Goal: Information Seeking & Learning: Check status

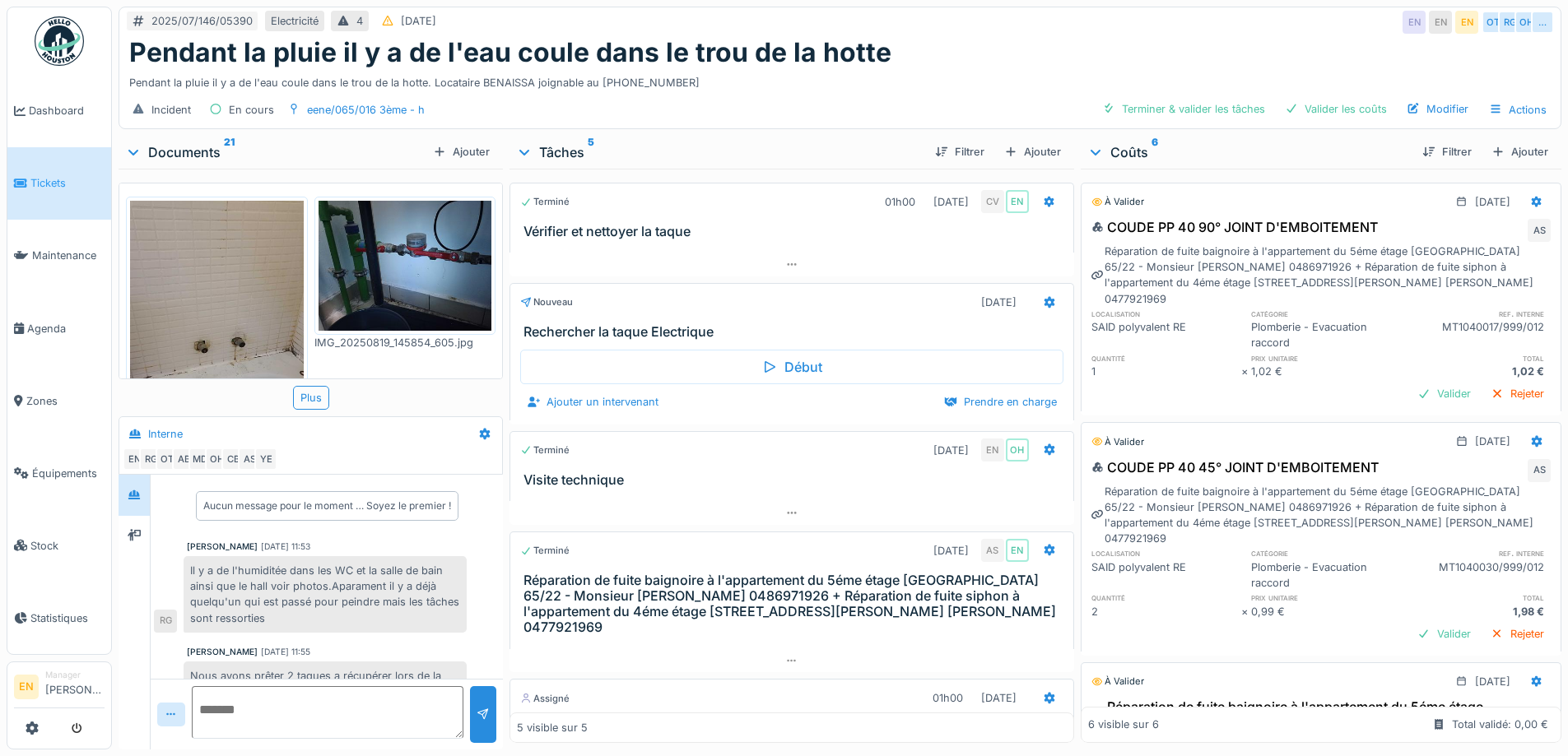
scroll to position [330, 0]
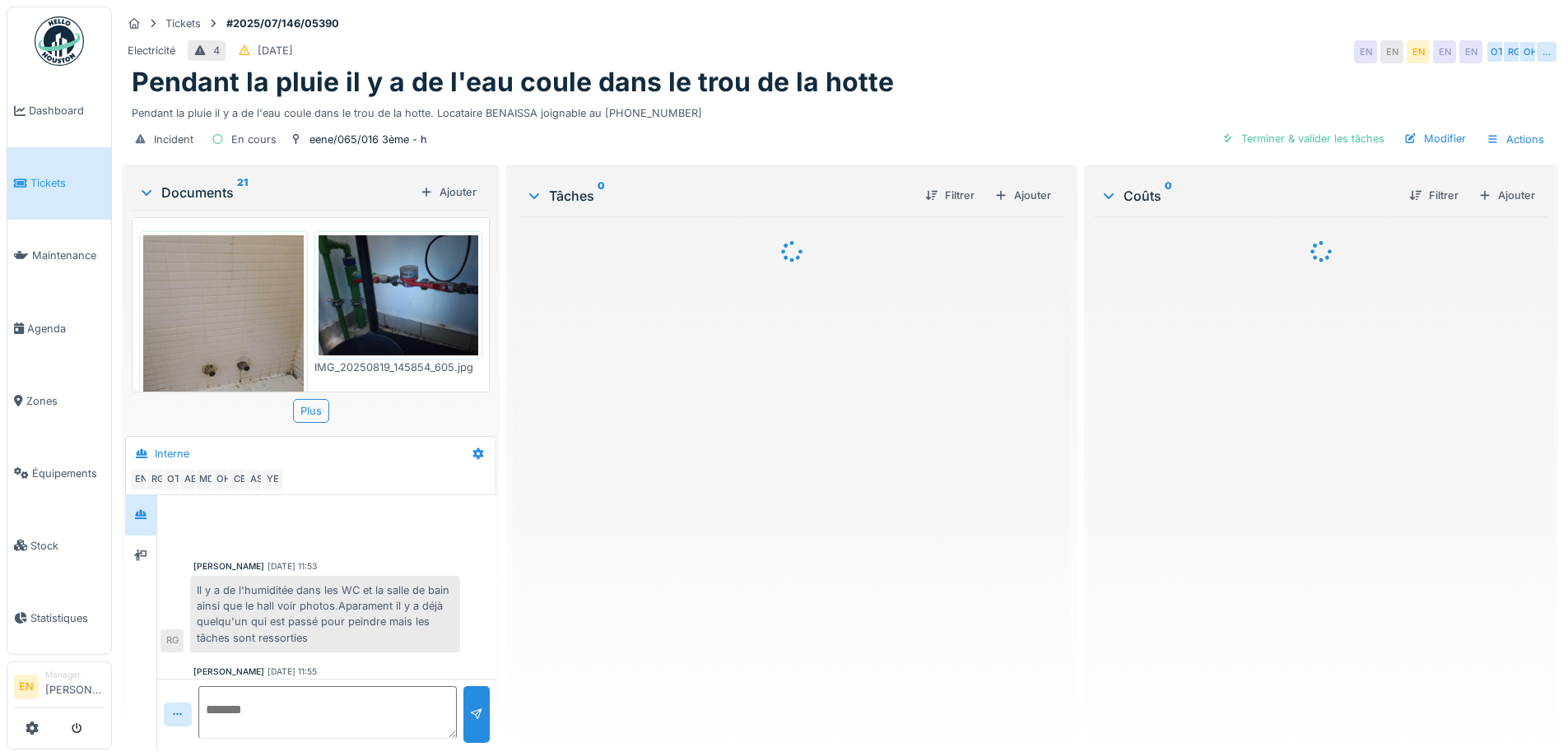
scroll to position [365, 0]
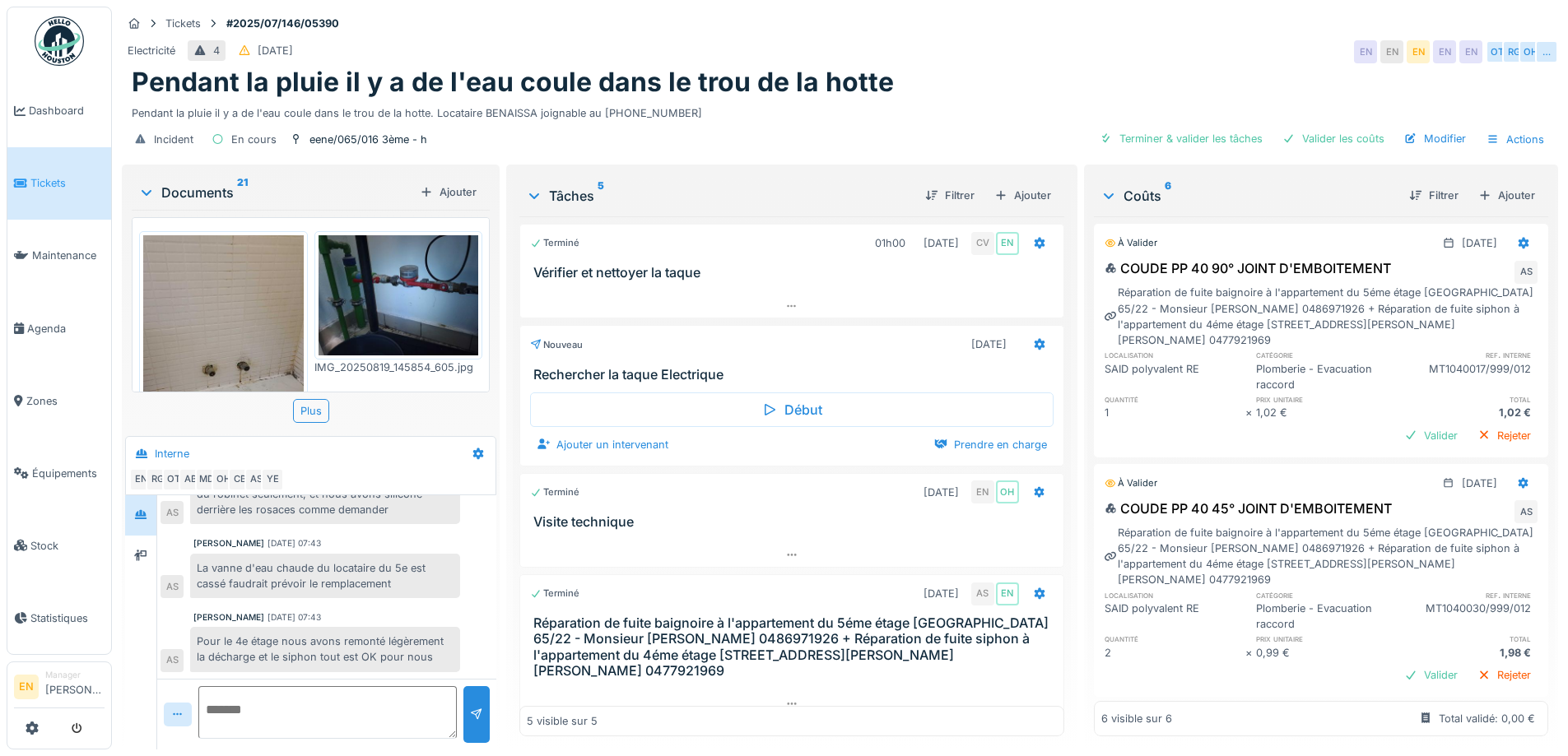
click at [284, 627] on div "Pour le 4e étage nous avons remonté légèrement la décharge et le siphon tout es…" at bounding box center [325, 649] width 270 height 45
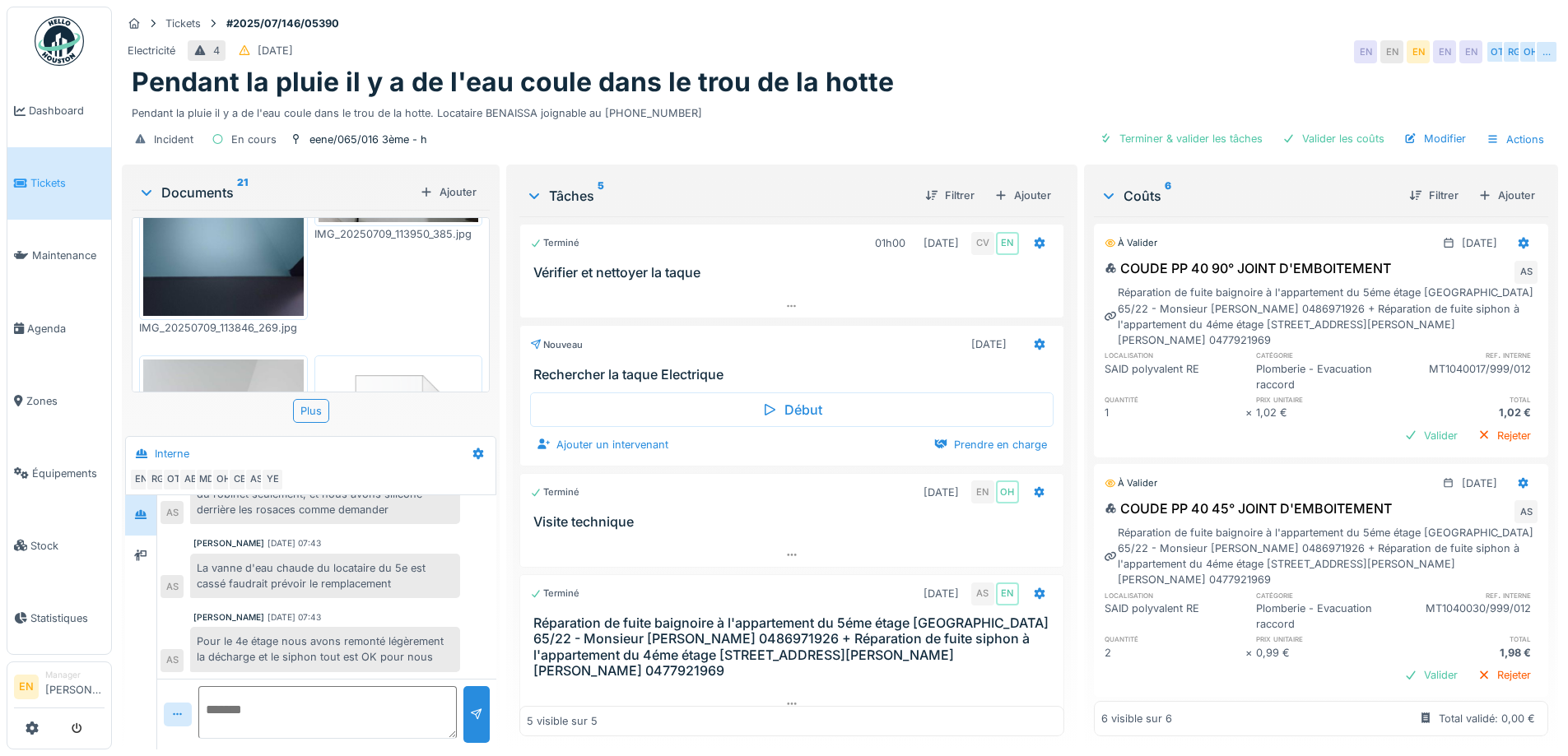
scroll to position [2222, 0]
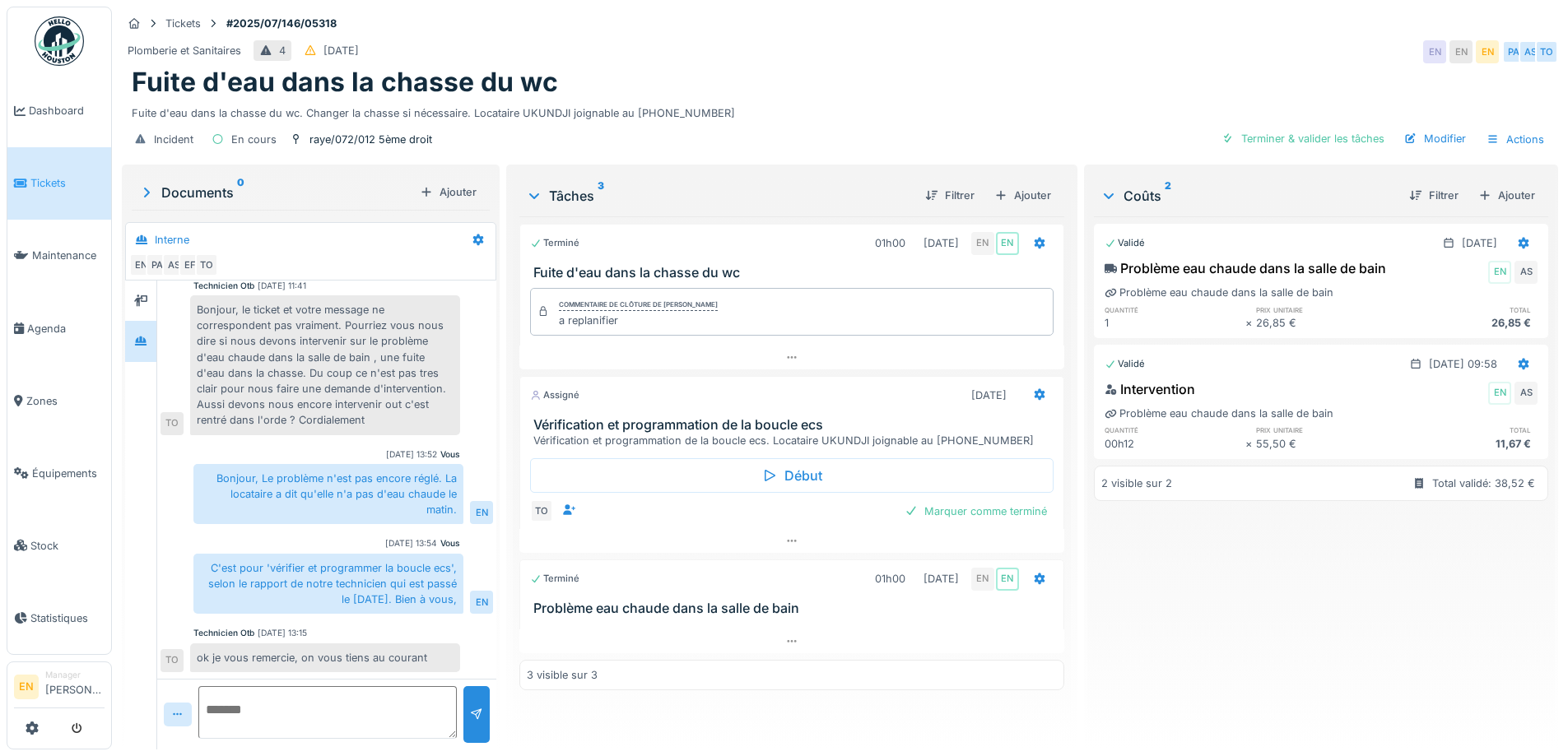
scroll to position [12, 0]
click at [373, 600] on div "C'est pour 'vérifier et programmer la boucle ecs', selon le rapport de notre te…" at bounding box center [328, 584] width 270 height 61
click at [732, 75] on div "Fuite d'eau dans la chasse du wc" at bounding box center [840, 82] width 1417 height 31
click at [812, 99] on div "Fuite d'eau dans la chasse du wc. Changer la chasse si nécessaire. Locataire UK…" at bounding box center [840, 110] width 1417 height 22
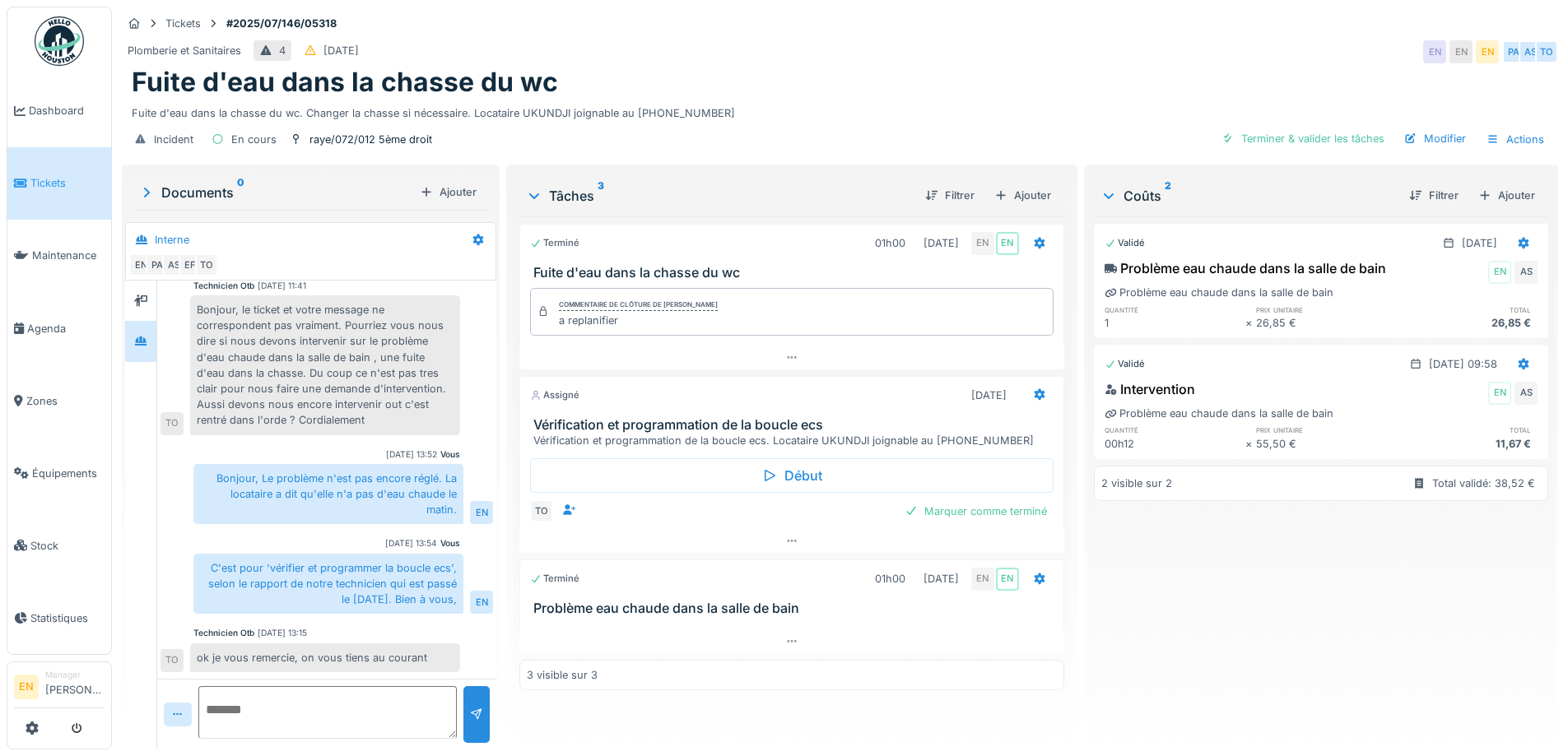
click at [735, 66] on div "Fuite d'eau dans la chasse du wc" at bounding box center [840, 82] width 1417 height 31
click at [761, 70] on div "Fuite d'eau dans la chasse du wc" at bounding box center [840, 82] width 1417 height 31
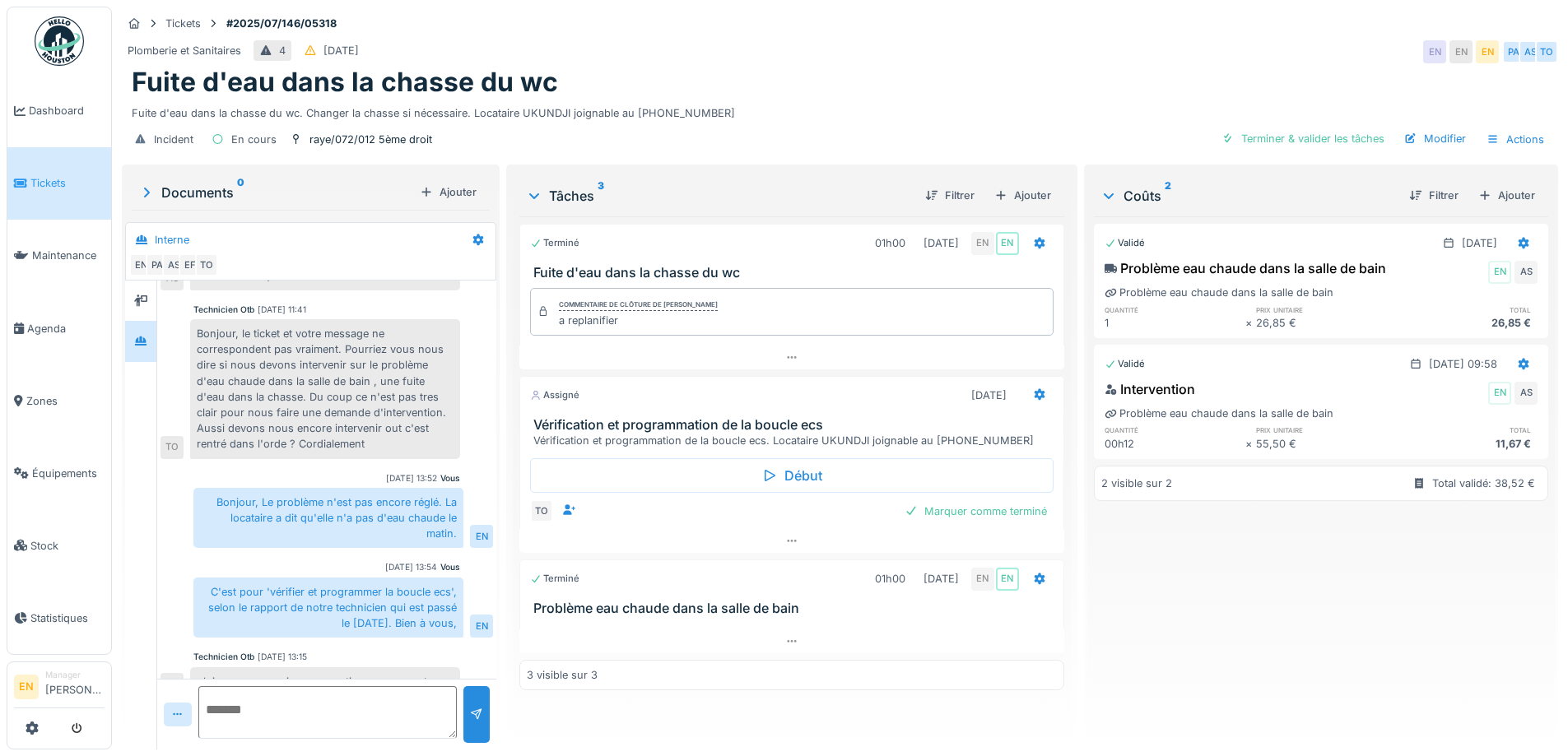
scroll to position [189, 0]
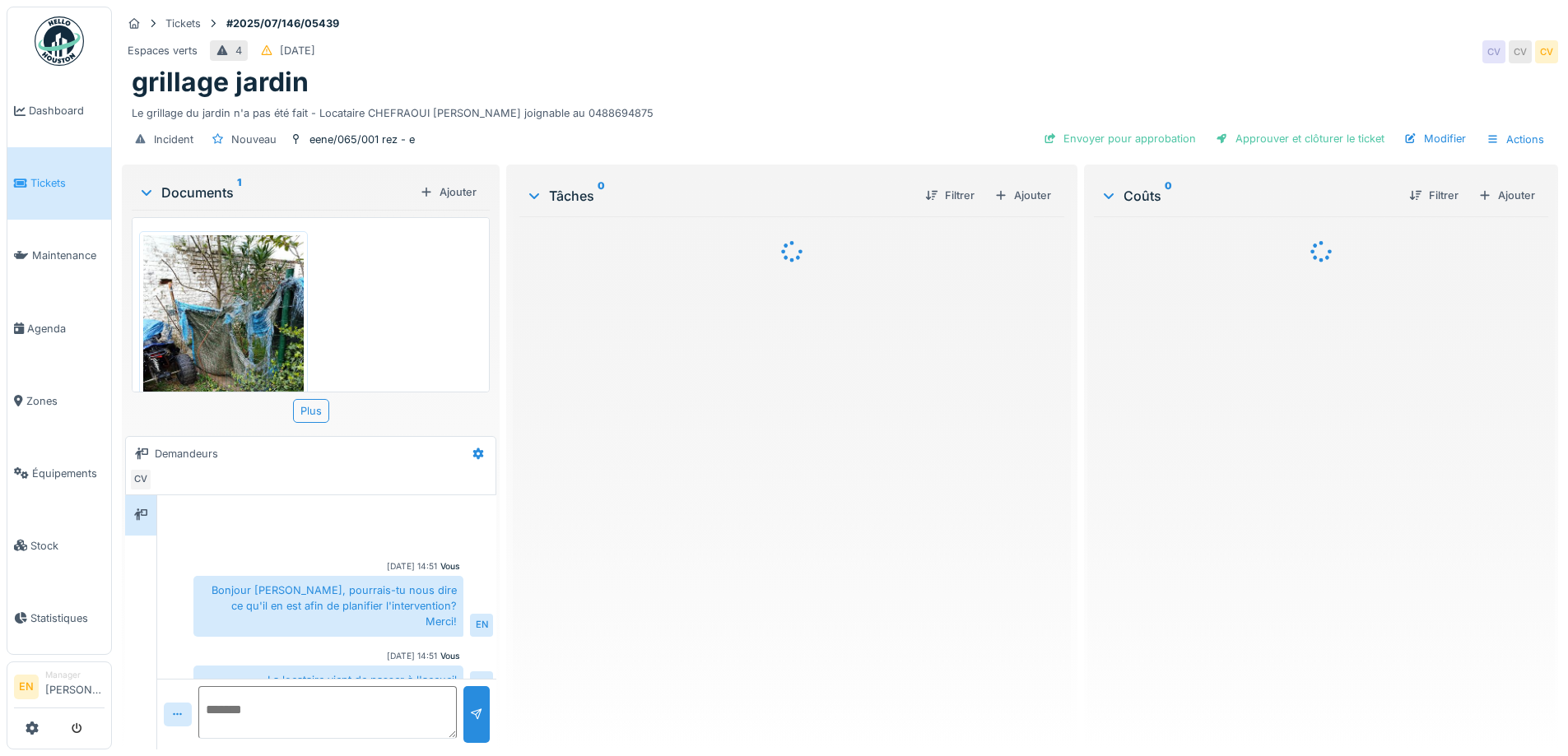
scroll to position [81, 0]
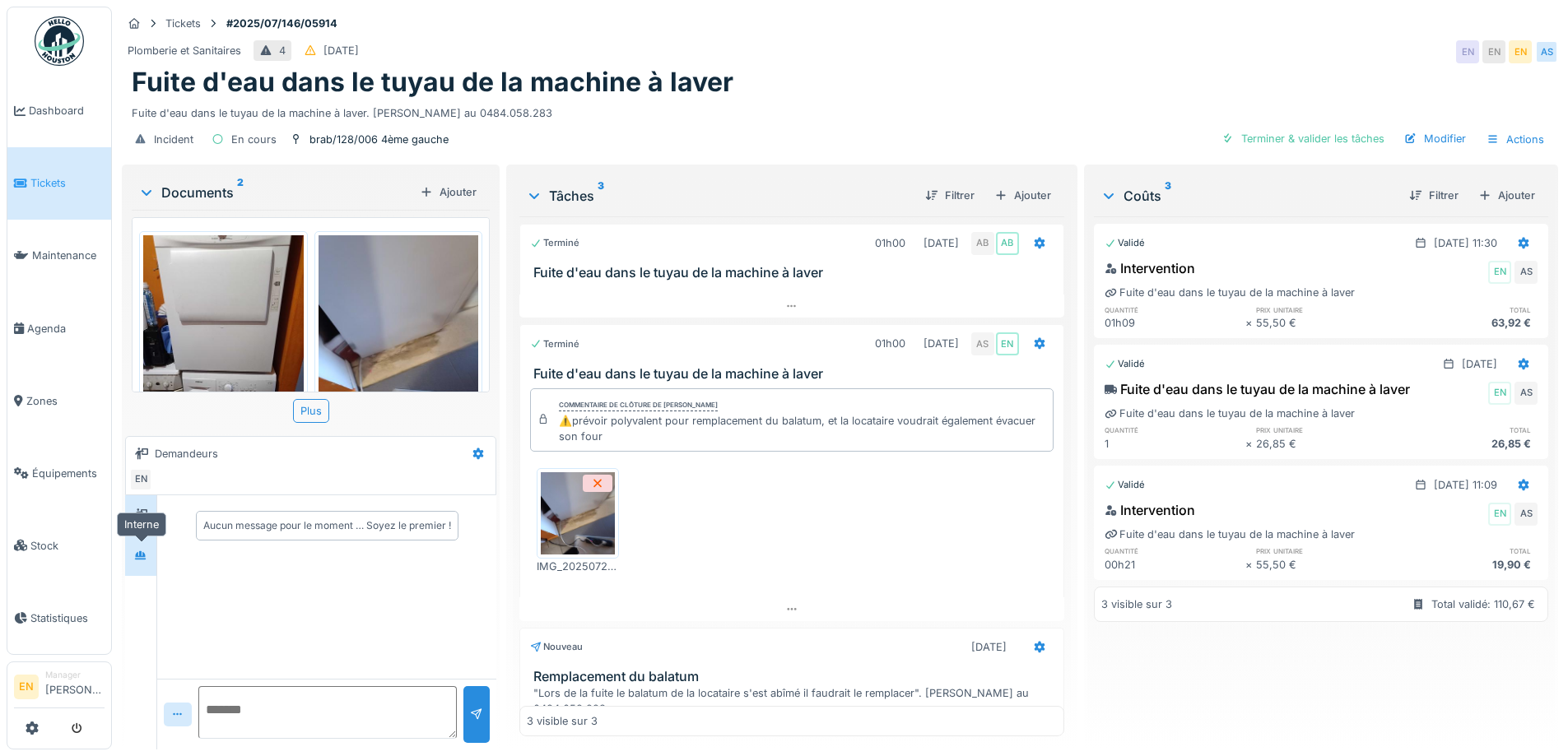
click at [140, 561] on div at bounding box center [140, 555] width 13 height 15
click at [147, 558] on icon at bounding box center [140, 555] width 13 height 10
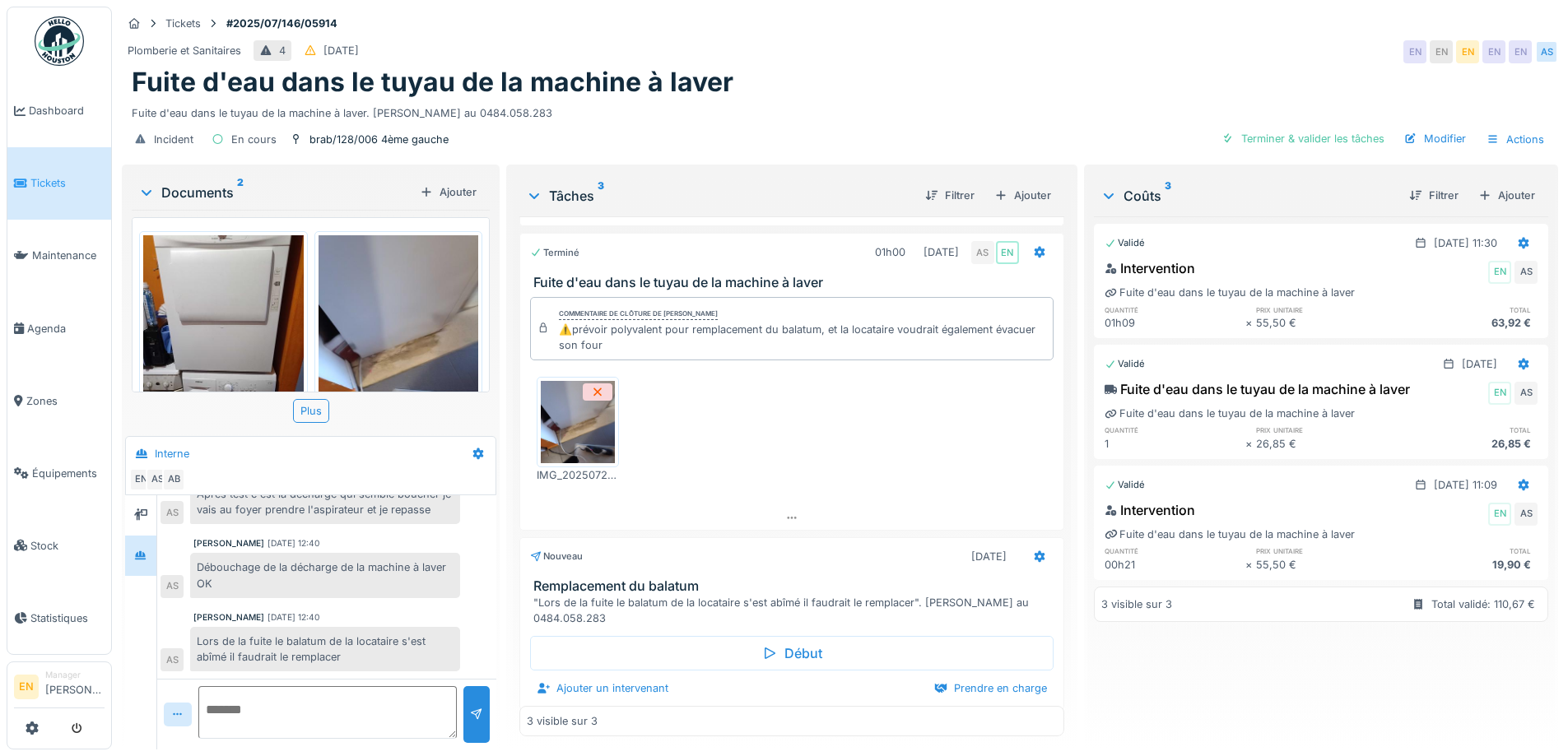
scroll to position [102, 0]
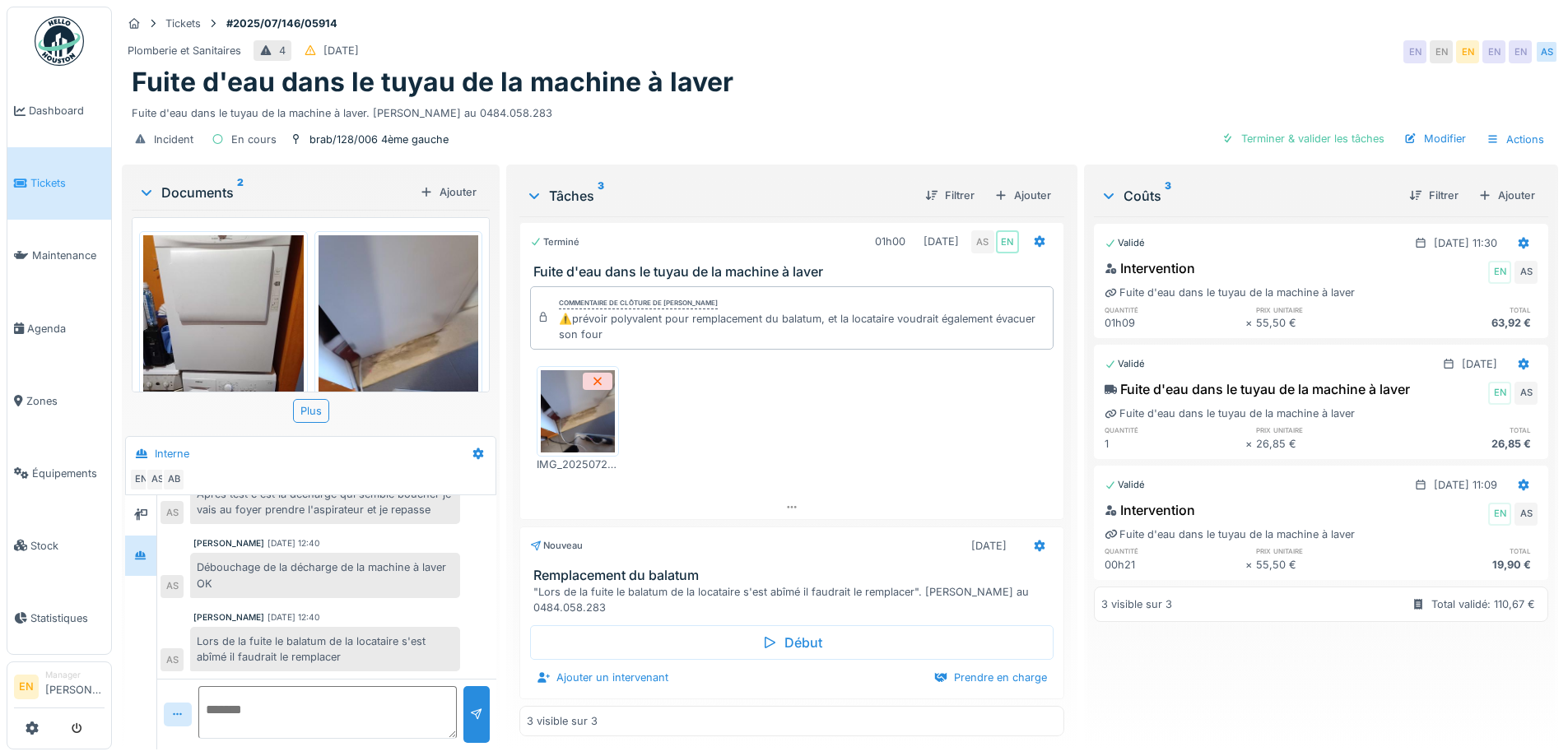
click at [373, 606] on div "Anouar Serifi 22/07/2025 15:36 A replanifier AS Anouar Serifi 24/07/2025 11:31 …" at bounding box center [327, 510] width 339 height 338
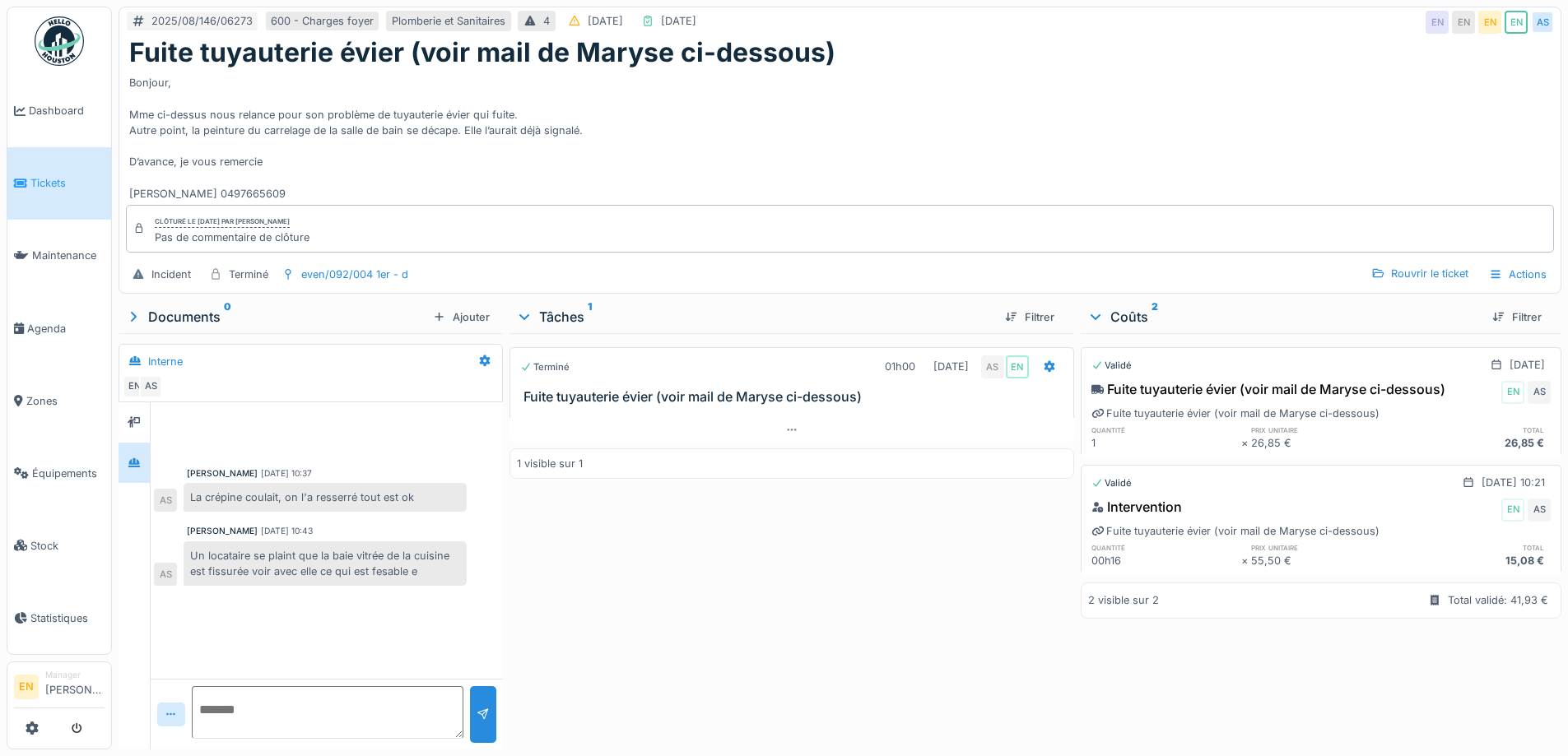
click at [604, 589] on div "Terminé 01h00 11/08/2025 AS EN Fuite tuyauterie évier (voir mail de Maryse ci-d…" at bounding box center [792, 538] width 564 height 410
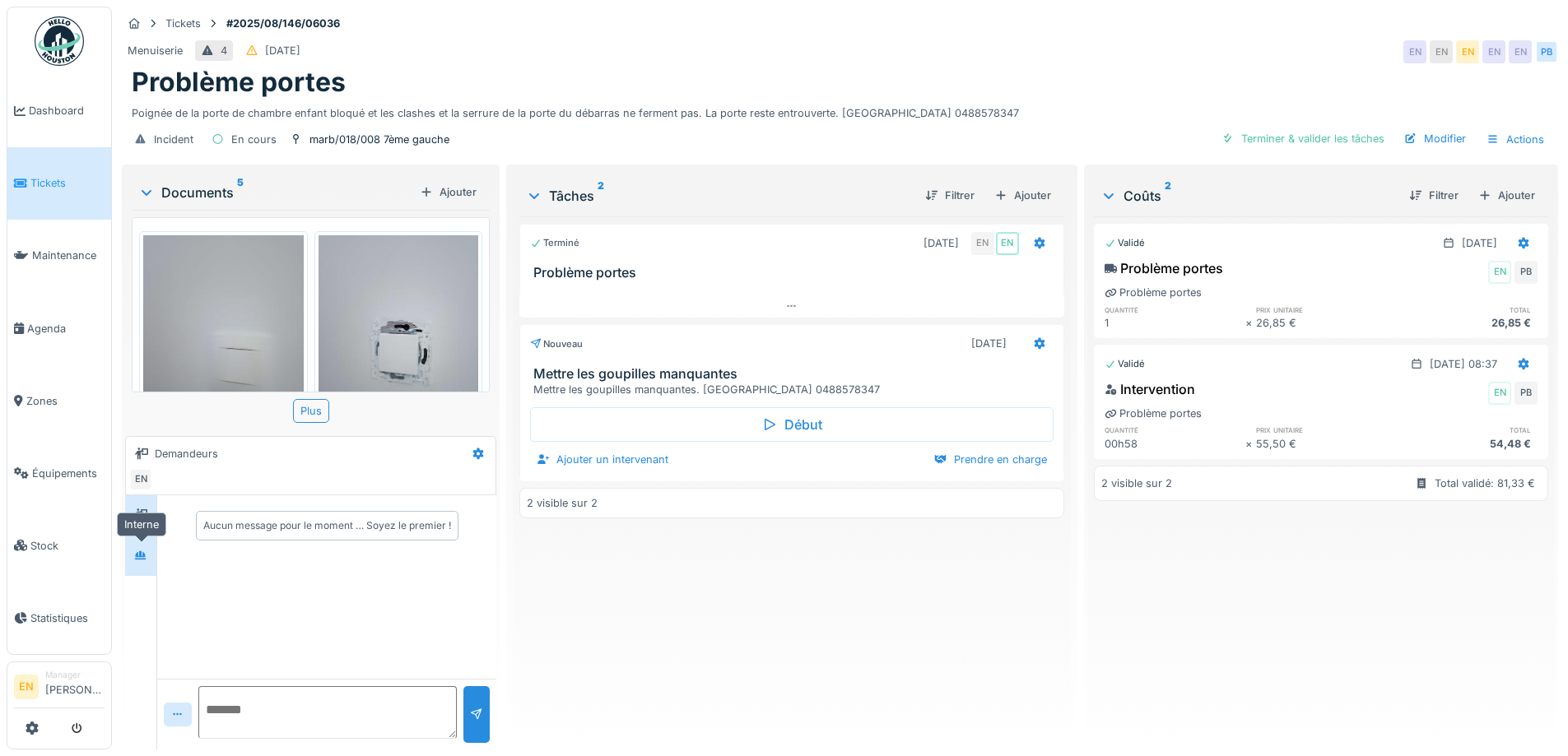
click at [140, 555] on icon at bounding box center [140, 555] width 13 height 10
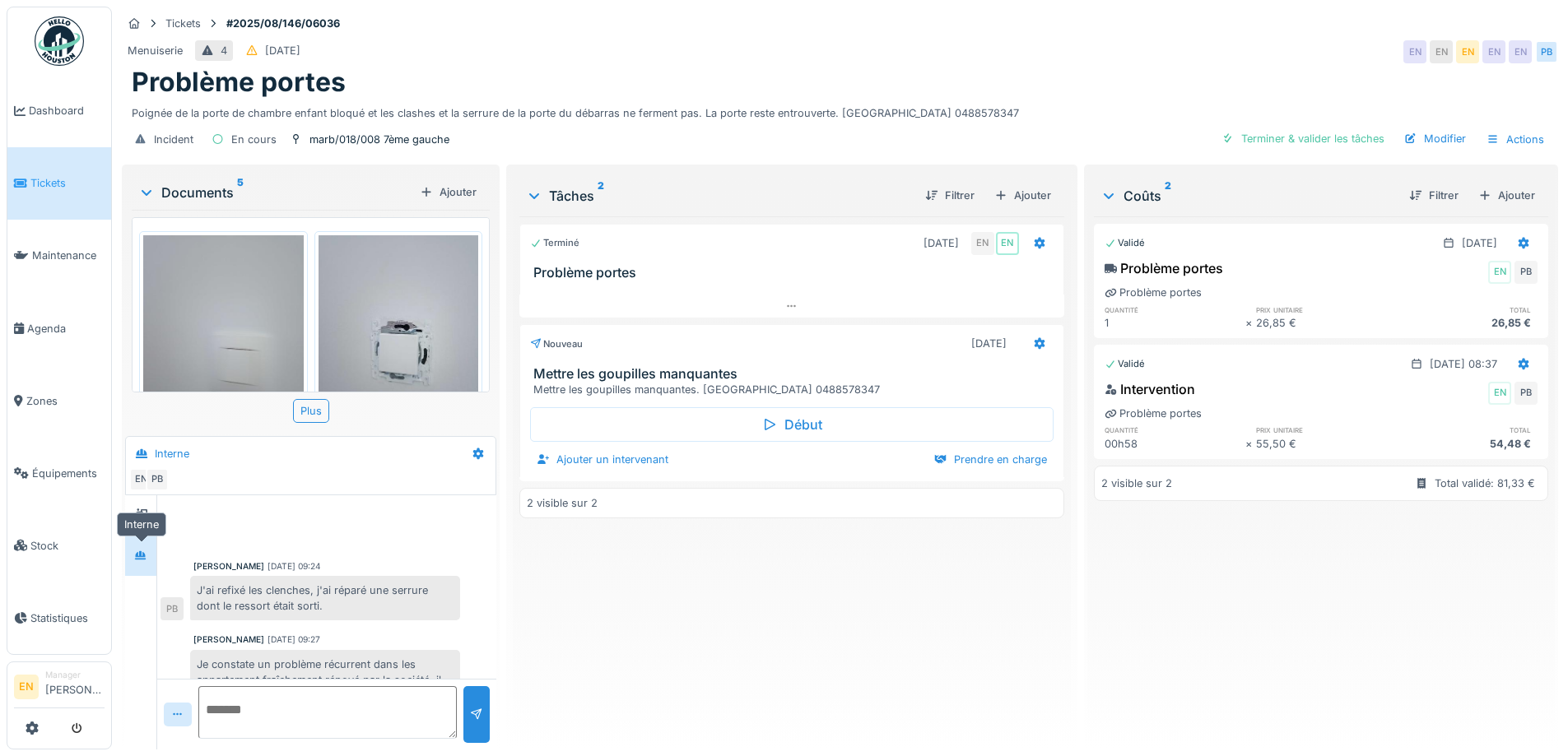
scroll to position [281, 0]
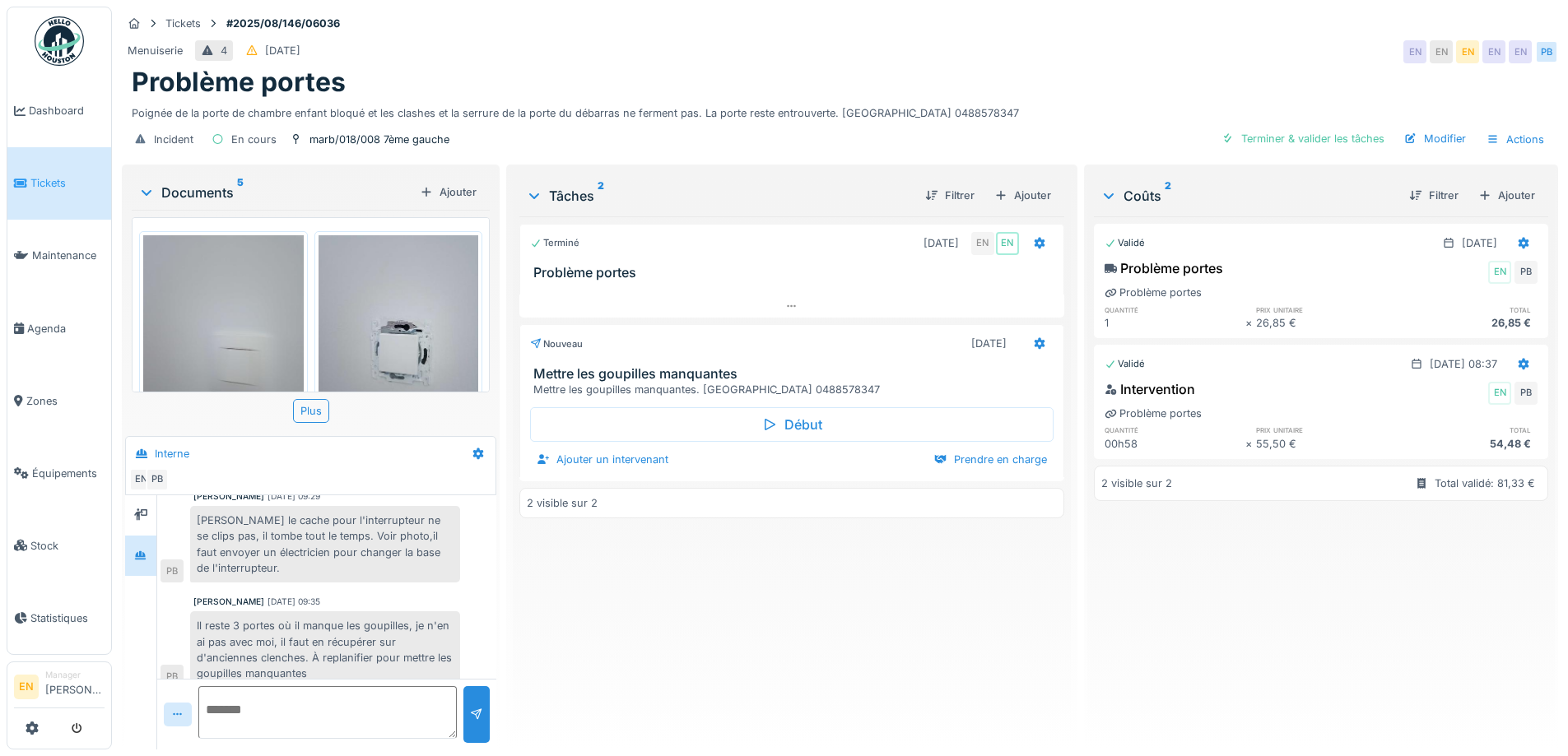
click at [439, 648] on div "Il reste 3 portes où il manque les goupilles, je n'en ai pas avec moi, il faut …" at bounding box center [325, 649] width 270 height 77
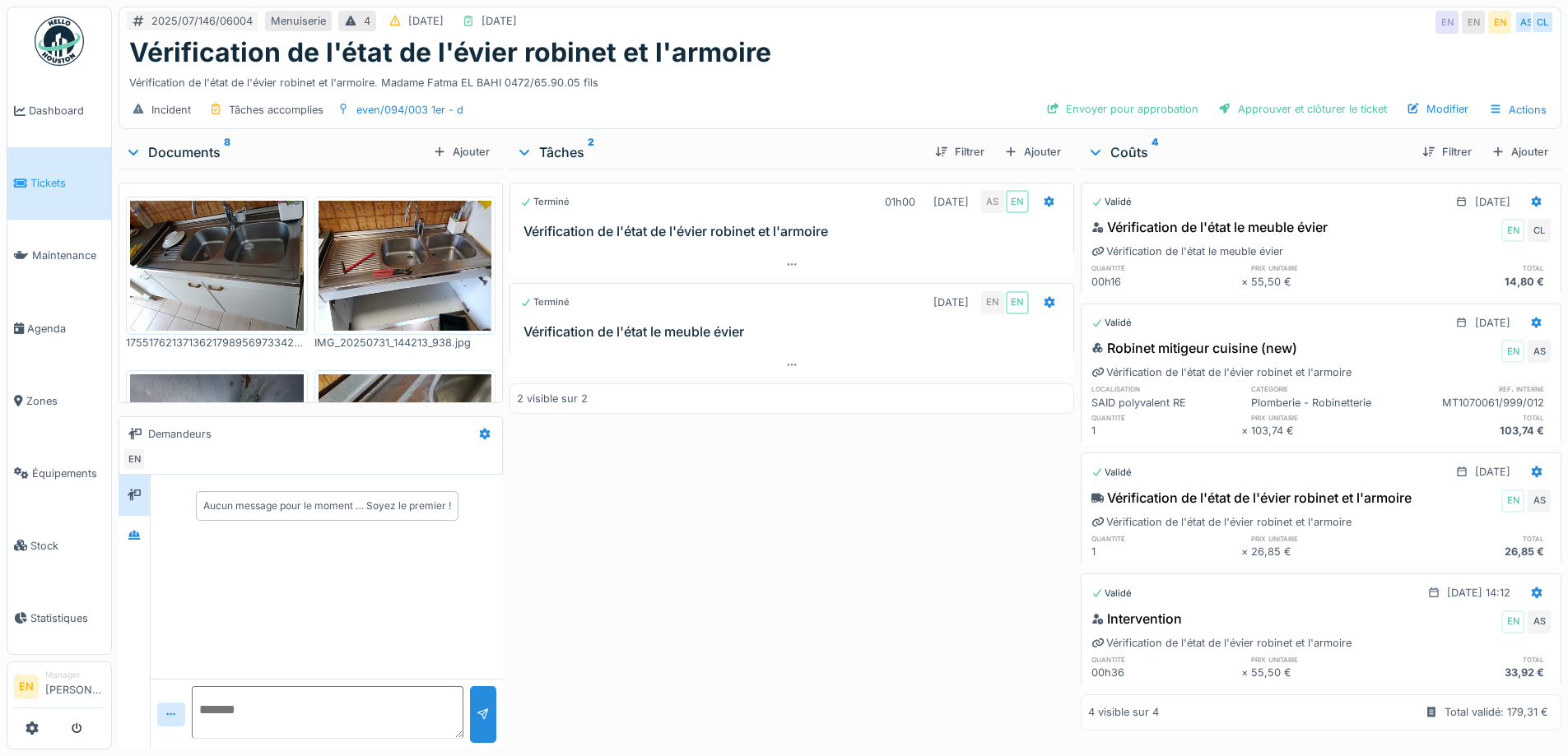
scroll to position [12, 0]
click at [136, 530] on icon at bounding box center [134, 535] width 11 height 9
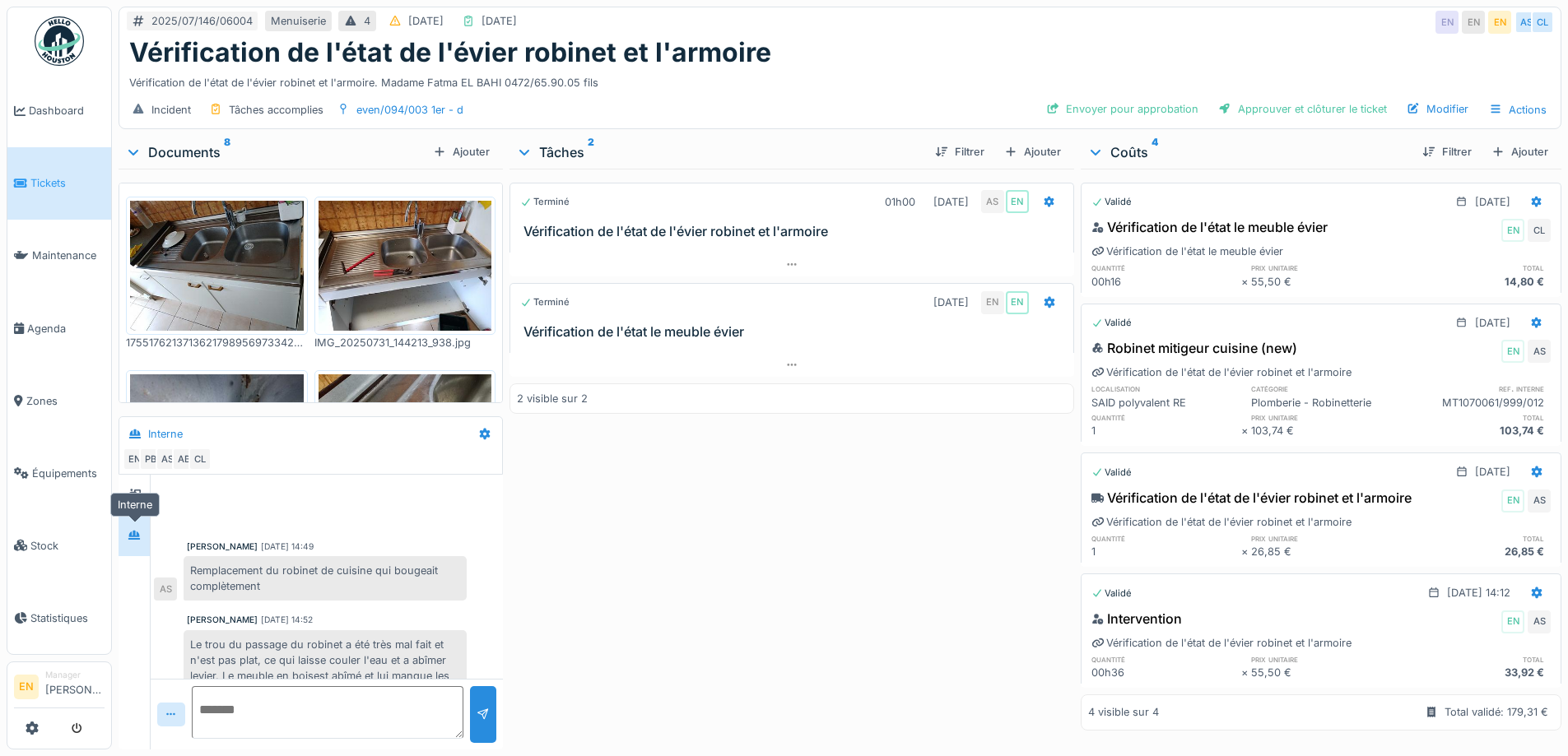
scroll to position [151, 0]
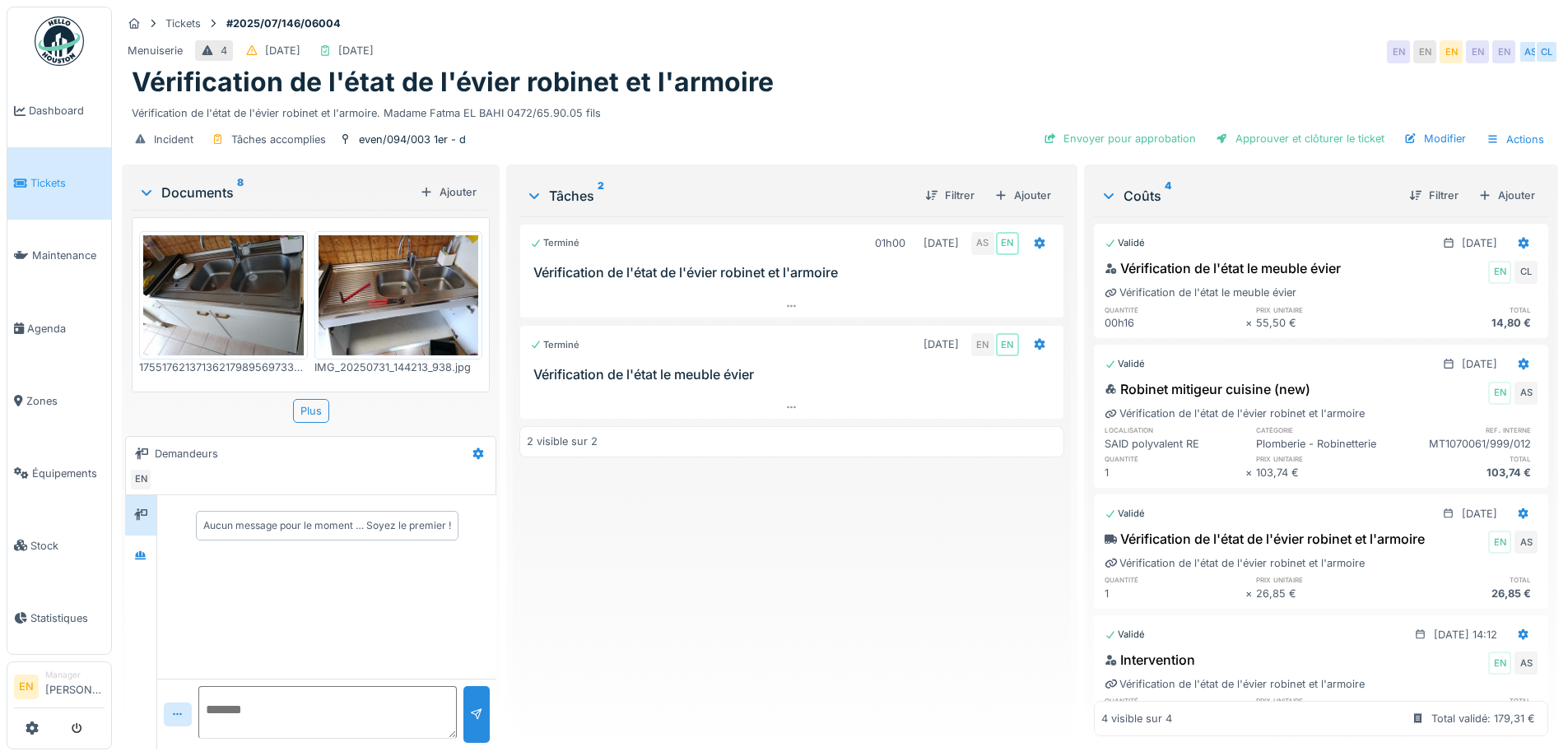
drag, startPoint x: 849, startPoint y: 77, endPoint x: 762, endPoint y: 28, distance: 99.8
click at [847, 75] on div "Vérification de l'état de l'évier robinet et l'armoire" at bounding box center [840, 82] width 1417 height 31
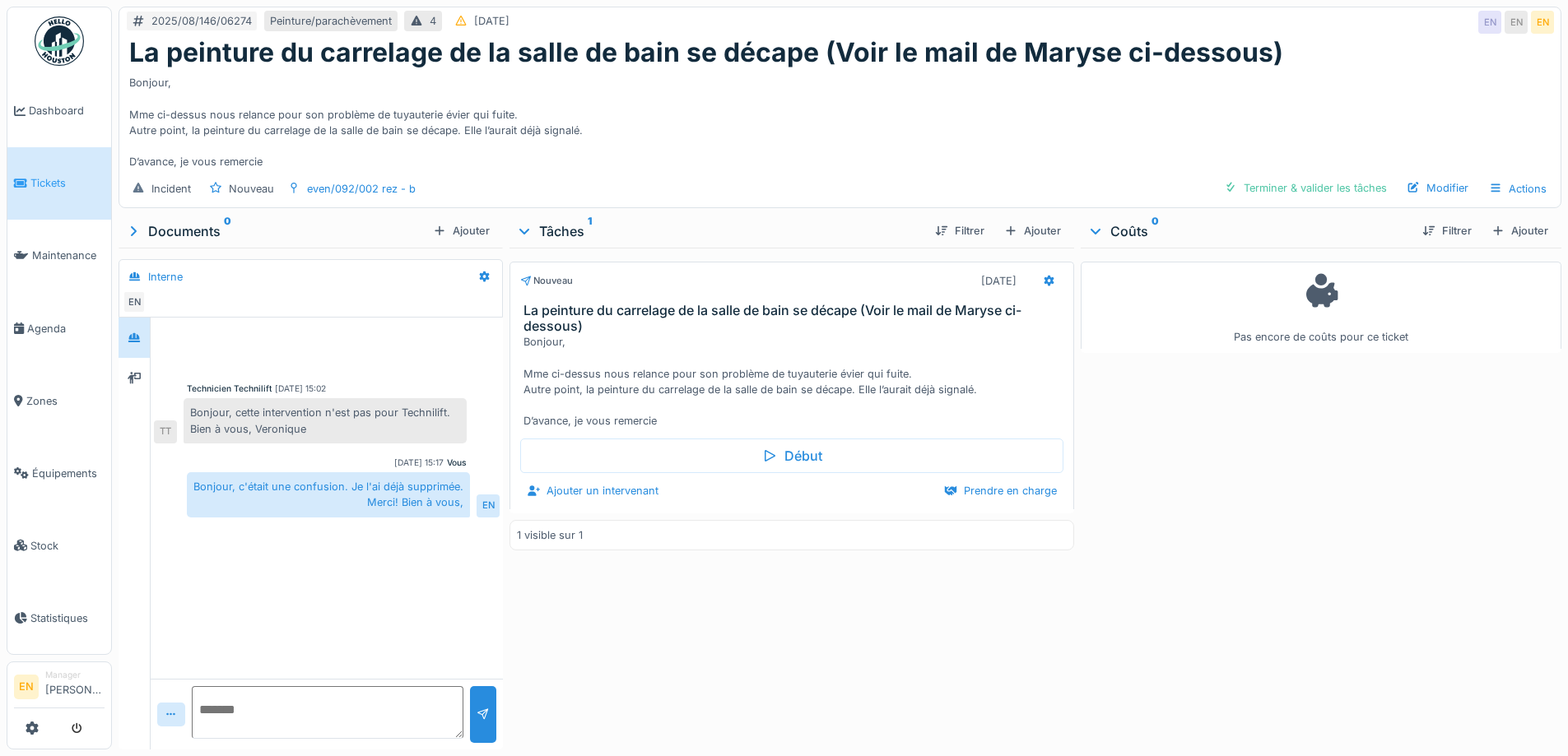
click at [697, 618] on div "Nouveau [DATE] La peinture du carrelage de la salle de bain se décape (Voir le …" at bounding box center [792, 495] width 564 height 495
click at [943, 631] on div "Nouveau 11/08/2025 La peinture du carrelage de la salle de bain se décape (Voir…" at bounding box center [792, 495] width 564 height 495
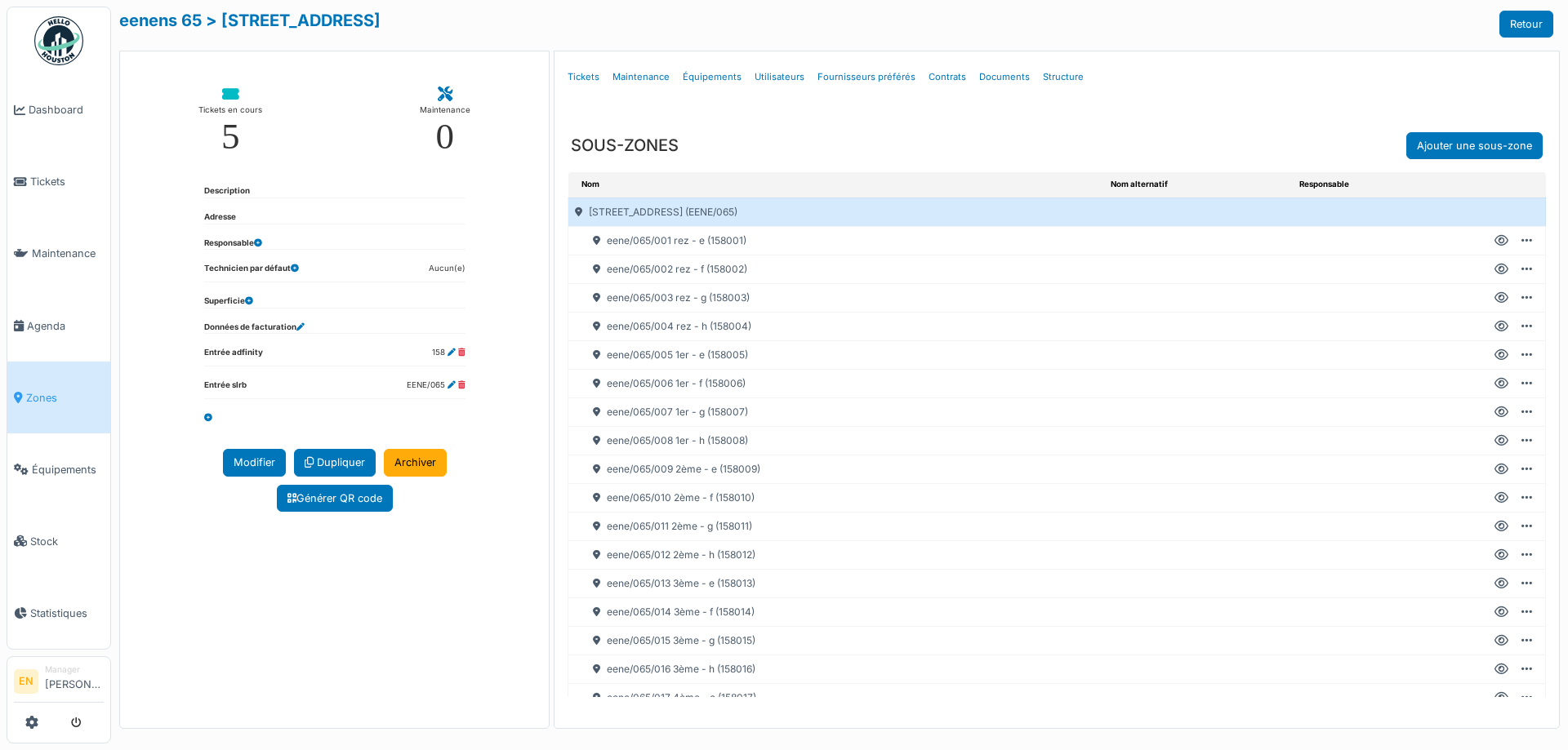
scroll to position [179, 0]
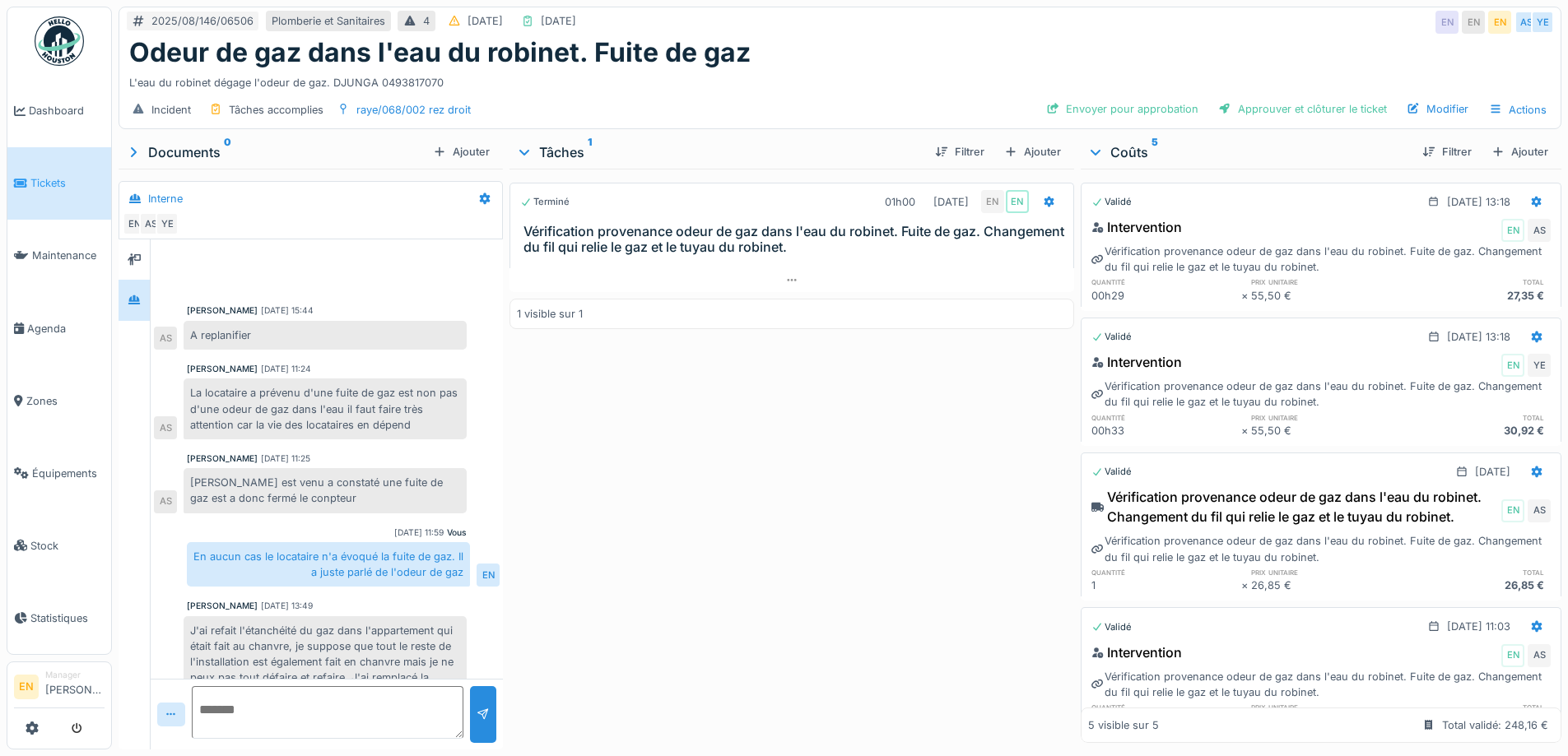
scroll to position [174, 0]
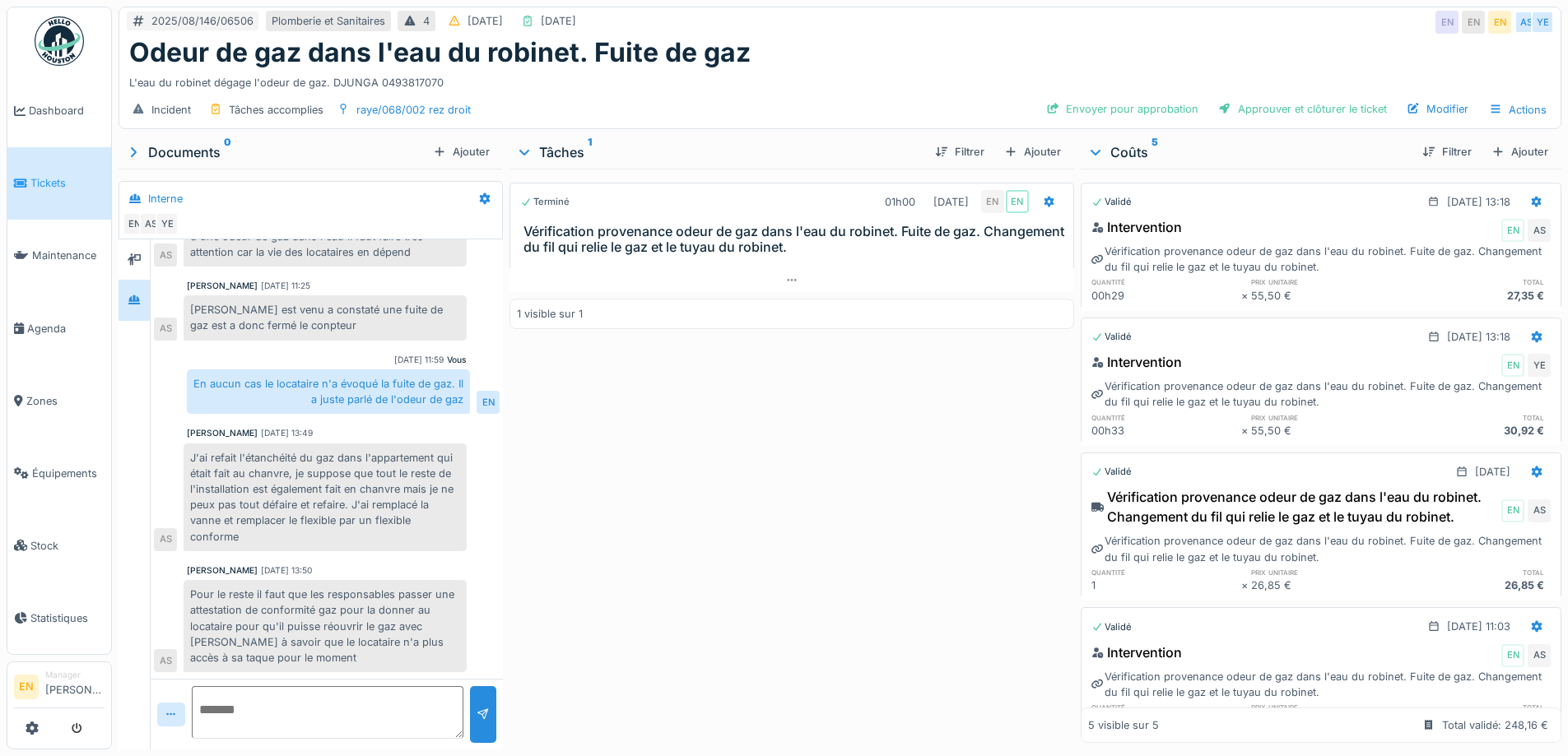
click at [544, 597] on div "Terminé 01h00 19/08/2025 EN EN Vérification provenance odeur de gaz dans l'eau …" at bounding box center [792, 455] width 564 height 574
click at [676, 538] on div "Terminé 01h00 19/08/2025 EN EN Vérification provenance odeur de gaz dans l'eau …" at bounding box center [792, 455] width 564 height 574
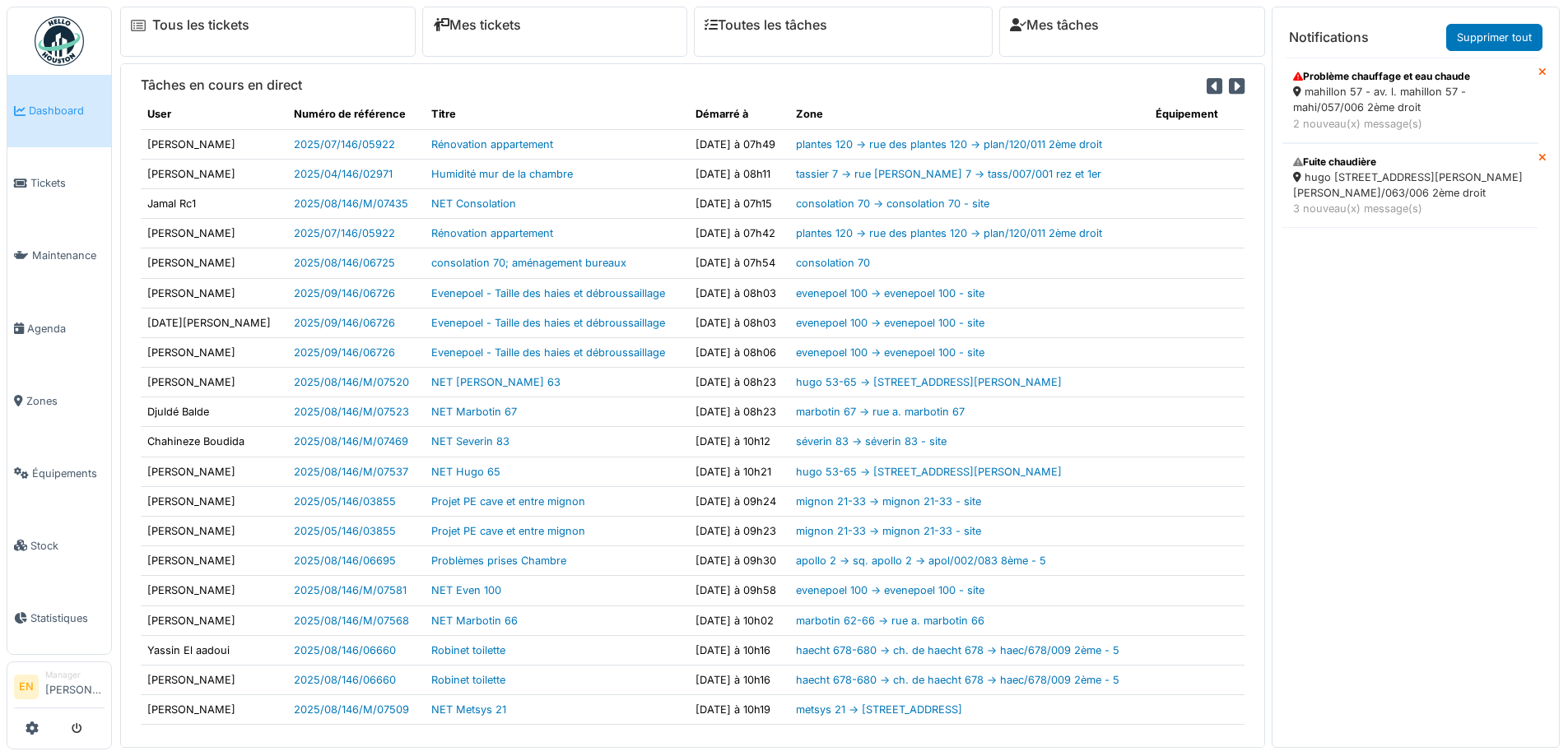
click at [1349, 102] on div "mahillon 57 - av. l. mahillon 57 - mahi/057/006 2ème droit" at bounding box center [1410, 99] width 234 height 31
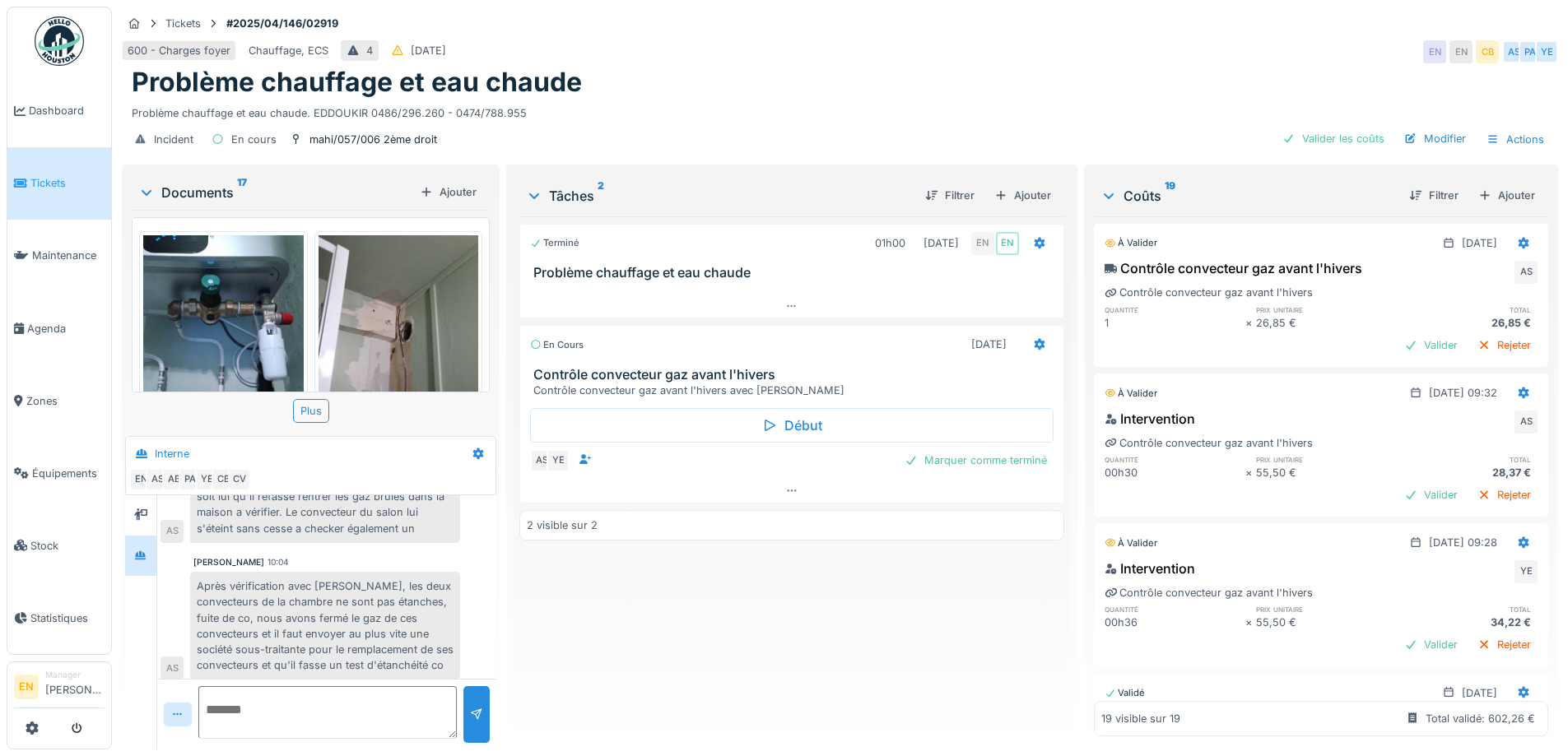
scroll to position [386, 0]
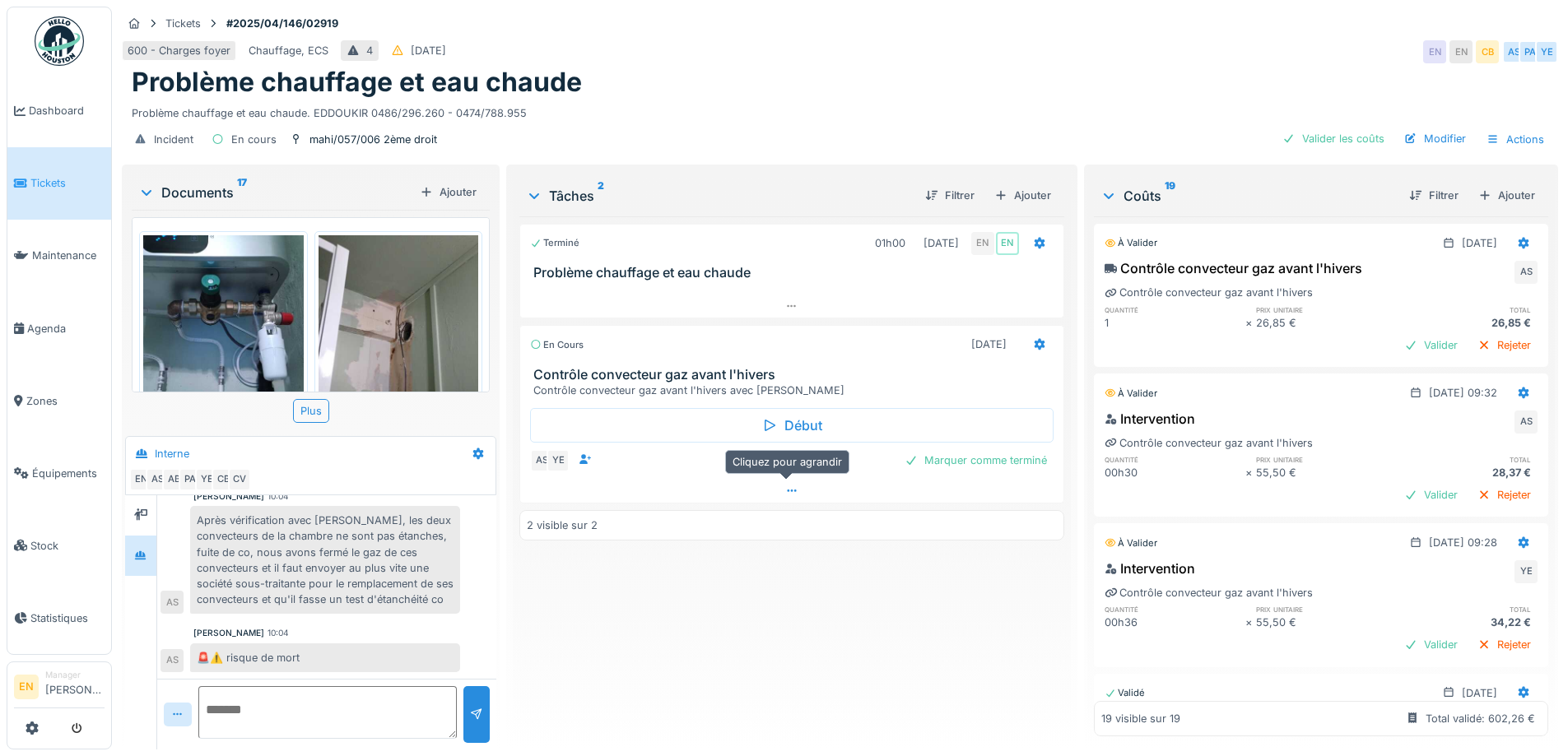
click at [795, 479] on div at bounding box center [792, 491] width 543 height 24
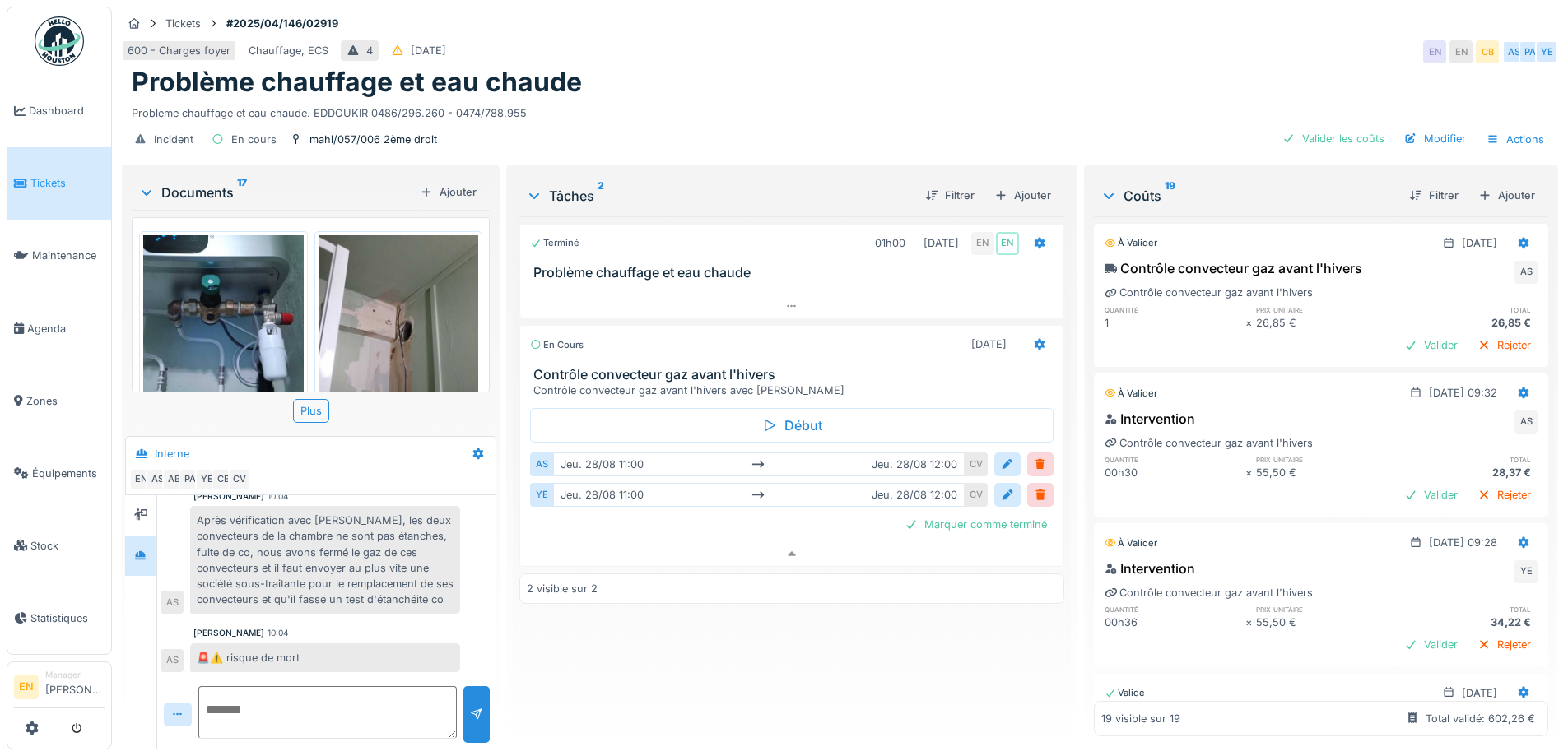
click at [409, 594] on div "Après vérification avec Chris, les deux convecteurs de la chambre ne sont pas é…" at bounding box center [325, 560] width 270 height 108
click at [621, 630] on div "Terminé 01h00 01/04/2025 EN EN Problème chauffage et eau chaude En cours 28/08/…" at bounding box center [792, 476] width 544 height 520
click at [473, 449] on icon at bounding box center [478, 454] width 10 height 11
click at [494, 480] on div "Modifier" at bounding box center [542, 490] width 154 height 25
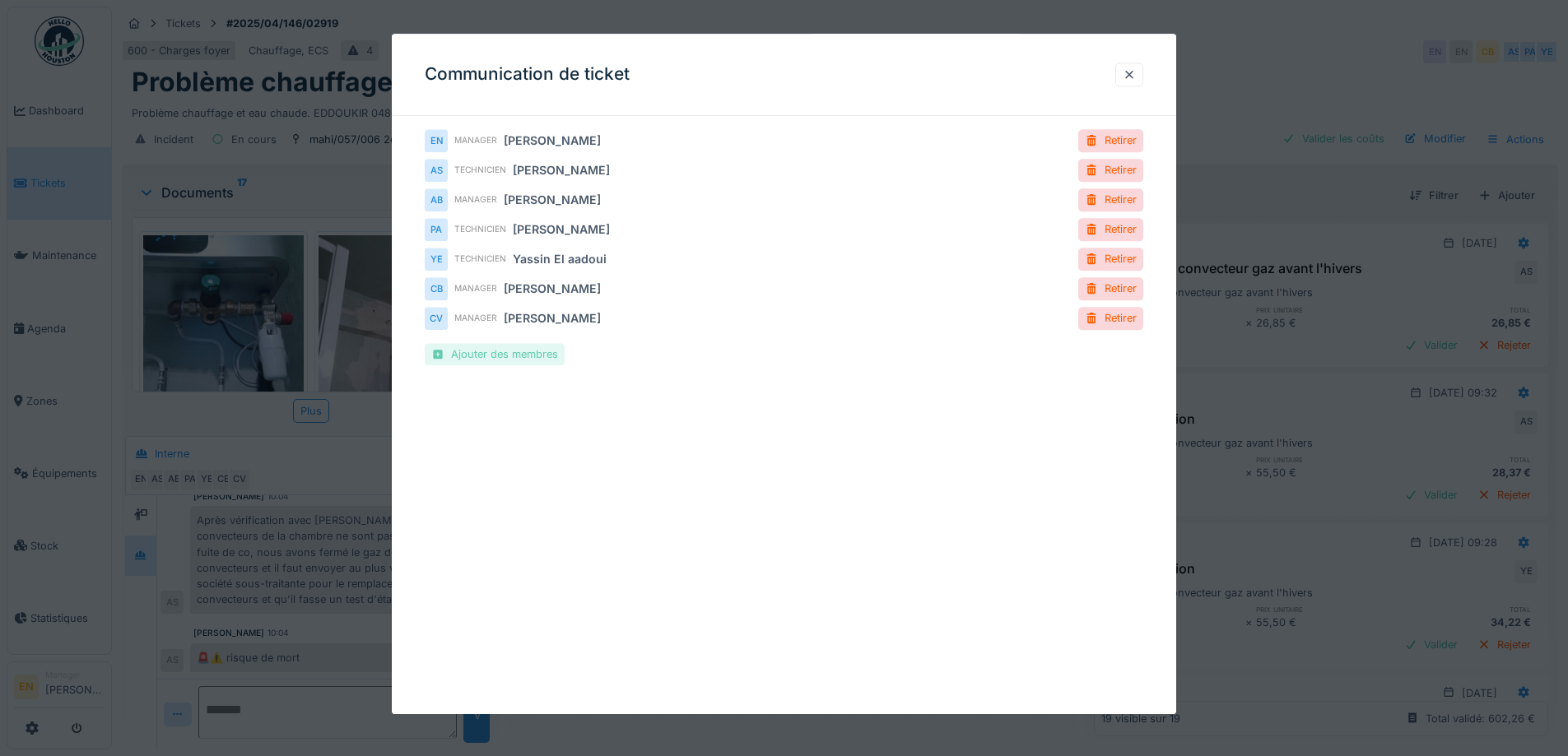
click at [509, 356] on div "Ajouter des membres" at bounding box center [495, 354] width 140 height 22
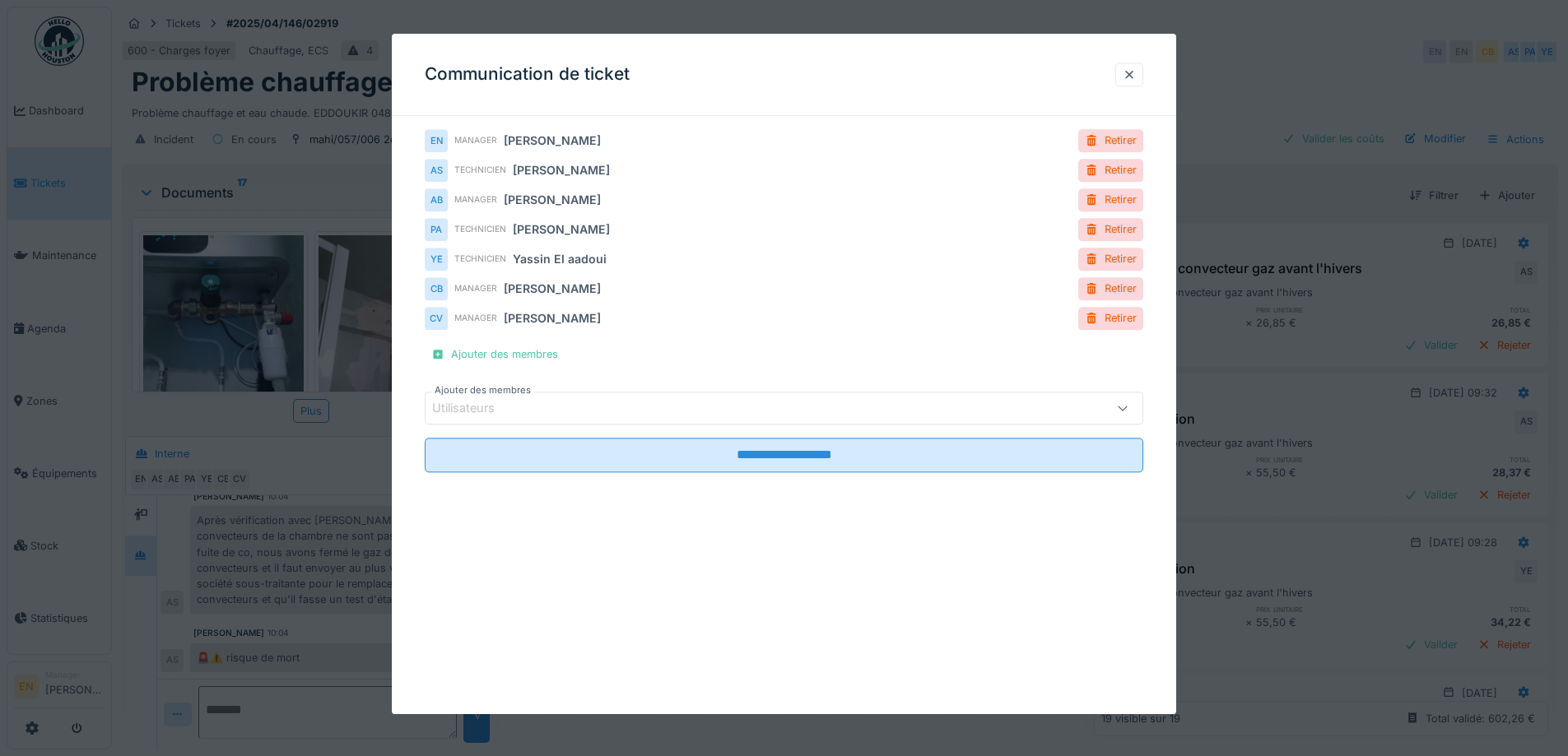
click at [530, 408] on div "Utilisateurs" at bounding box center [743, 408] width 620 height 18
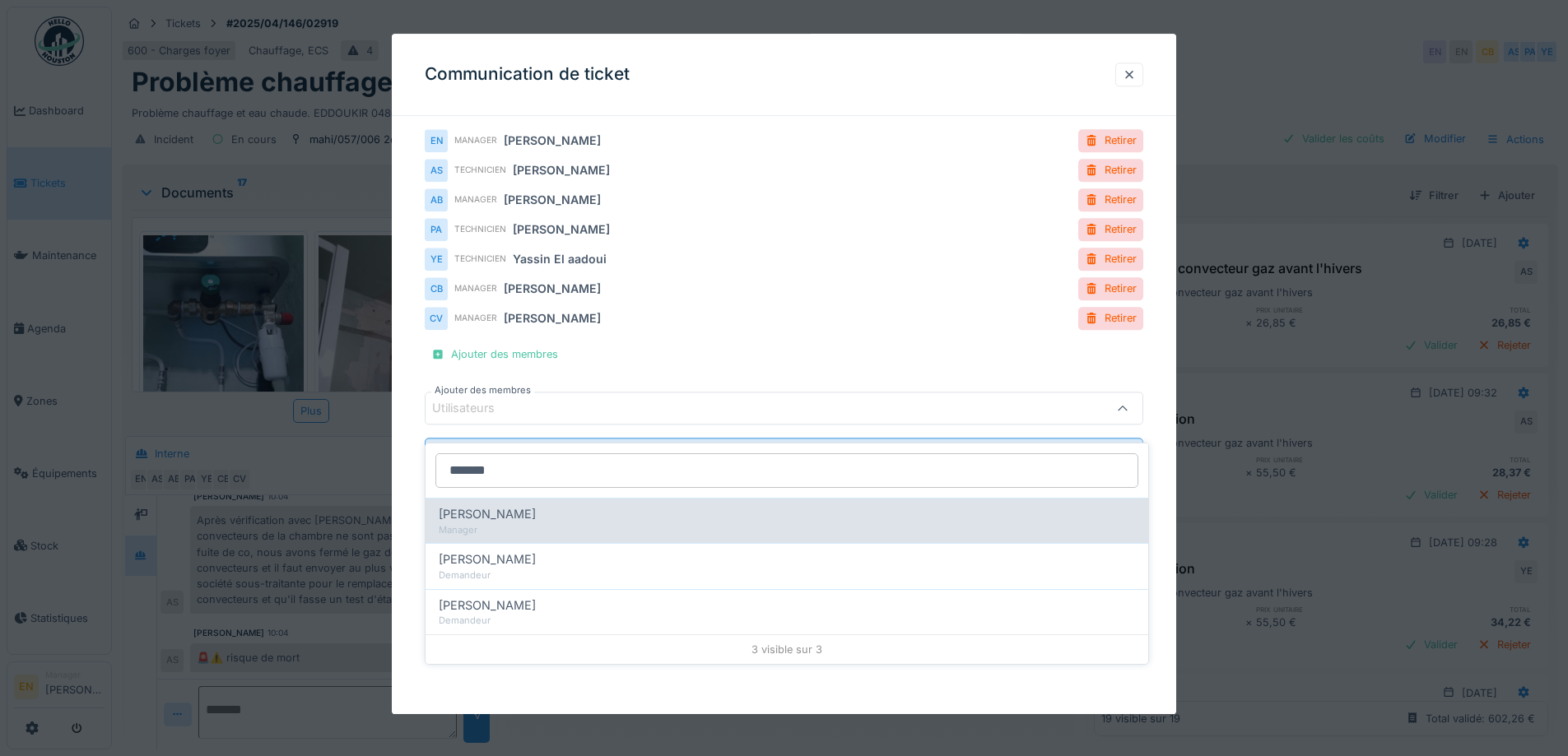
type input "*******"
click at [527, 505] on div "Olivier Hustin" at bounding box center [787, 514] width 696 height 18
type input "****"
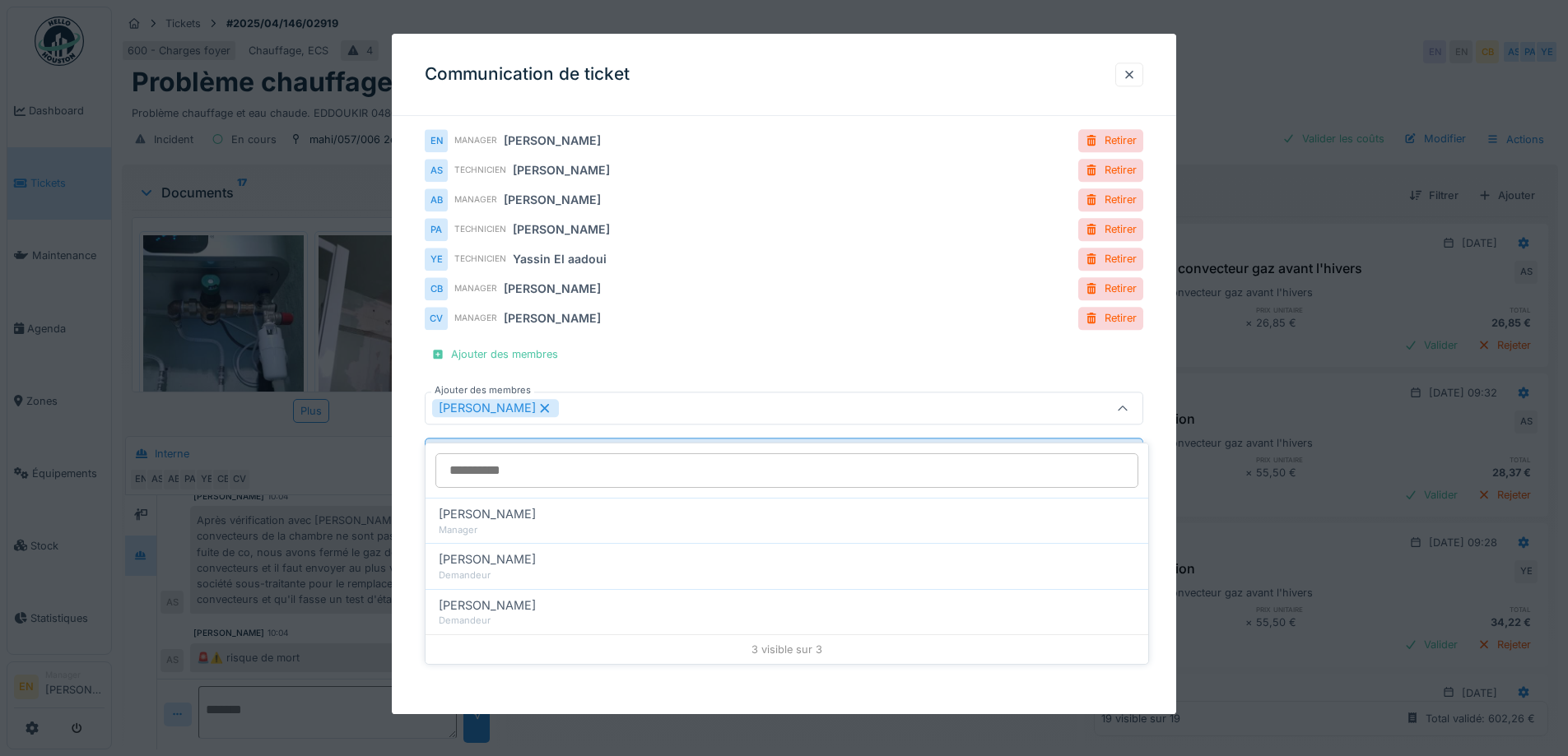
click at [1162, 516] on div "**********" at bounding box center [784, 324] width 785 height 389
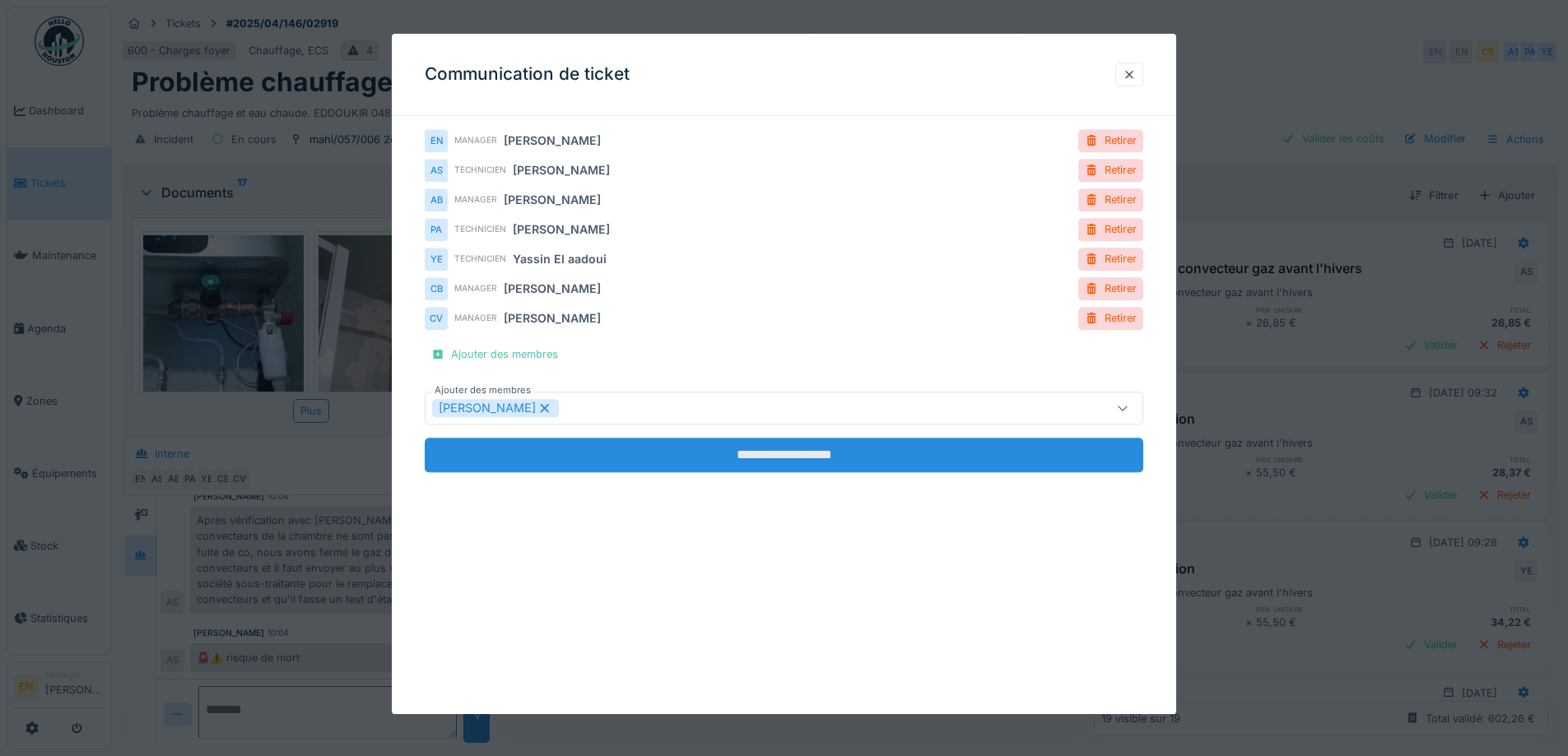
click at [776, 458] on input "**********" at bounding box center [784, 455] width 719 height 34
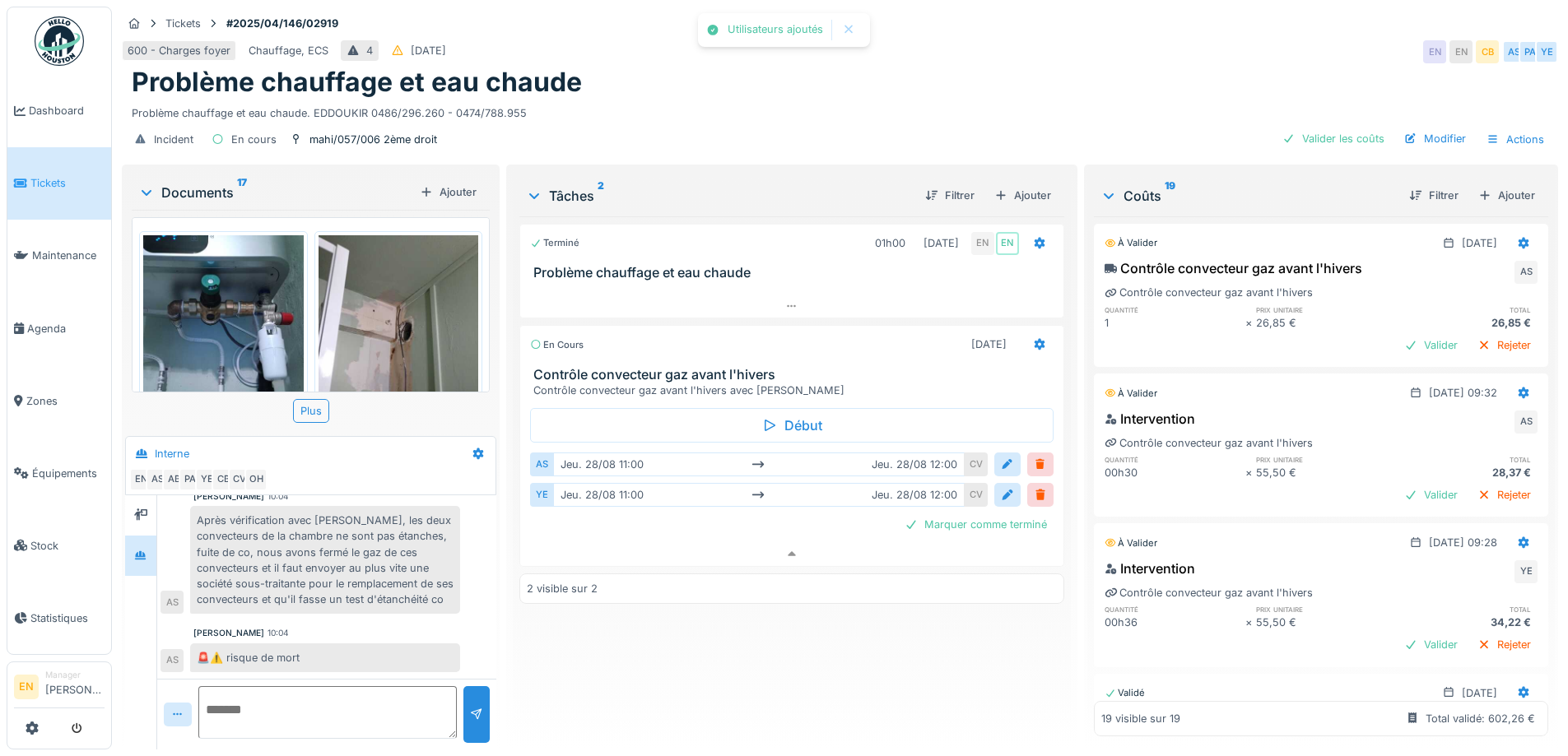
click at [661, 651] on div "Terminé 01h00 01/04/2025 EN EN Problème chauffage et eau chaude En cours 28/08/…" at bounding box center [792, 476] width 544 height 520
click at [662, 728] on div "Tâches 2 Filtrer Ajouter Terminé 01h00 01/04/2025 EN EN Problème chauffage et e…" at bounding box center [791, 455] width 557 height 575
click at [648, 691] on div "Terminé 01h00 01/04/2025 EN EN Problème chauffage et eau chaude En cours 28/08/…" at bounding box center [792, 476] width 544 height 520
click at [814, 50] on div "600 - Charges foyer Chauffage, ECS 4 06/04/2025 EN EN CB AS PA YE" at bounding box center [840, 52] width 1437 height 29
click at [733, 631] on div "Terminé 01h00 01/04/2025 EN EN Problème chauffage et eau chaude En cours 28/08/…" at bounding box center [792, 476] width 544 height 520
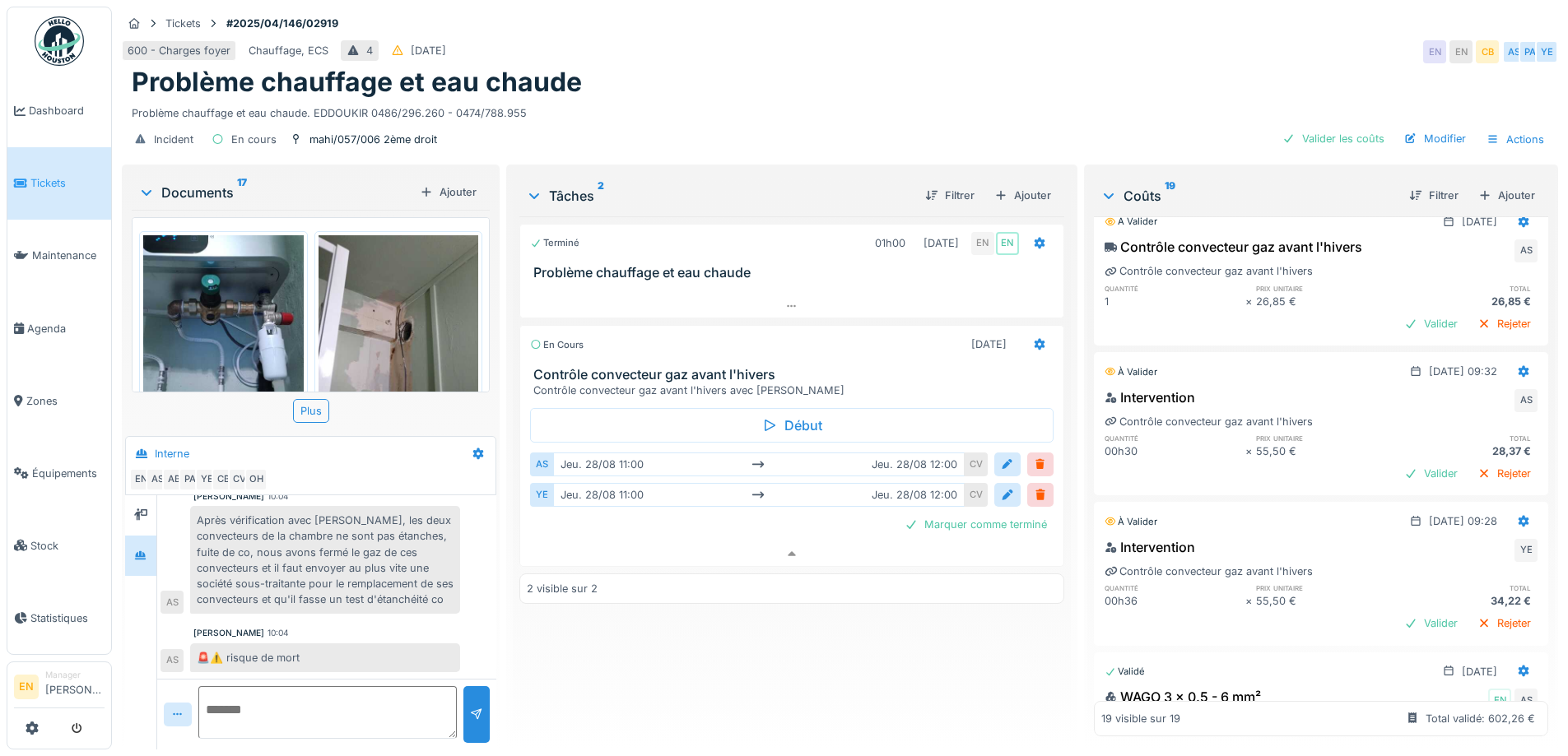
scroll to position [0, 0]
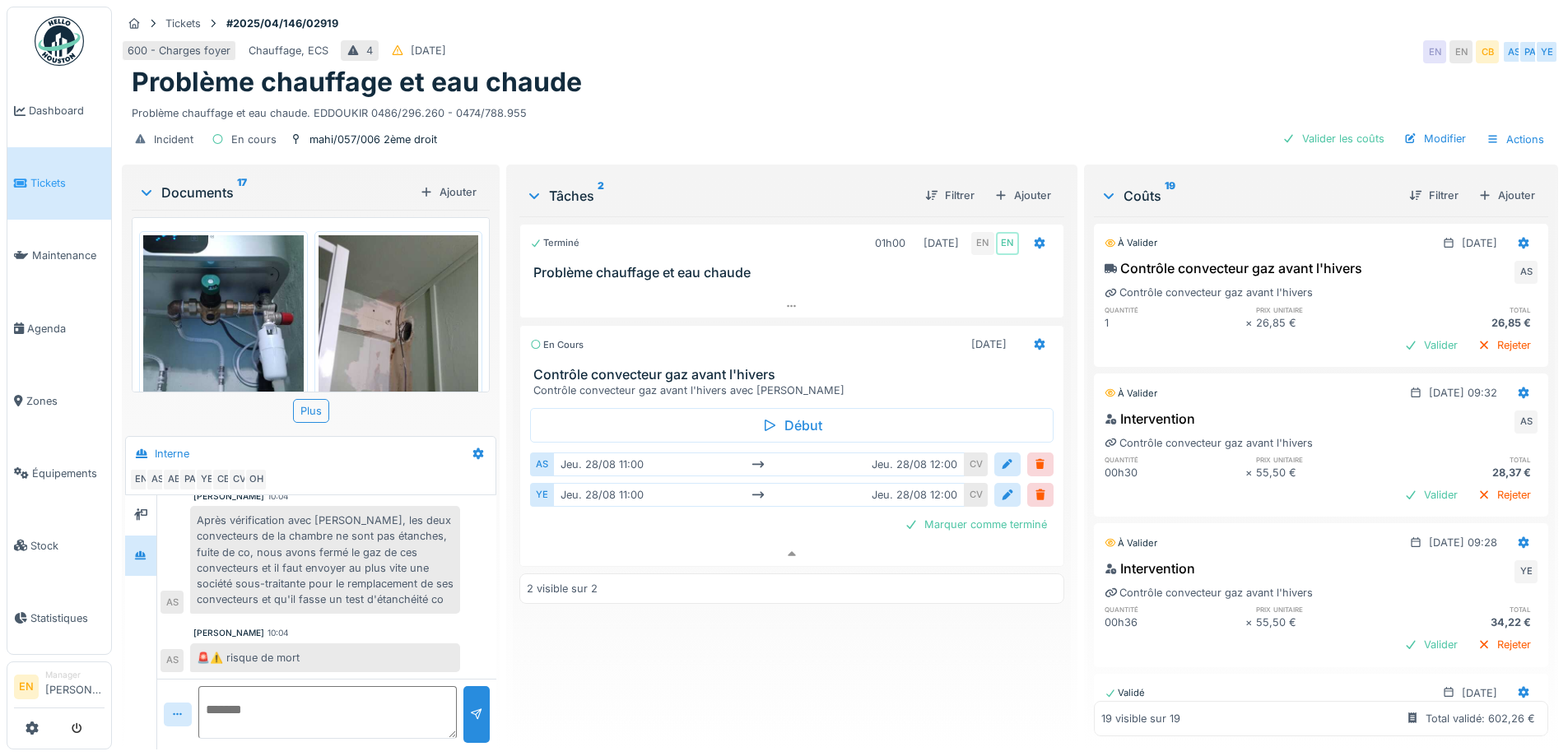
click at [711, 84] on div "Problème chauffage et eau chaude" at bounding box center [840, 82] width 1417 height 31
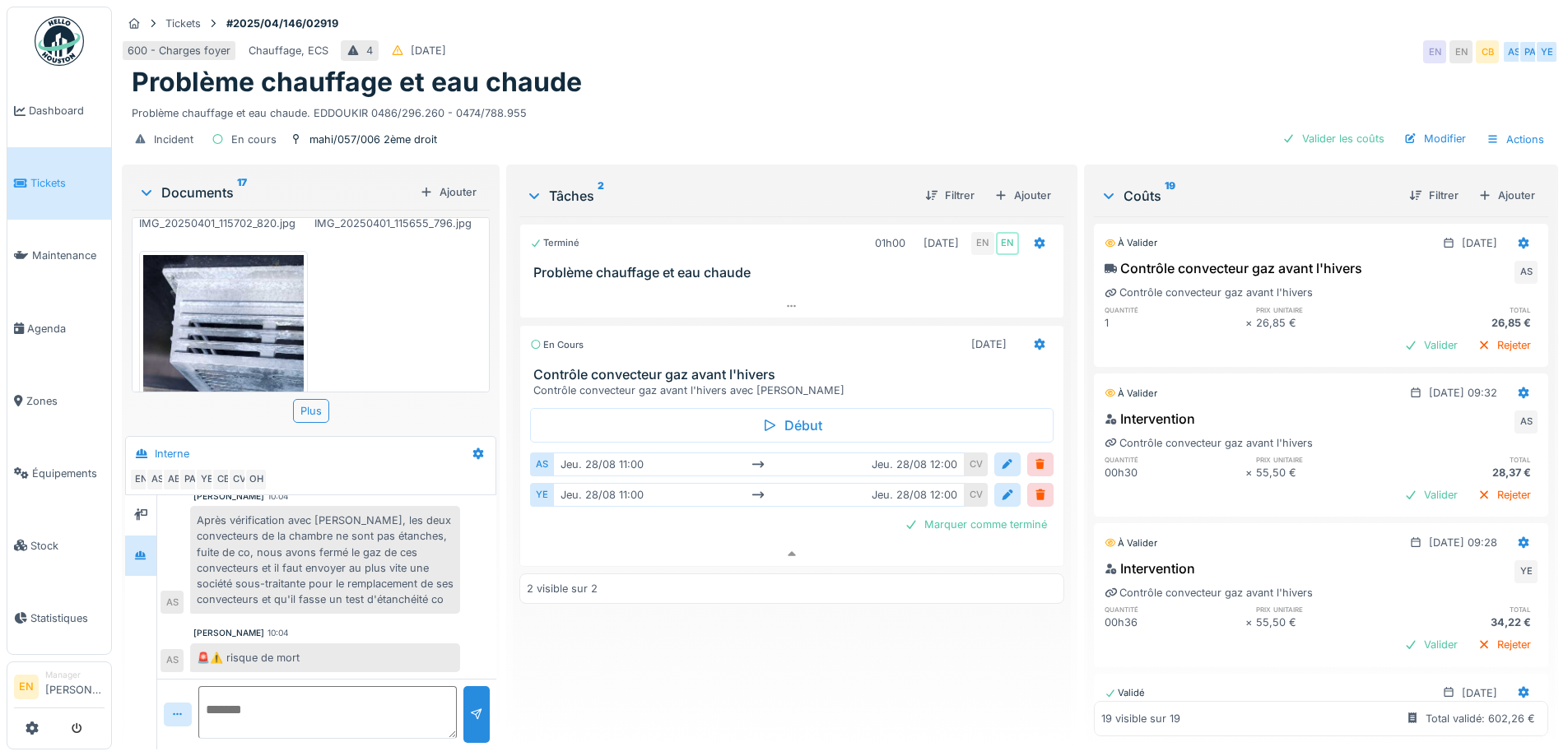
scroll to position [1998, 0]
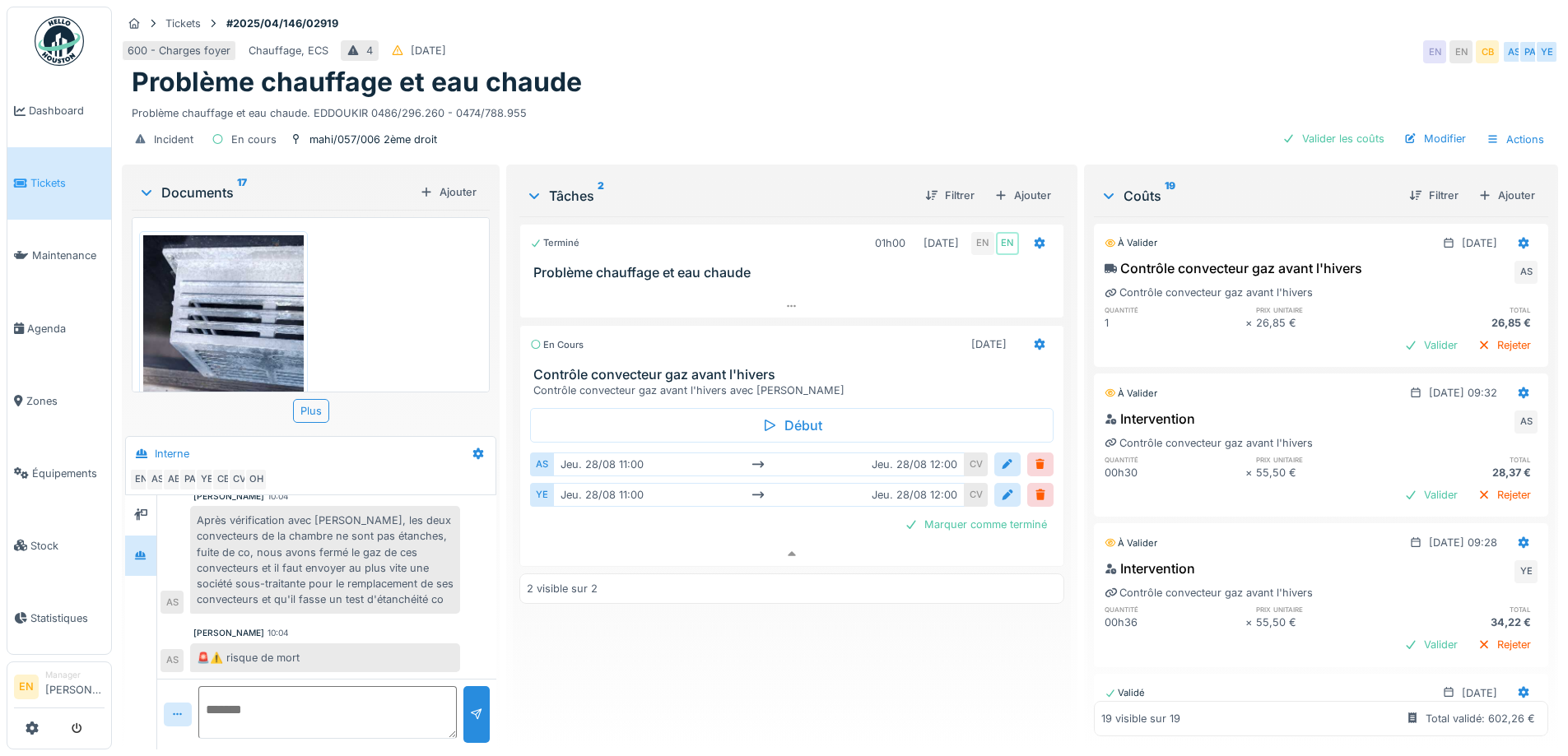
click at [531, 650] on div "Terminé 01h00 01/04/2025 EN EN Problème chauffage et eau chaude En cours 28/08/…" at bounding box center [792, 476] width 544 height 520
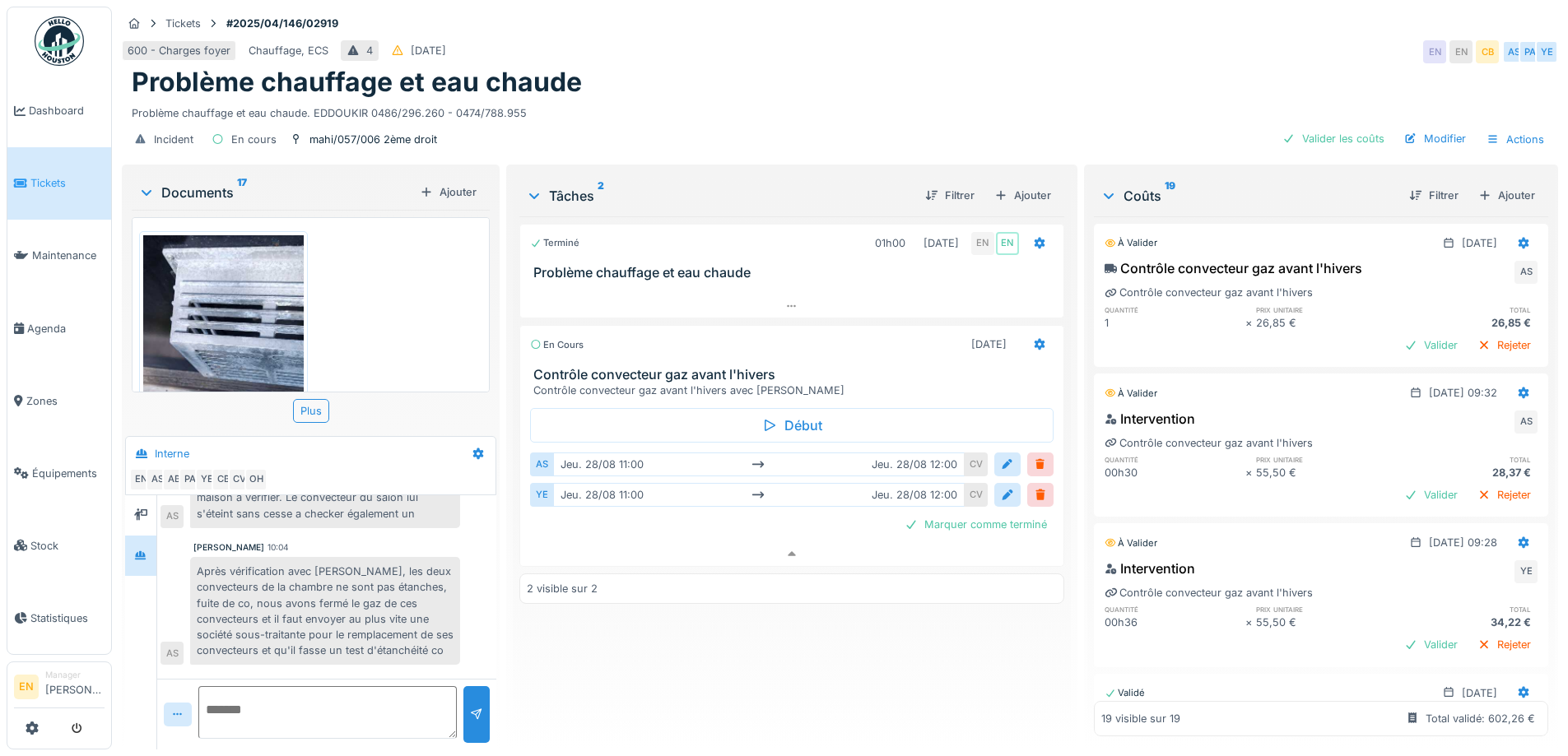
scroll to position [386, 0]
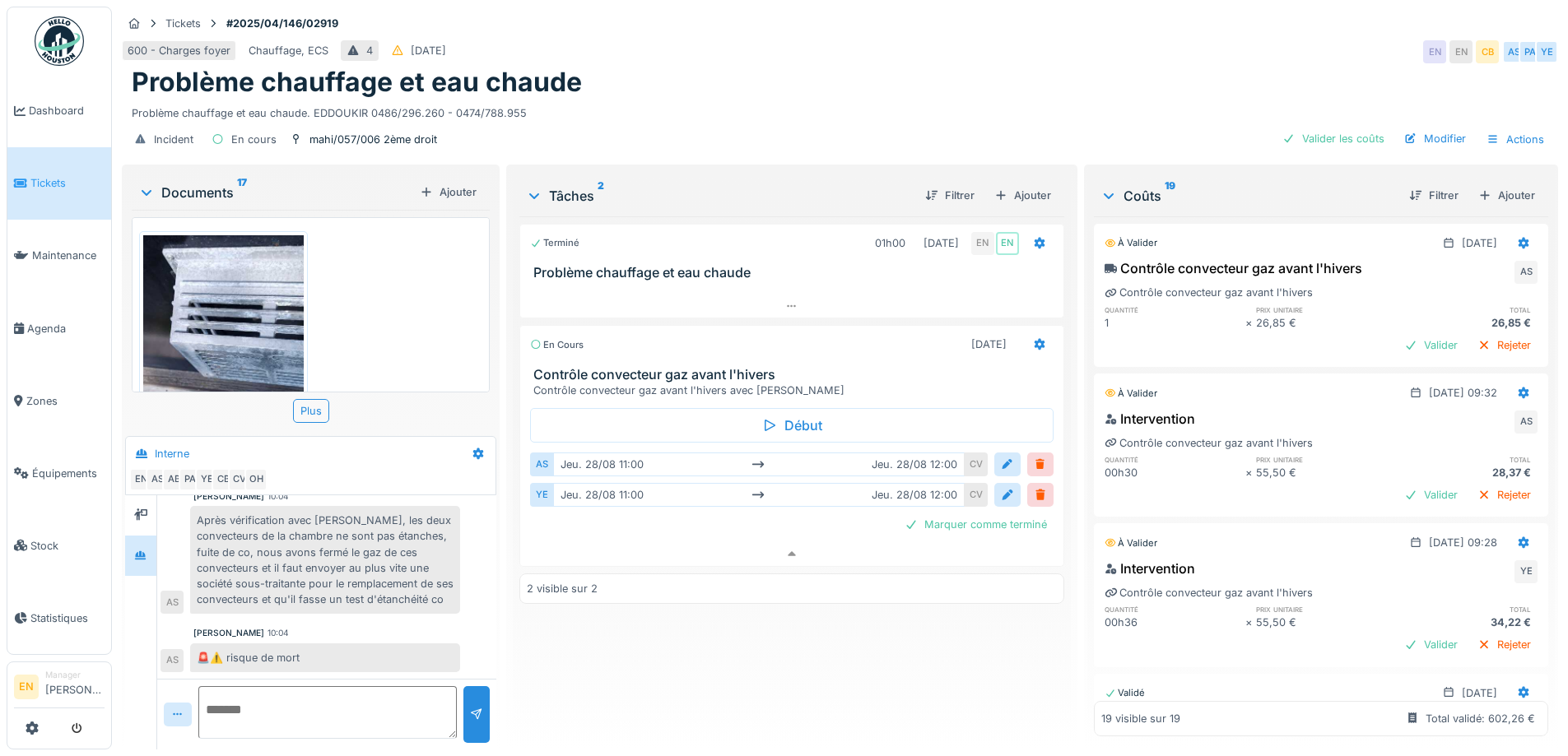
click at [764, 670] on div "Terminé 01h00 01/04/2025 EN EN Problème chauffage et eau chaude En cours 28/08/…" at bounding box center [792, 476] width 544 height 520
click at [609, 641] on div "Terminé 01h00 01/04/2025 EN EN Problème chauffage et eau chaude En cours 28/08/…" at bounding box center [792, 476] width 544 height 520
click at [918, 42] on div "600 - Charges foyer Chauffage, ECS 4 06/04/2025 EN EN CB AS PA YE" at bounding box center [840, 52] width 1437 height 29
click at [752, 643] on div "Terminé 01h00 01/04/2025 EN EN Problème chauffage et eau chaude En cours 28/08/…" at bounding box center [792, 476] width 544 height 520
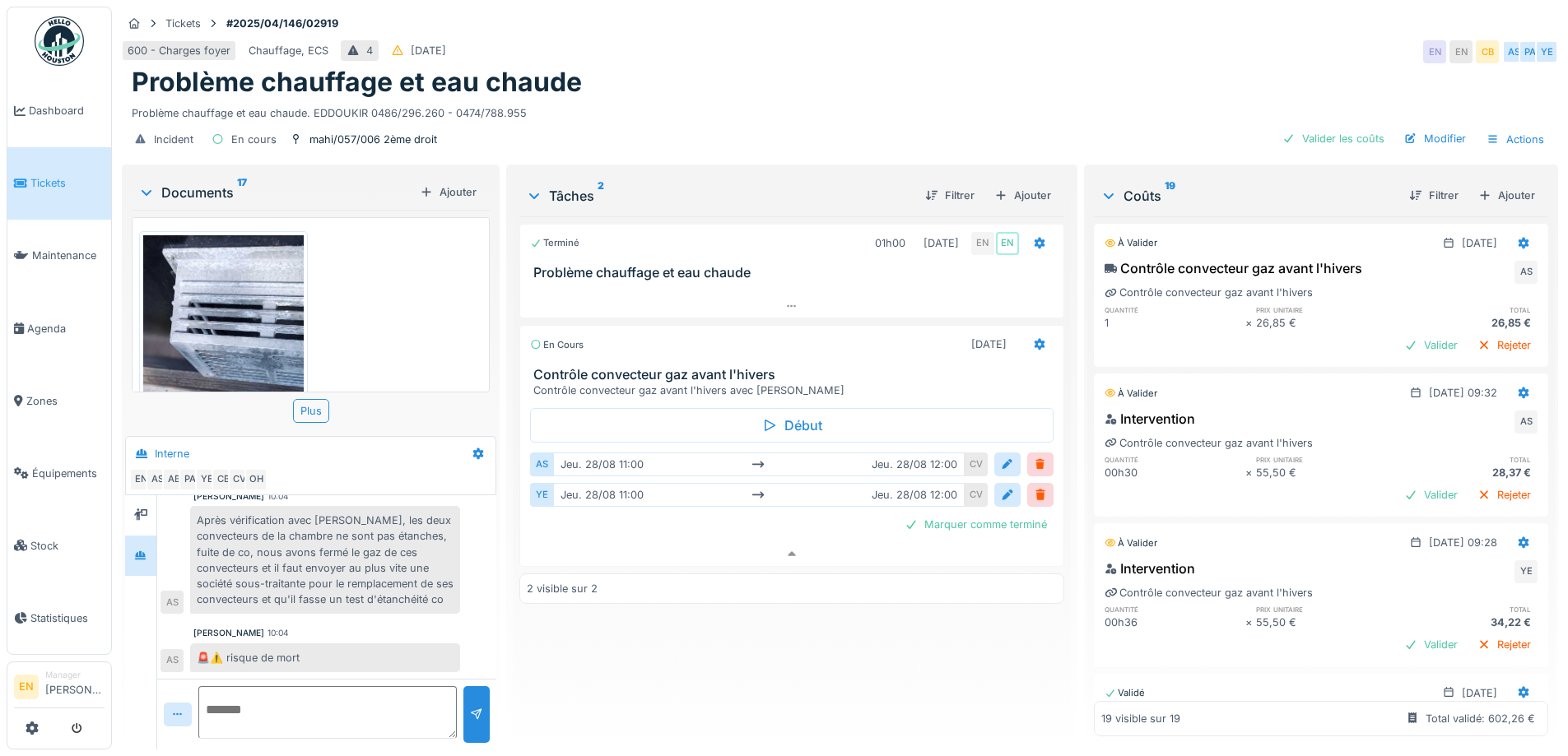
click at [752, 643] on div "Terminé 01h00 01/04/2025 EN EN Problème chauffage et eau chaude En cours 28/08/…" at bounding box center [792, 476] width 544 height 520
click at [837, 127] on div "Incident En cours mahi/057/006 2ème droit Valider les coûts Modifier Actions" at bounding box center [840, 139] width 1437 height 37
click at [799, 50] on div "600 - Charges foyer Chauffage, ECS 4 06/04/2025 EN EN CB AS PA YE" at bounding box center [840, 52] width 1437 height 29
click at [781, 676] on div "Terminé 01h00 01/04/2025 EN EN Problème chauffage et eau chaude En cours 28/08/…" at bounding box center [792, 476] width 544 height 520
click at [775, 717] on div "Terminé 01h00 01/04/2025 EN EN Problème chauffage et eau chaude En cours 28/08/…" at bounding box center [792, 476] width 544 height 520
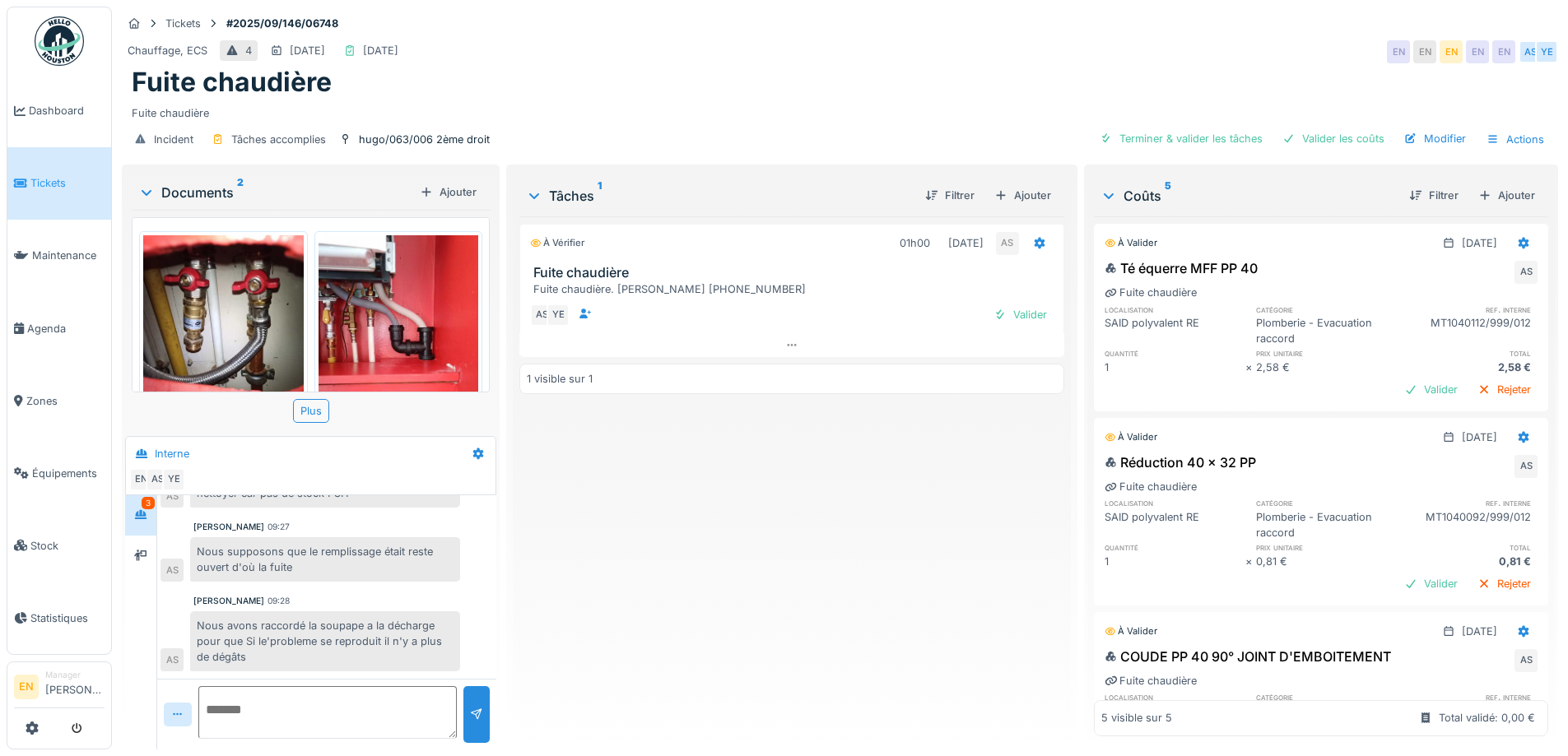
scroll to position [12, 0]
click at [617, 618] on div "À vérifier 01h00 28/08/2025 AS Fuite chaudière Fuite chaudière. Mme Broothaers …" at bounding box center [792, 476] width 544 height 520
click at [1504, 184] on div "Ajouter" at bounding box center [1507, 195] width 70 height 22
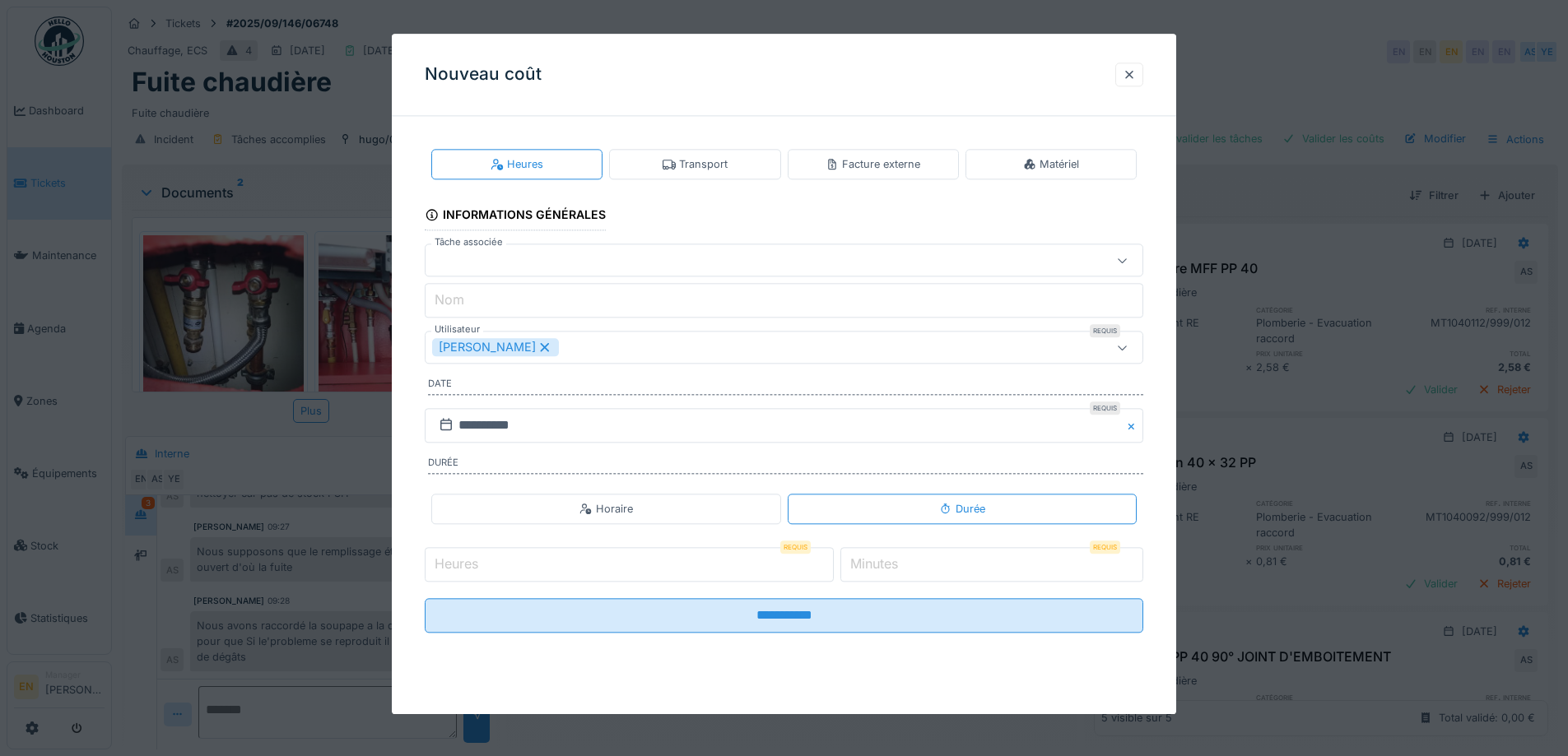
click at [675, 158] on div "Transport" at bounding box center [694, 164] width 65 height 15
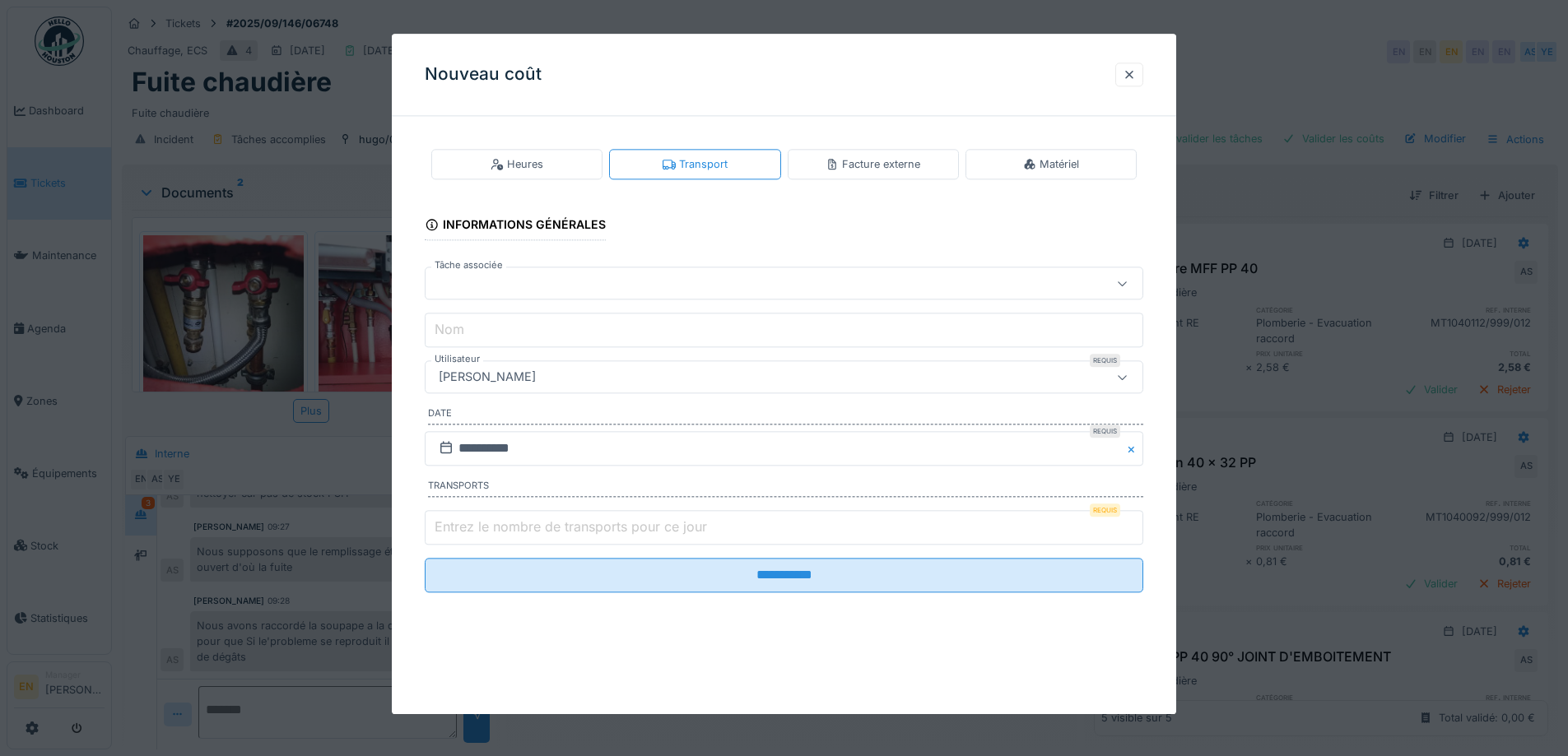
click at [747, 303] on fieldset "**********" at bounding box center [784, 367] width 719 height 476
click at [759, 288] on div at bounding box center [743, 283] width 620 height 18
click at [1143, 229] on fieldset "**********" at bounding box center [784, 367] width 719 height 476
type input "*"
click at [1139, 525] on input "*" at bounding box center [784, 527] width 719 height 34
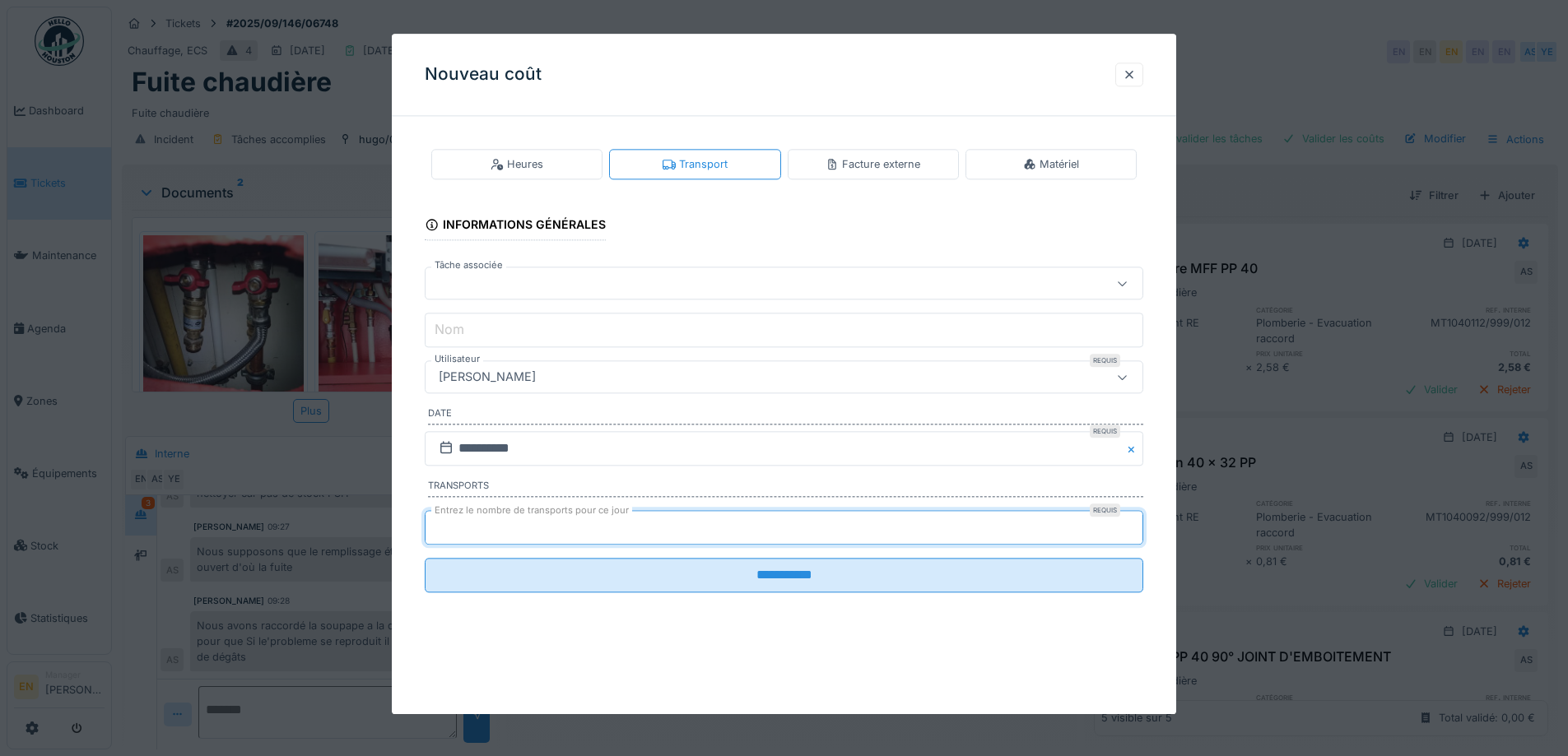
click at [608, 380] on div "[PERSON_NAME]" at bounding box center [743, 377] width 620 height 18
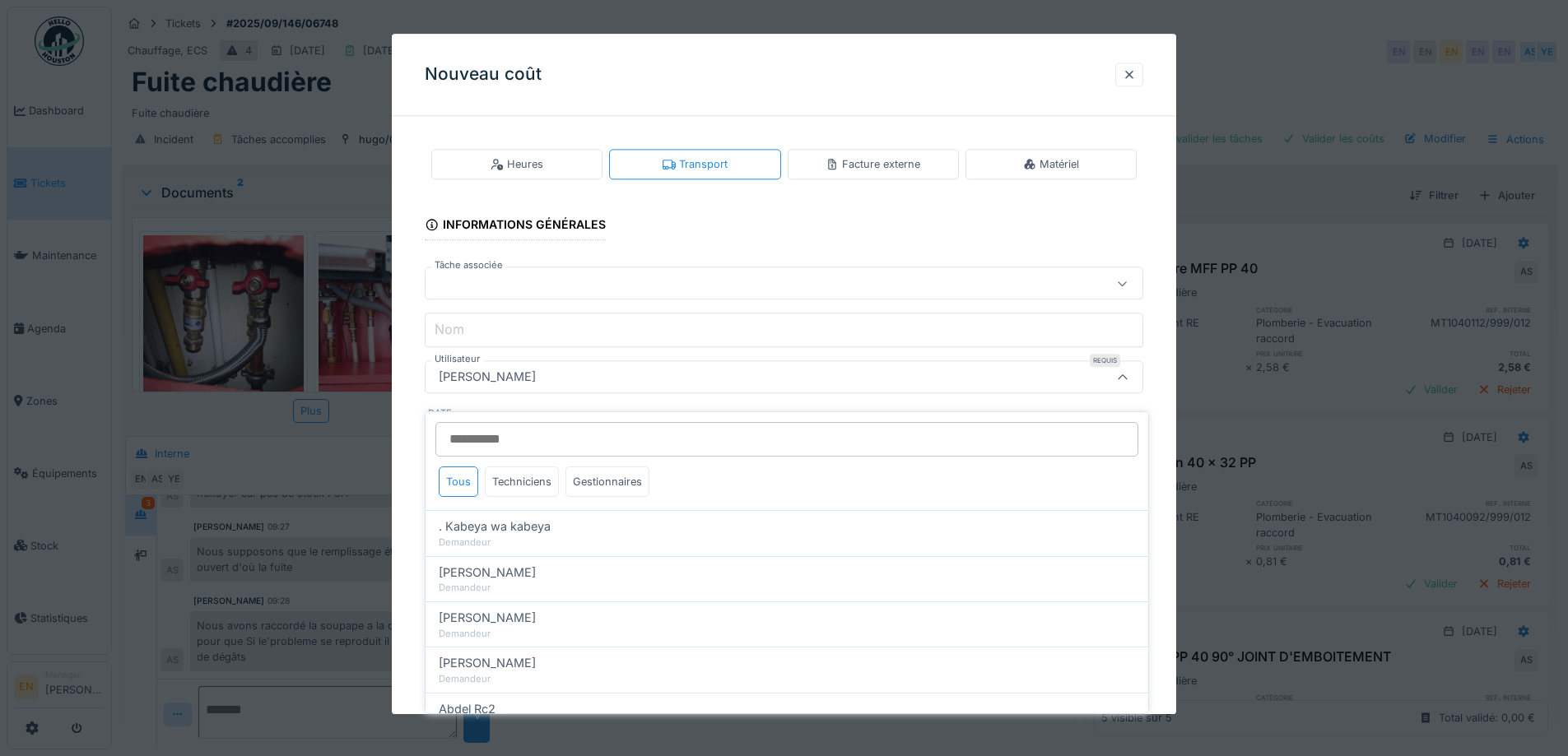
click at [573, 432] on input "Utilisateur" at bounding box center [787, 439] width 703 height 34
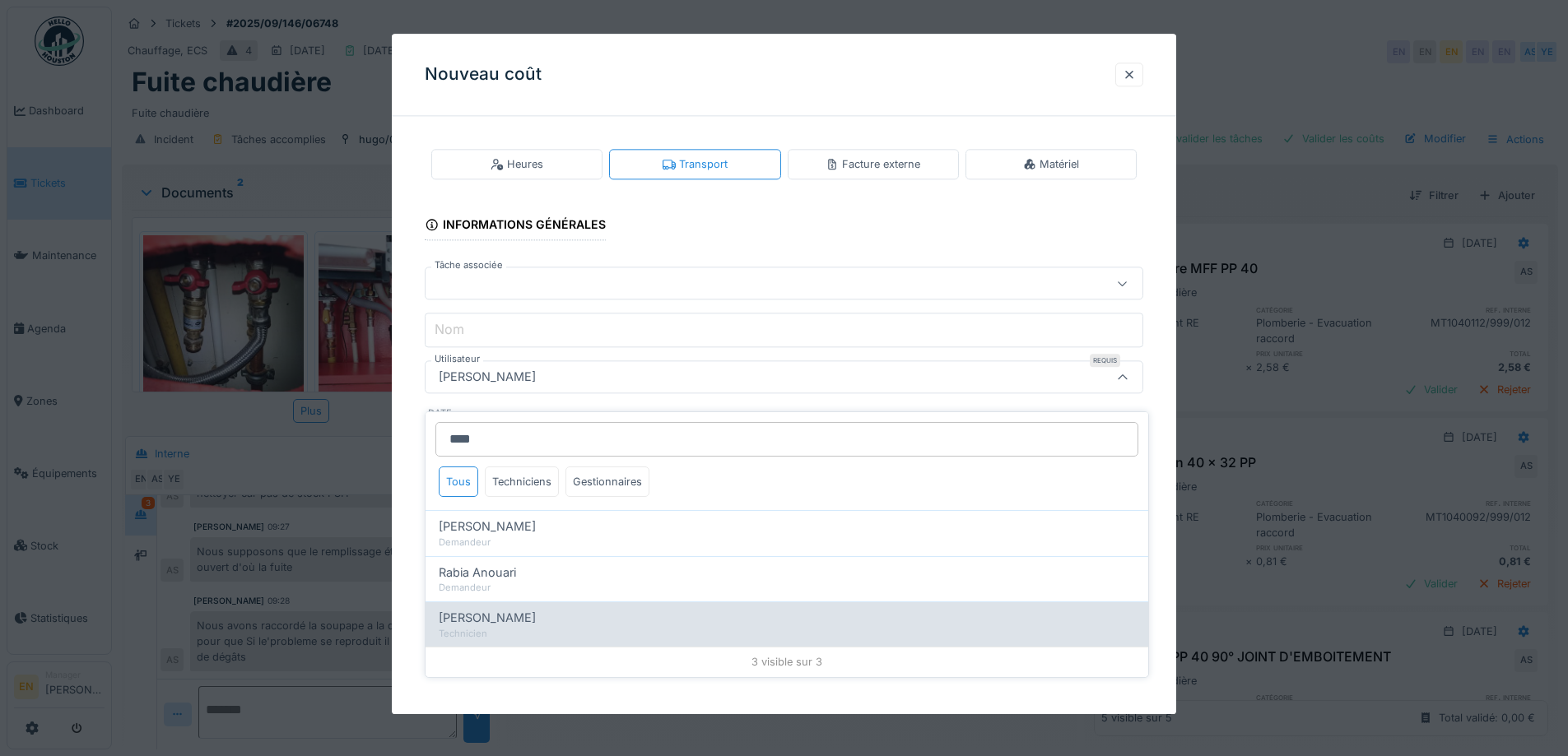
type input "****"
click at [503, 627] on div "Technicien" at bounding box center [787, 634] width 696 height 14
type input "*****"
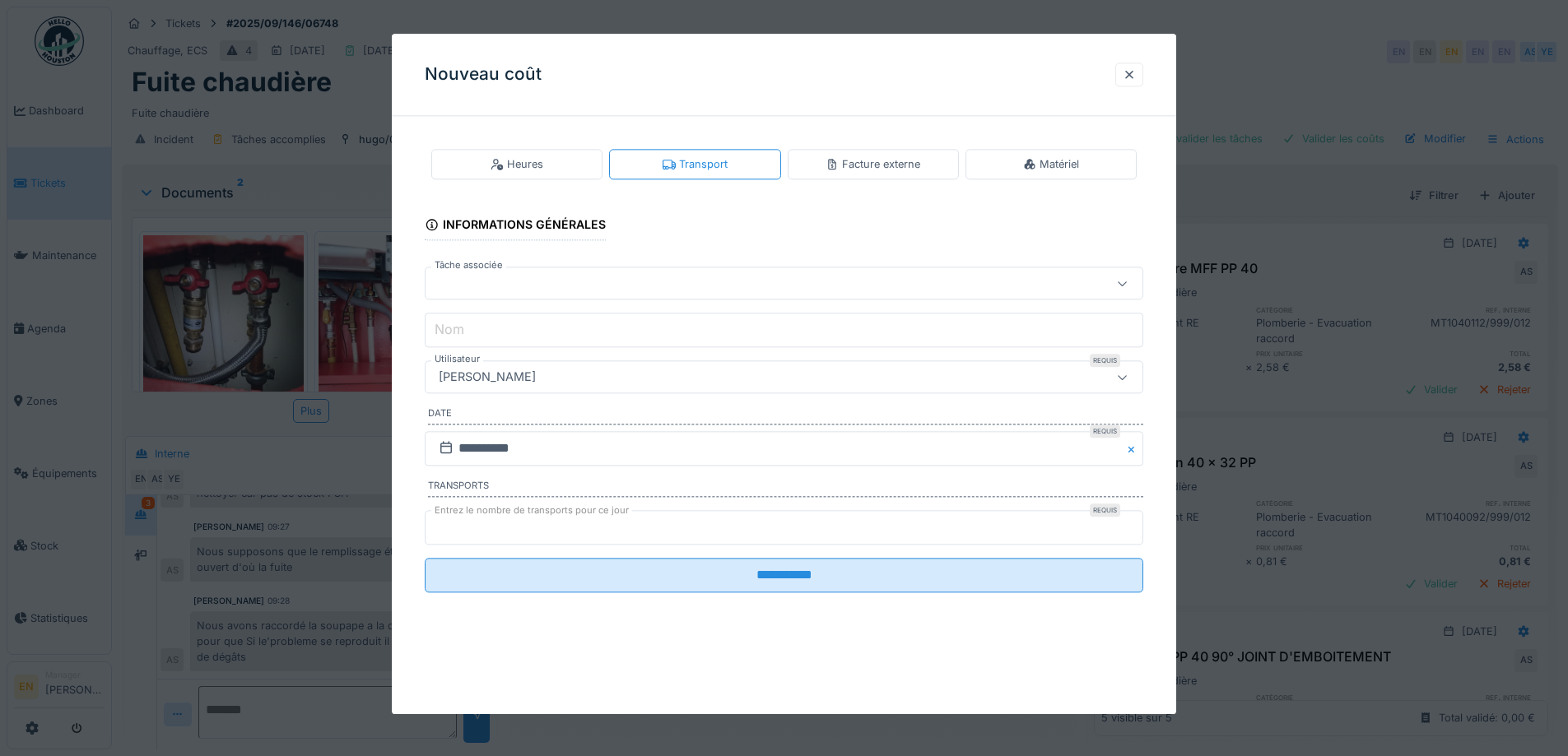
click at [1163, 498] on div "**********" at bounding box center [784, 384] width 785 height 510
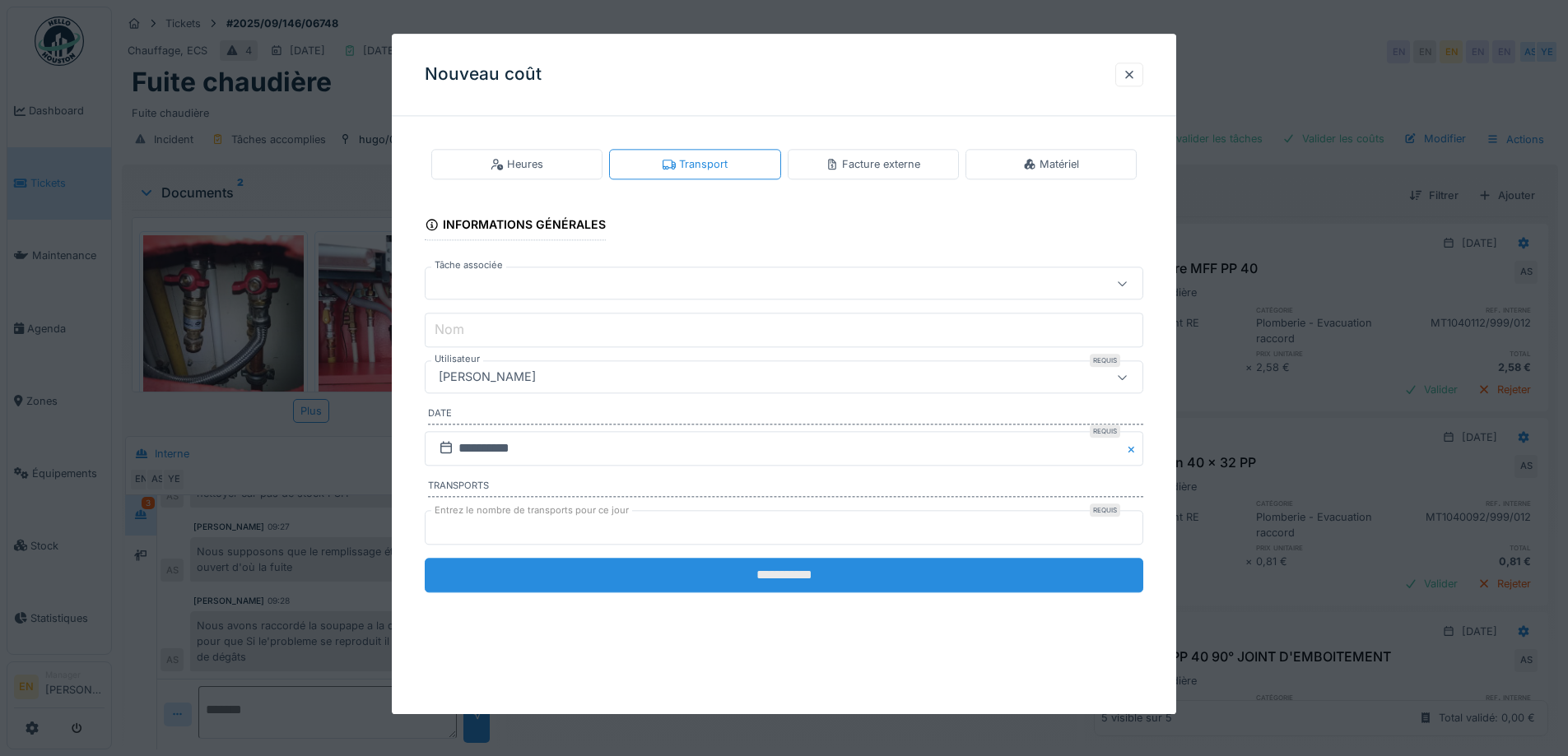
click at [776, 579] on input "**********" at bounding box center [784, 575] width 719 height 34
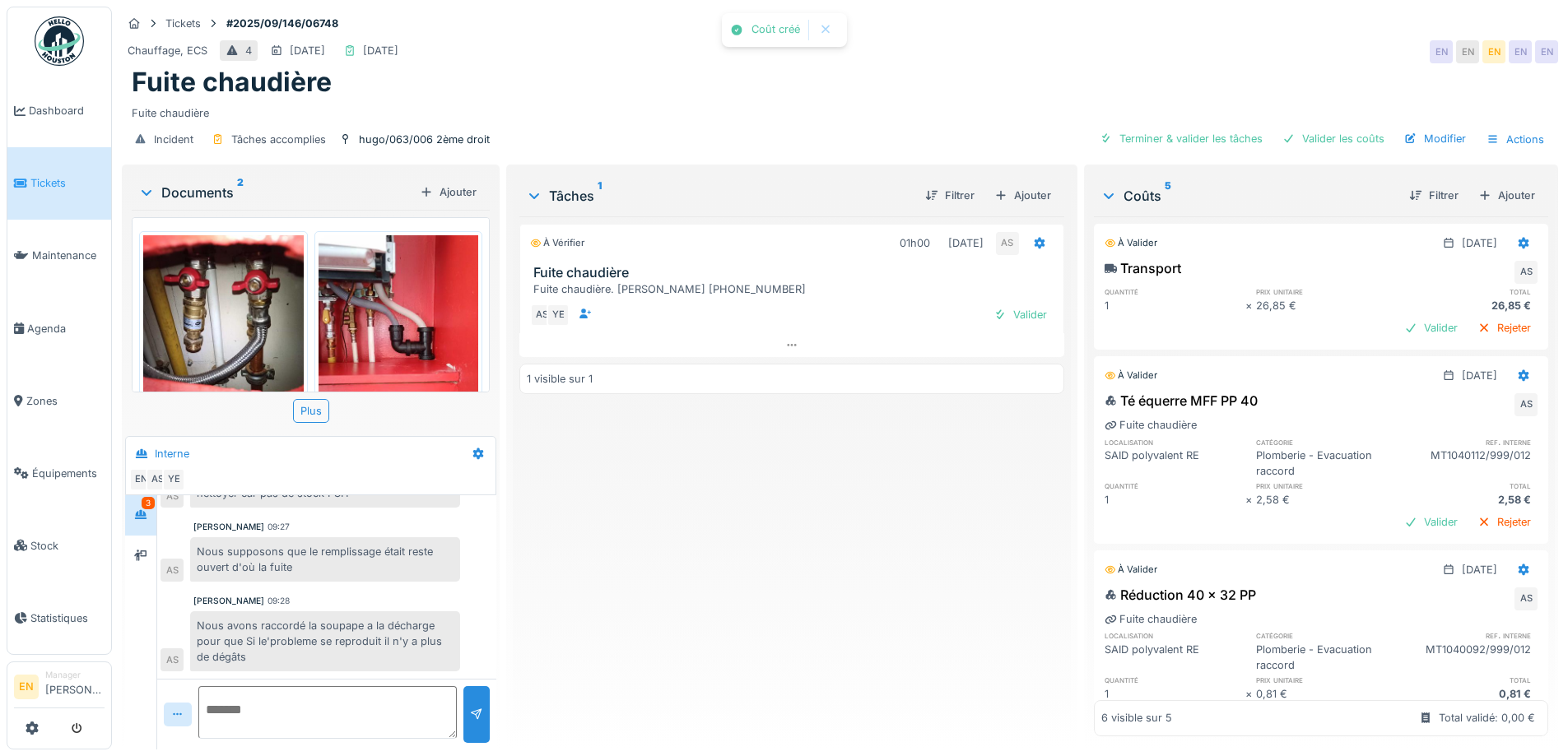
click at [776, 579] on div "À vérifier 01h00 28/08/2025 AS Fuite chaudière Fuite chaudière. Mme Broothaers …" at bounding box center [792, 476] width 544 height 520
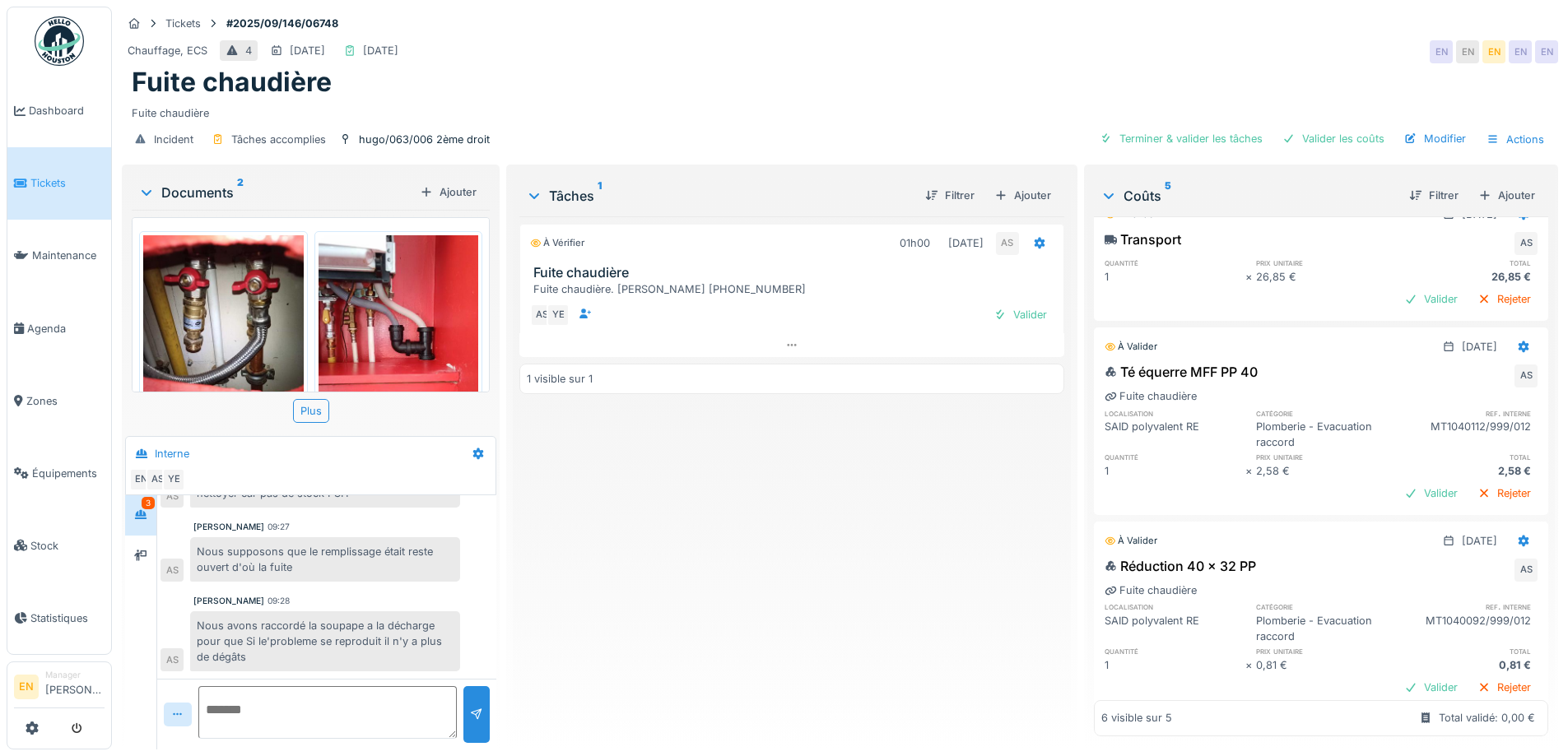
scroll to position [0, 0]
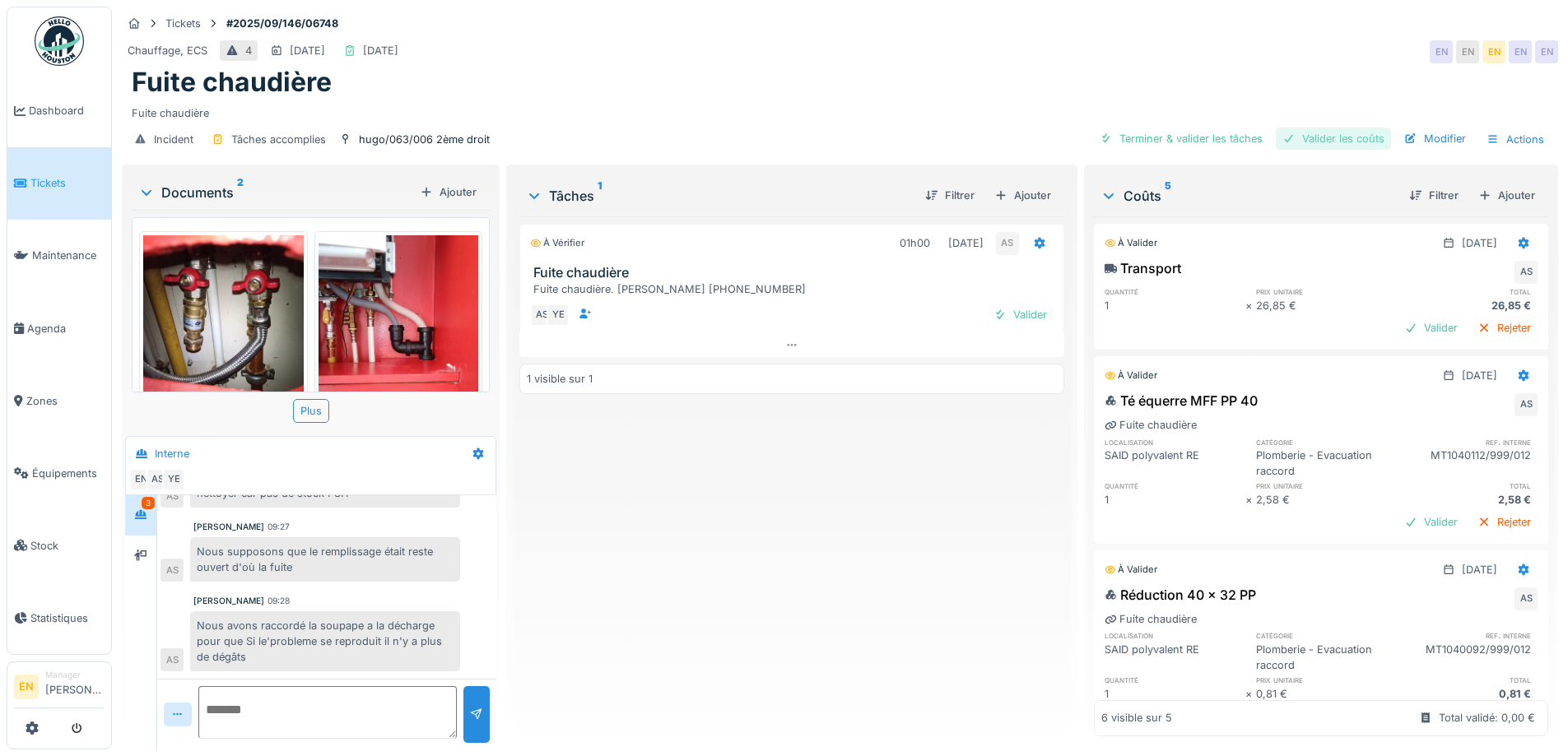
click at [1304, 132] on div "Valider les coûts" at bounding box center [1334, 139] width 115 height 22
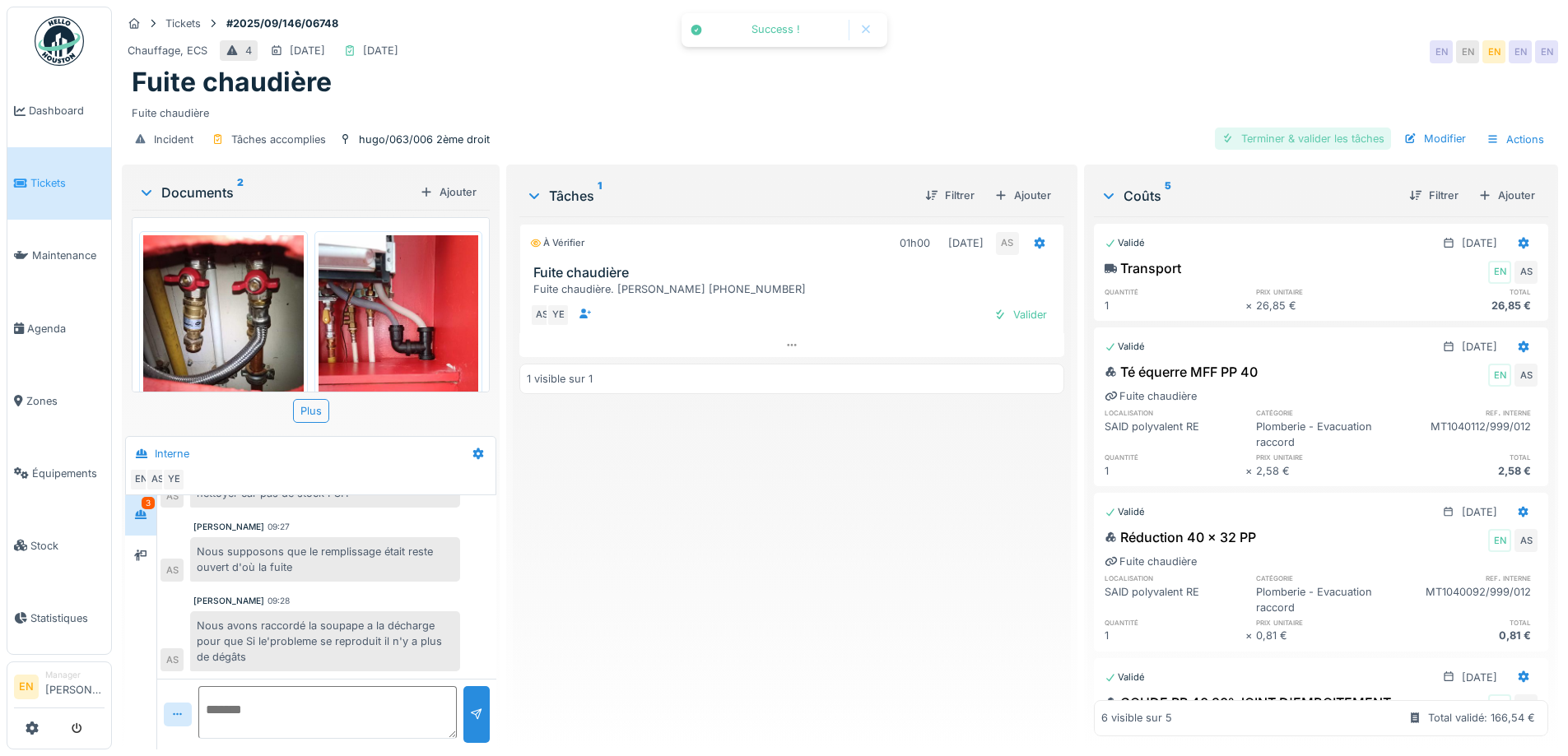
click at [1286, 133] on div "Terminer & valider les tâches" at bounding box center [1303, 139] width 176 height 22
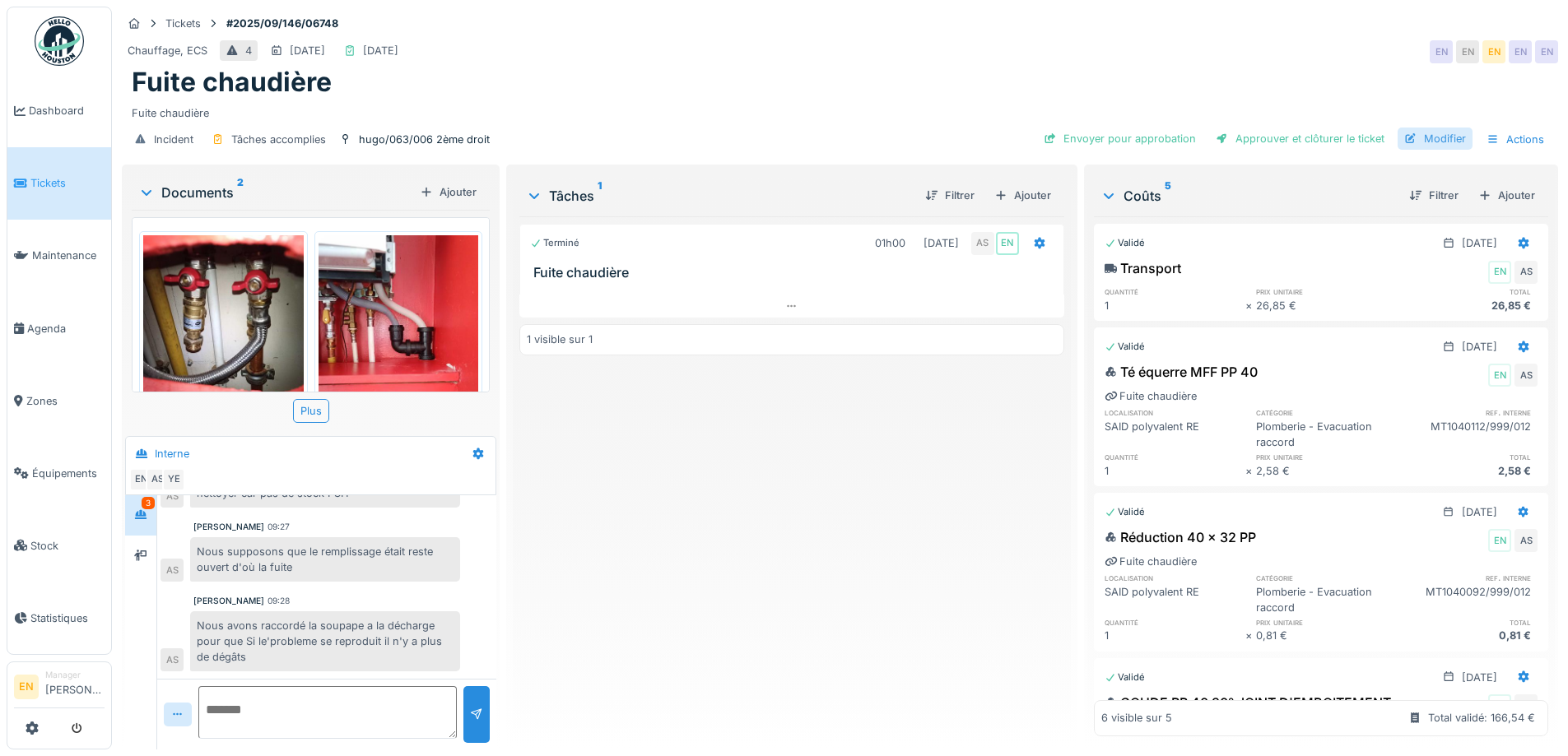
click at [1424, 131] on div "Modifier" at bounding box center [1435, 139] width 75 height 22
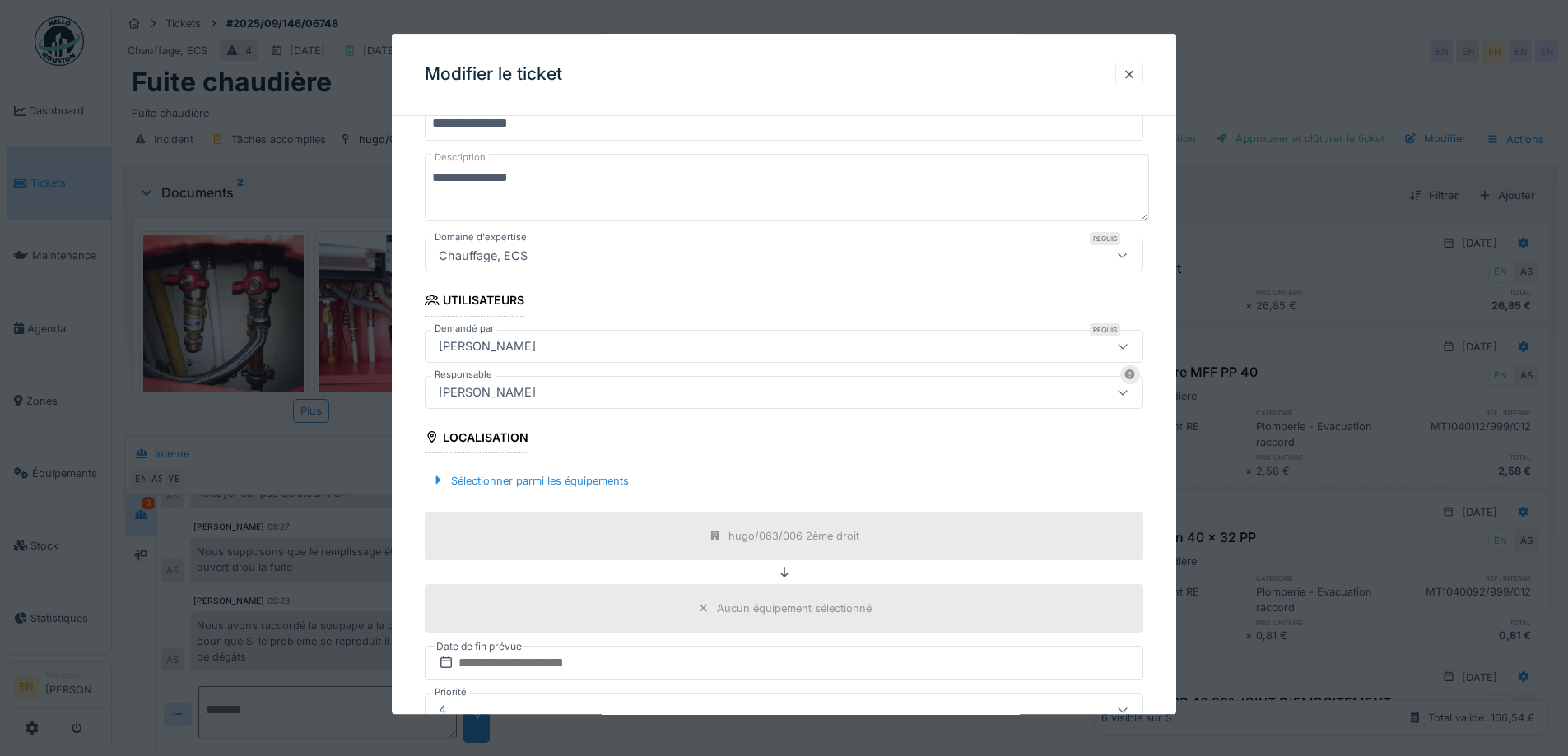
click at [617, 390] on div "[PERSON_NAME]" at bounding box center [743, 392] width 620 height 18
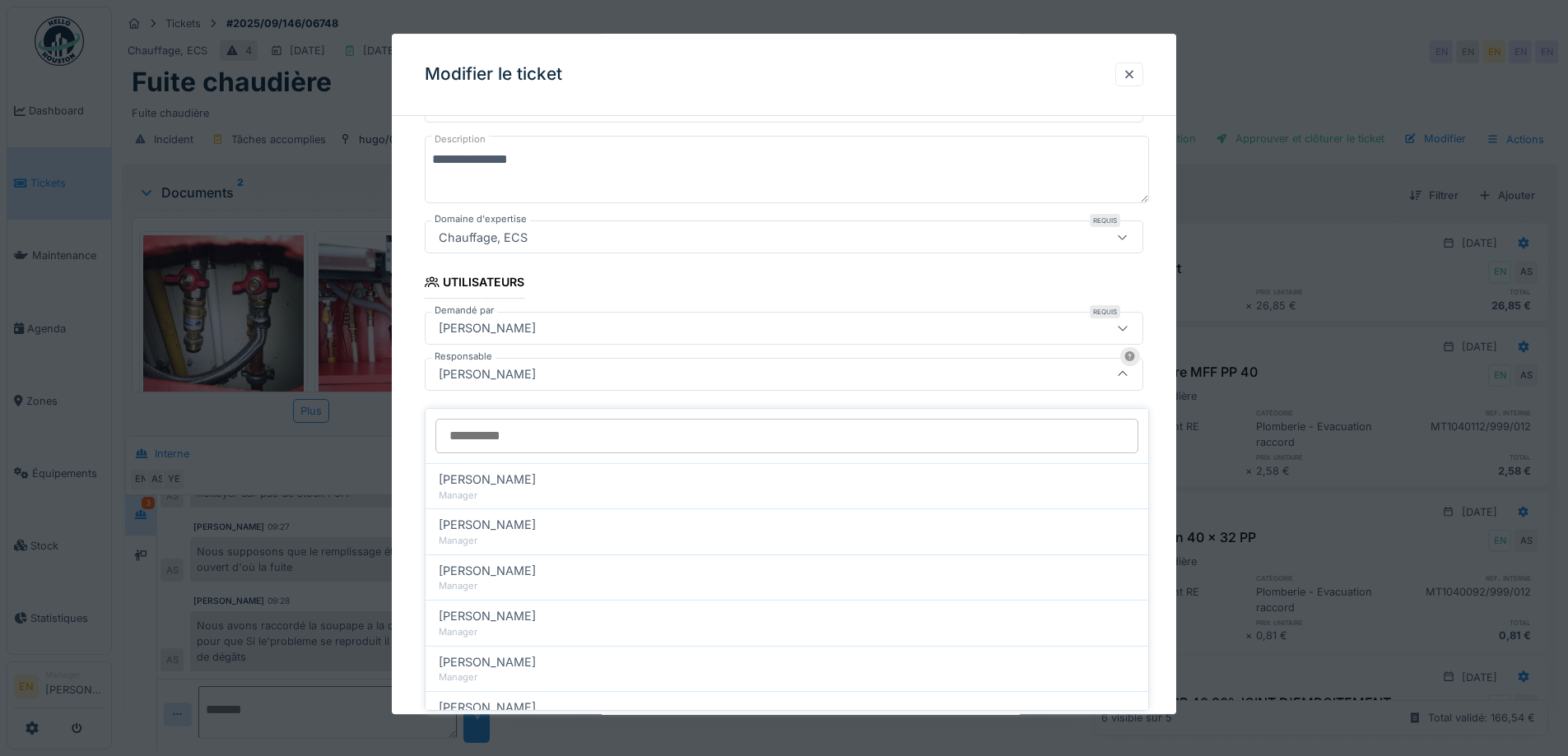
click at [565, 423] on input "Responsable" at bounding box center [787, 436] width 703 height 34
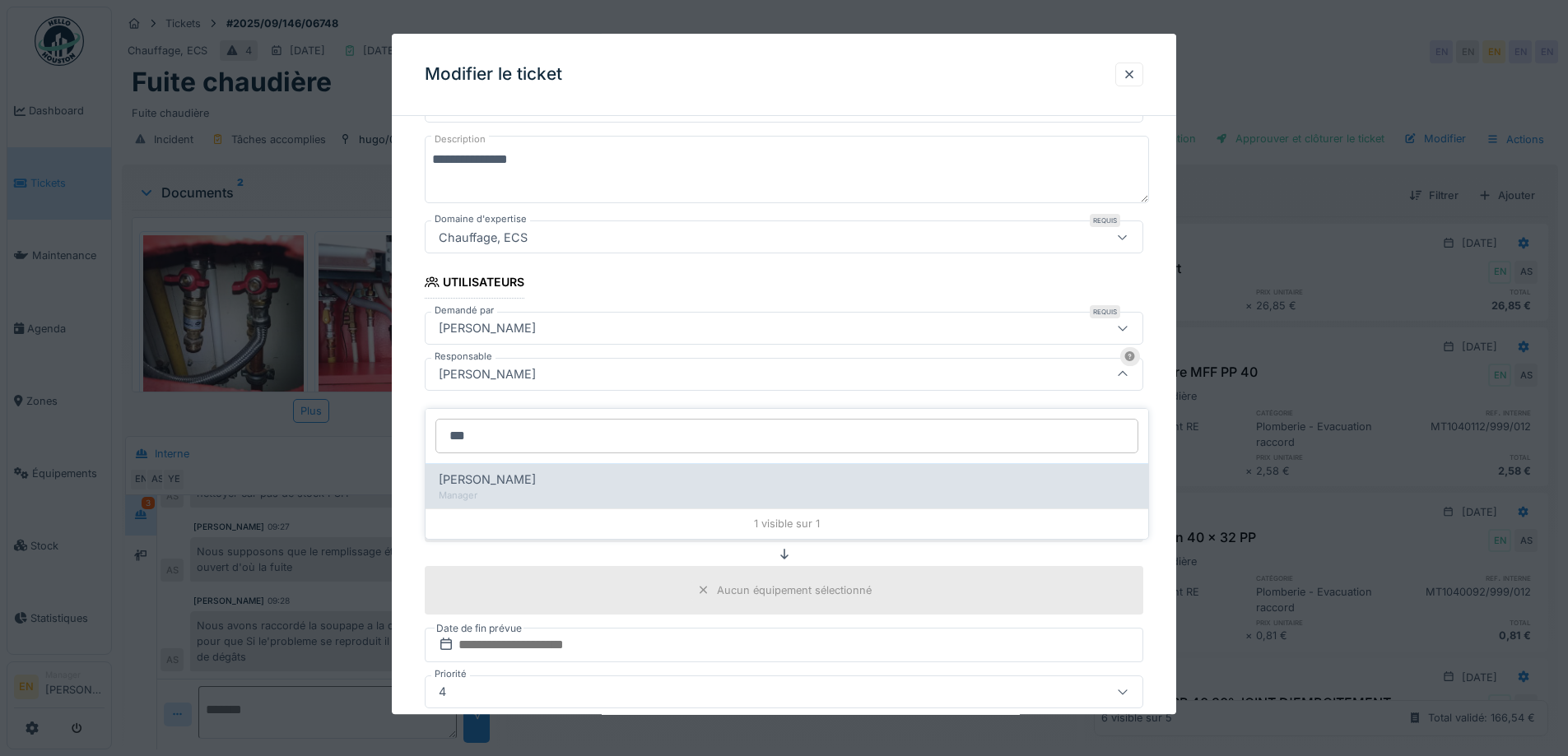
type input "***"
click at [544, 471] on div "Christian Bassette" at bounding box center [787, 480] width 696 height 18
type input "****"
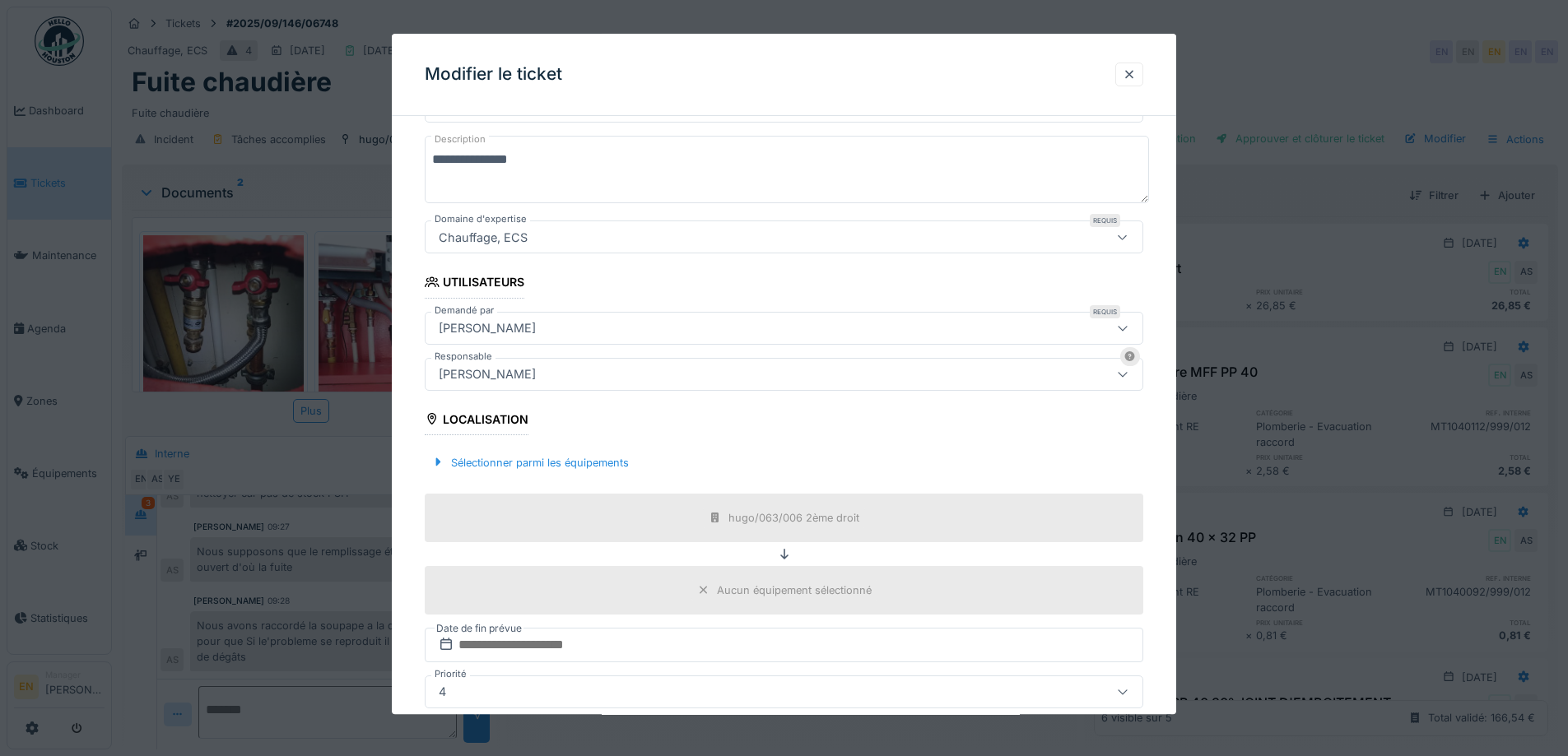
drag, startPoint x: 1161, startPoint y: 468, endPoint x: 1099, endPoint y: 460, distance: 62.5
click at [1162, 467] on div "**********" at bounding box center [784, 437] width 785 height 982
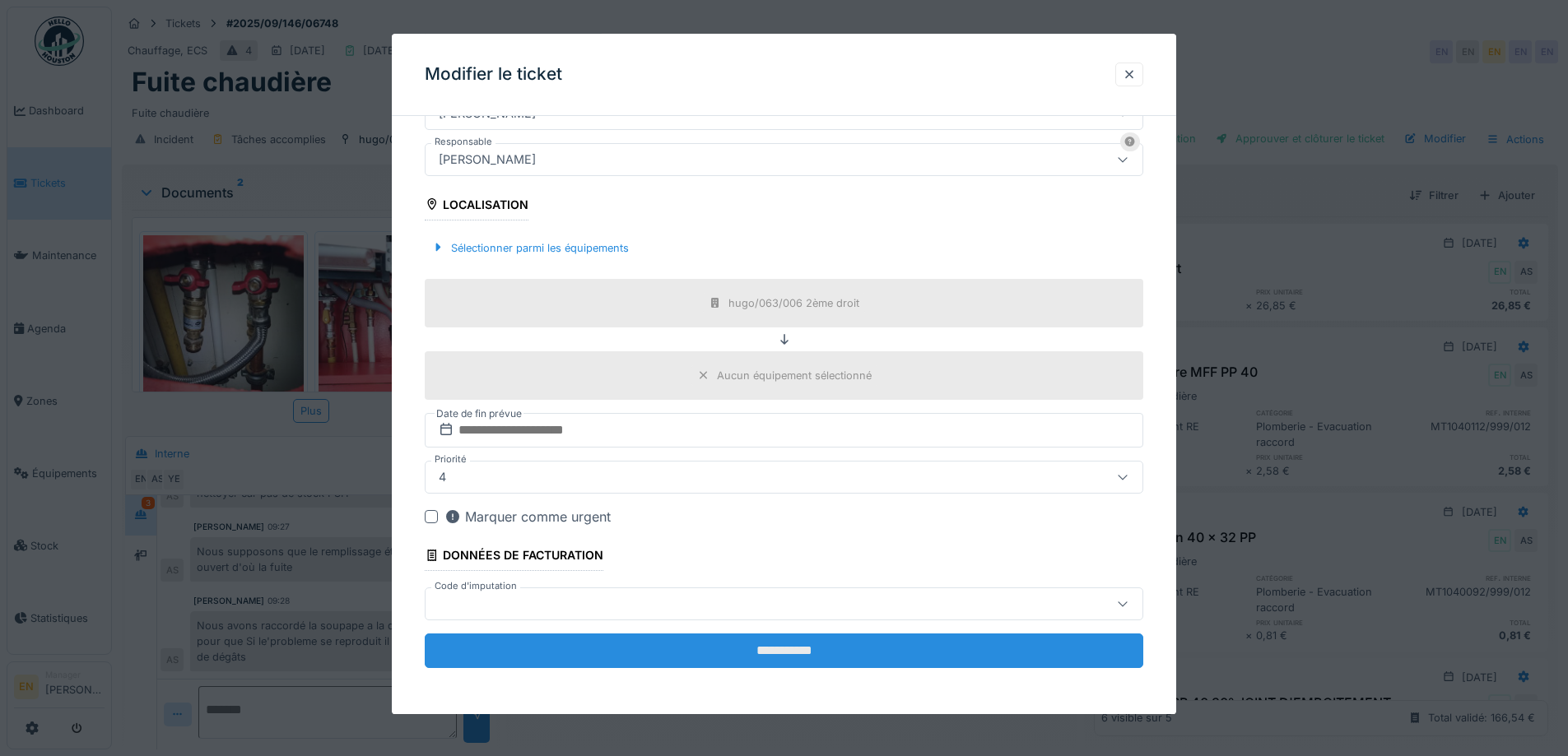
click at [782, 656] on input "**********" at bounding box center [784, 651] width 719 height 34
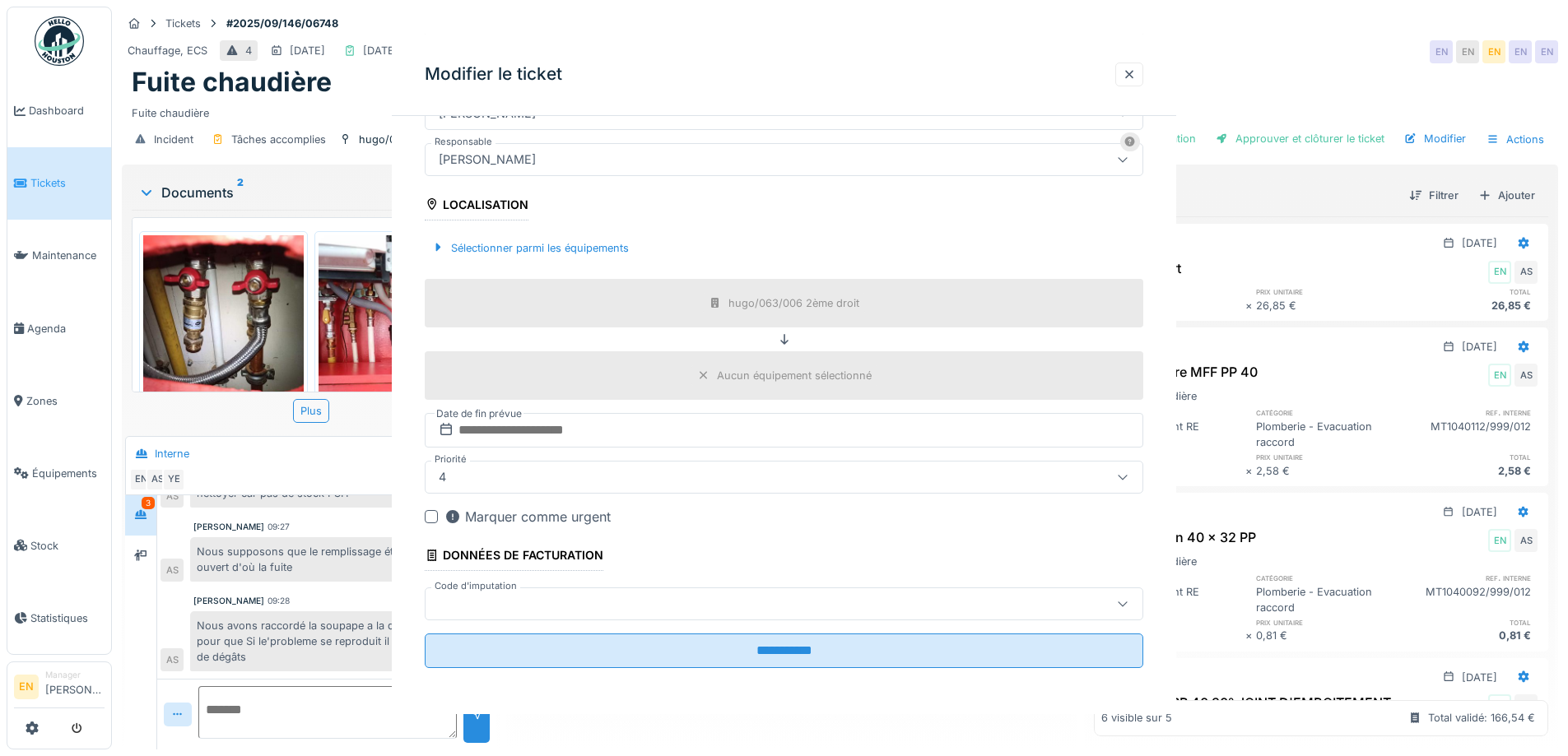
scroll to position [0, 0]
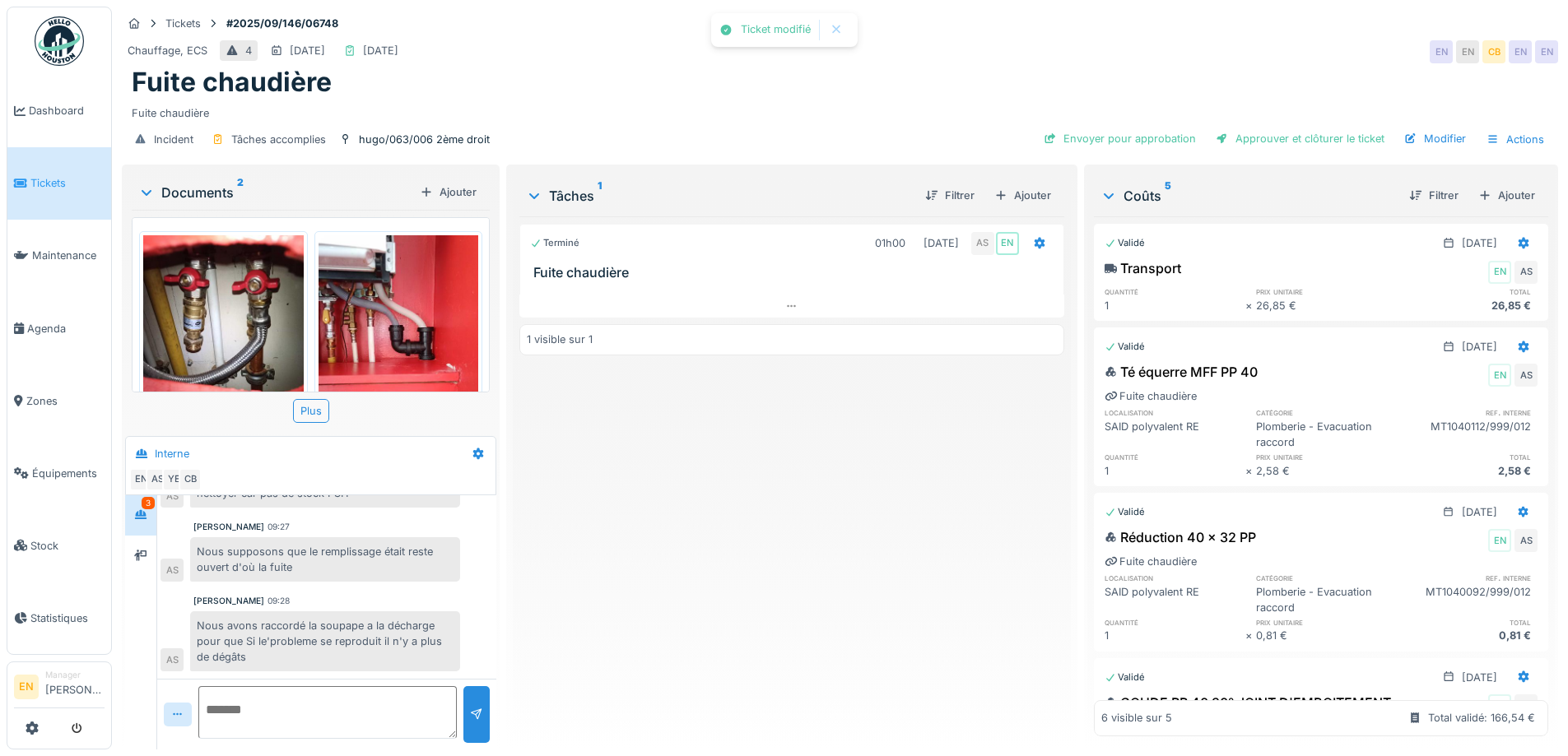
click at [788, 627] on div "Terminé 01h00 28/08/2025 AS EN Fuite chaudière 1 visible sur 1" at bounding box center [792, 476] width 544 height 520
click at [1157, 132] on div "Envoyer pour approbation" at bounding box center [1120, 139] width 165 height 22
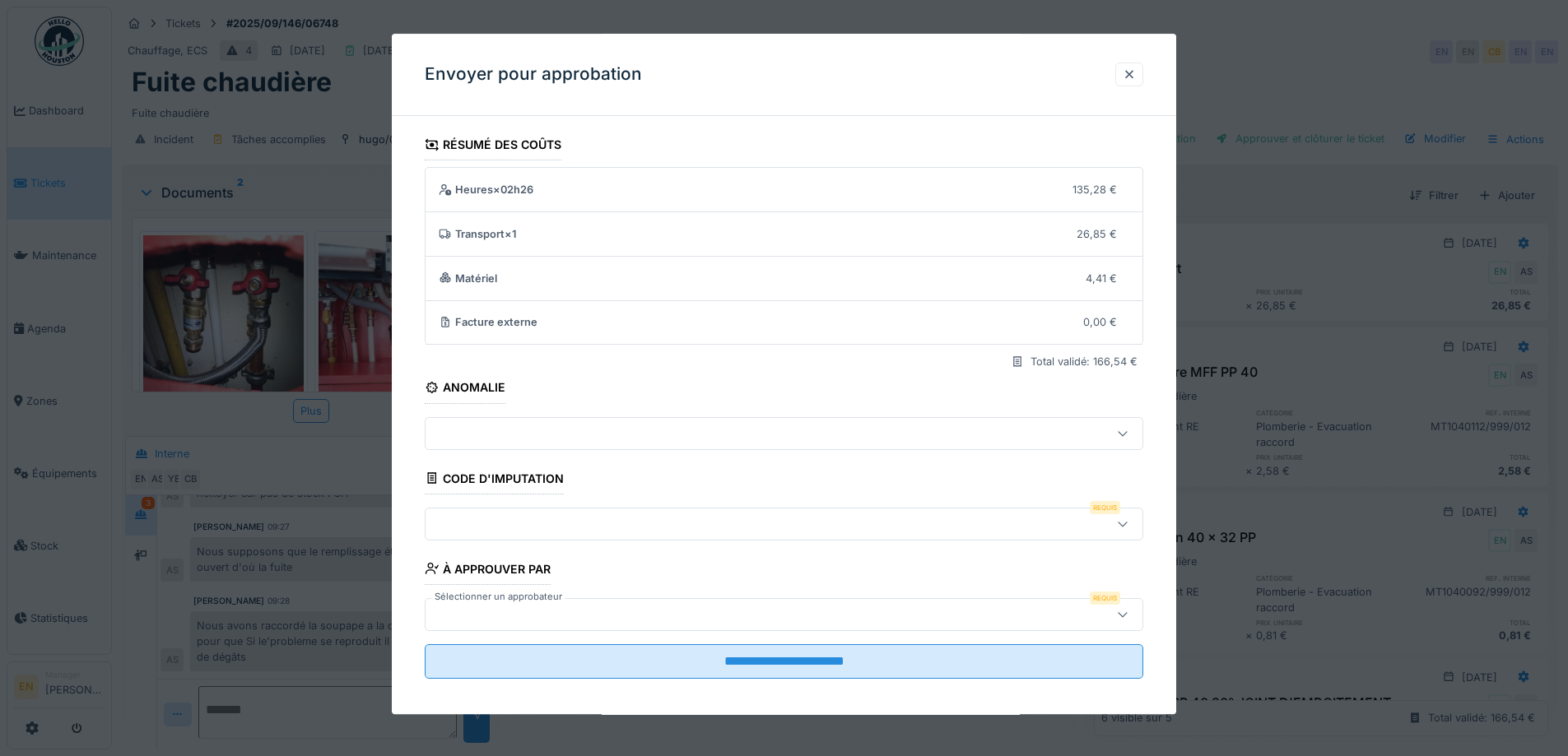
scroll to position [10, 0]
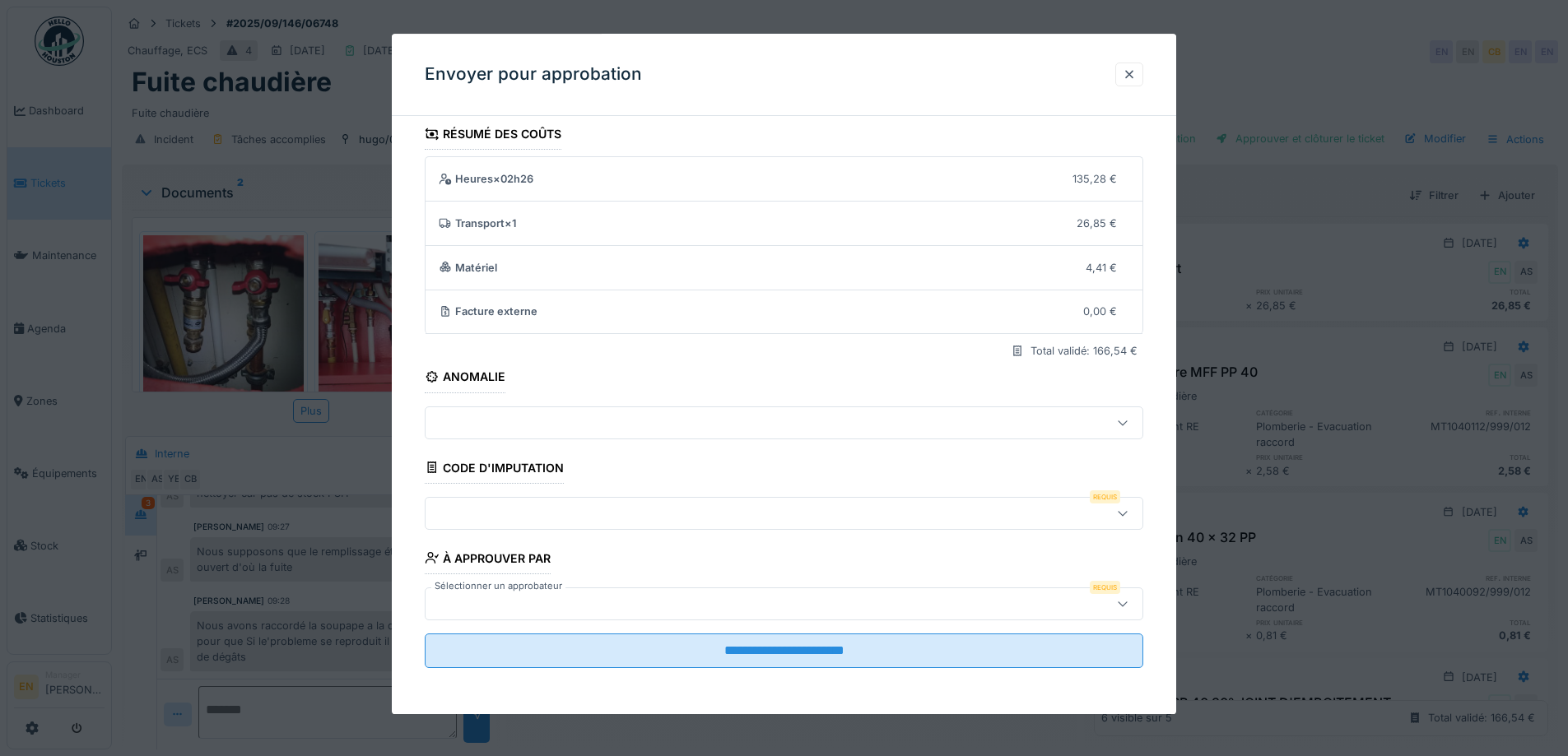
click at [1127, 517] on icon at bounding box center [1123, 513] width 13 height 10
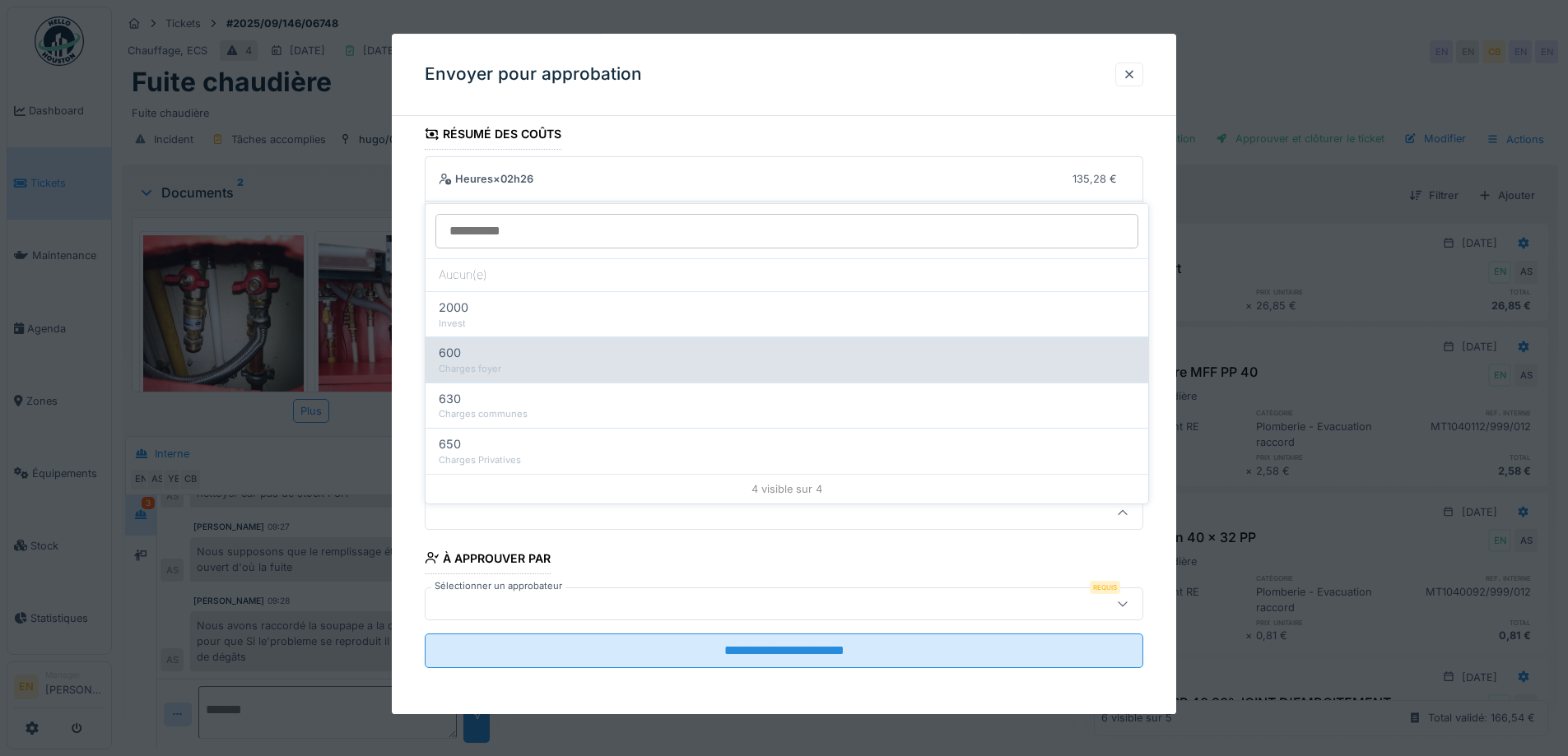
click at [495, 346] on div "600" at bounding box center [787, 352] width 696 height 18
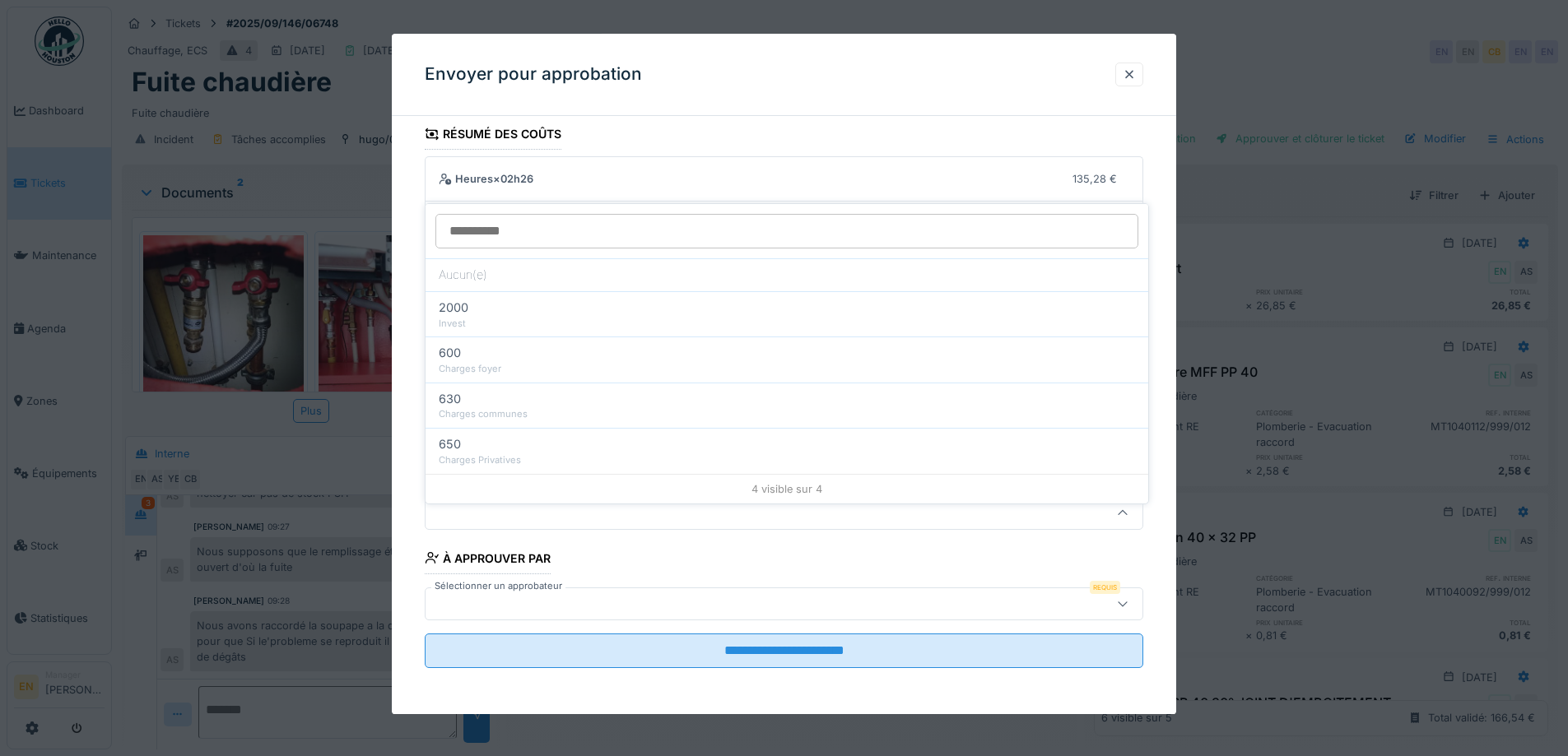
type input "***"
click at [761, 608] on div at bounding box center [743, 604] width 620 height 18
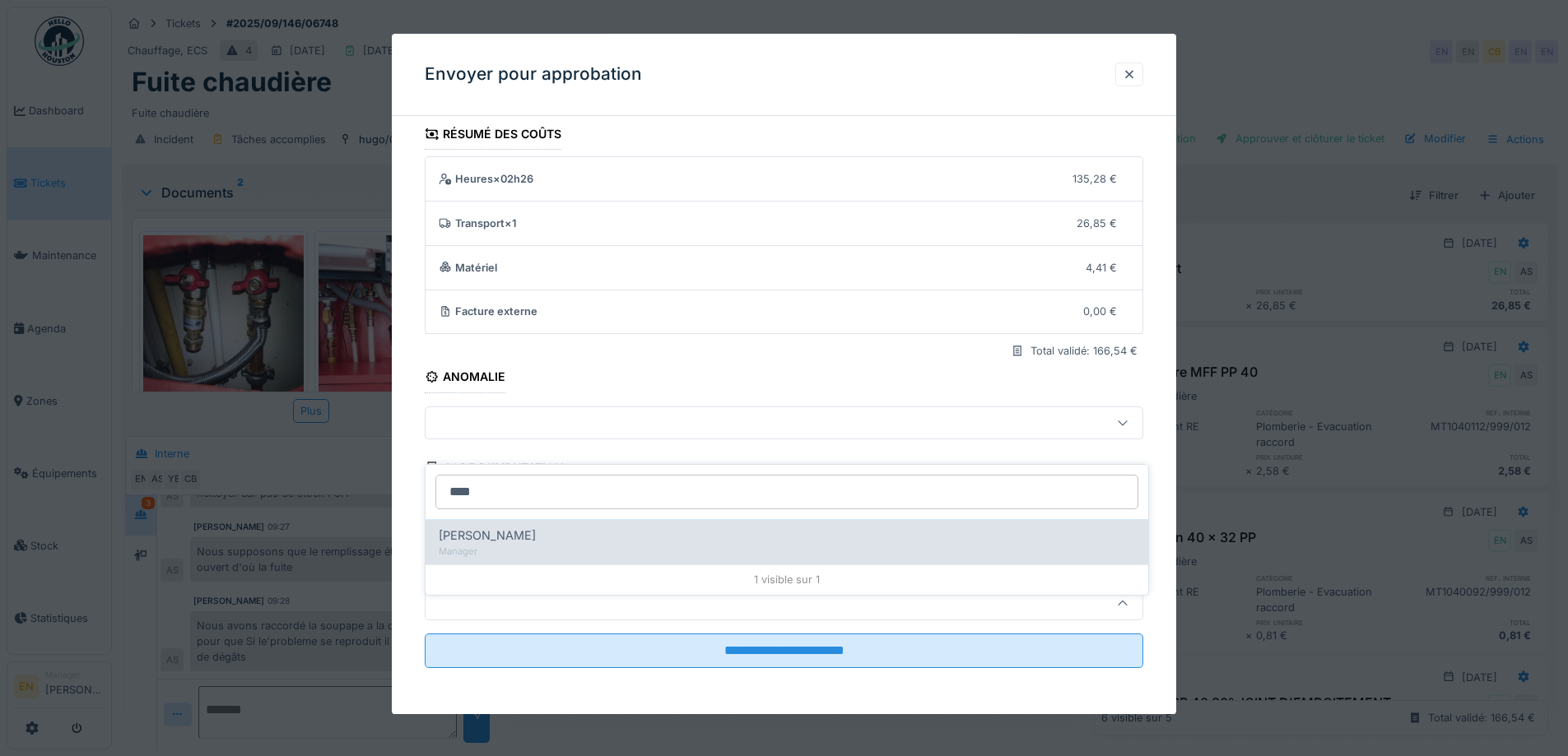
type input "****"
click at [517, 527] on span "Christian Bassette" at bounding box center [487, 536] width 97 height 18
type input "****"
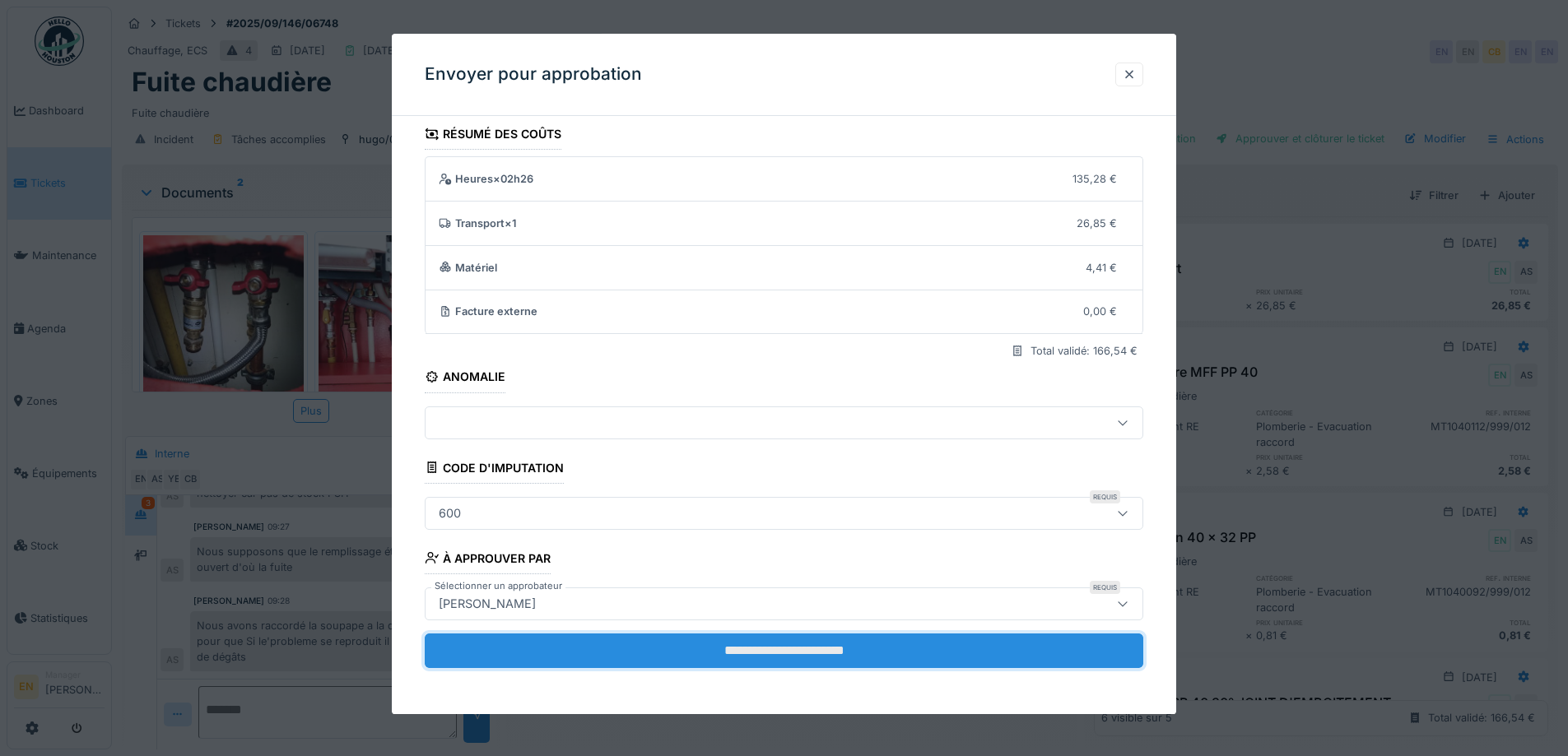
click at [772, 649] on input "**********" at bounding box center [784, 651] width 719 height 34
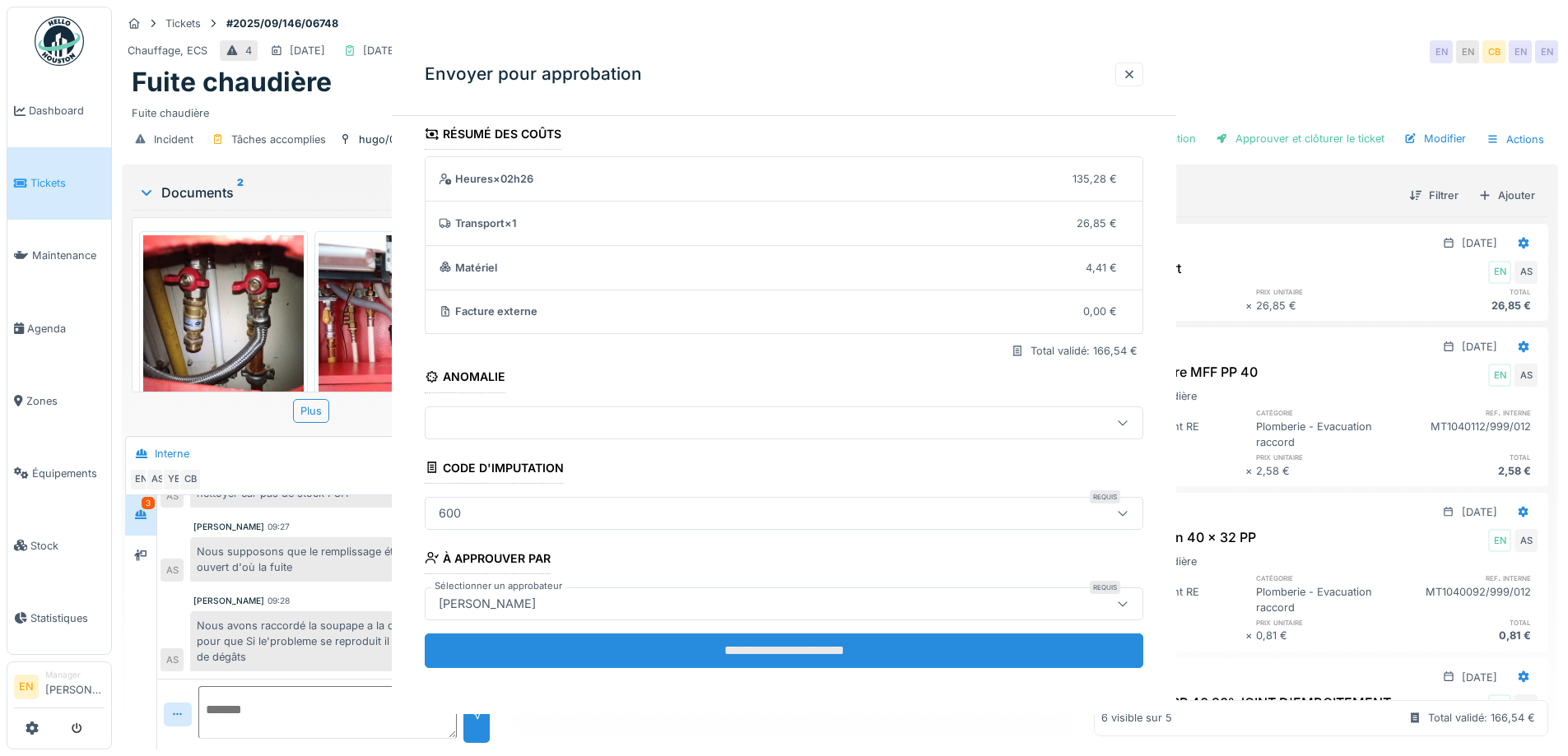
scroll to position [0, 0]
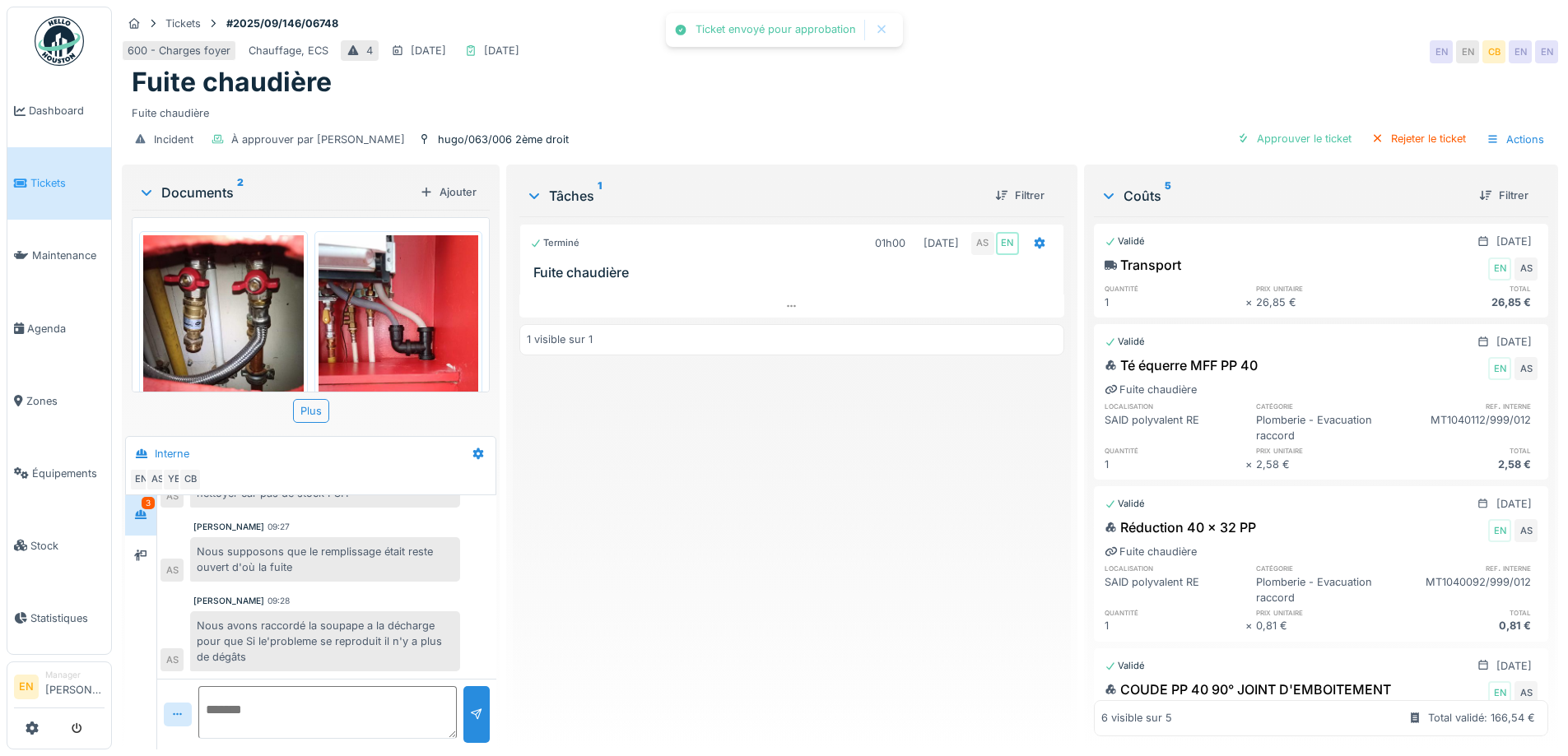
click at [783, 611] on div "Terminé 01h00 28/08/2025 AS EN Fuite chaudière 1 visible sur 1" at bounding box center [792, 476] width 544 height 520
click at [822, 586] on div "Terminé 01h00 28/08/2025 AS EN Fuite chaudière 1 visible sur 1" at bounding box center [792, 476] width 544 height 520
click at [848, 584] on div "Terminé 01h00 28/08/2025 AS EN Fuite chaudière 1 visible sur 1" at bounding box center [792, 476] width 544 height 520
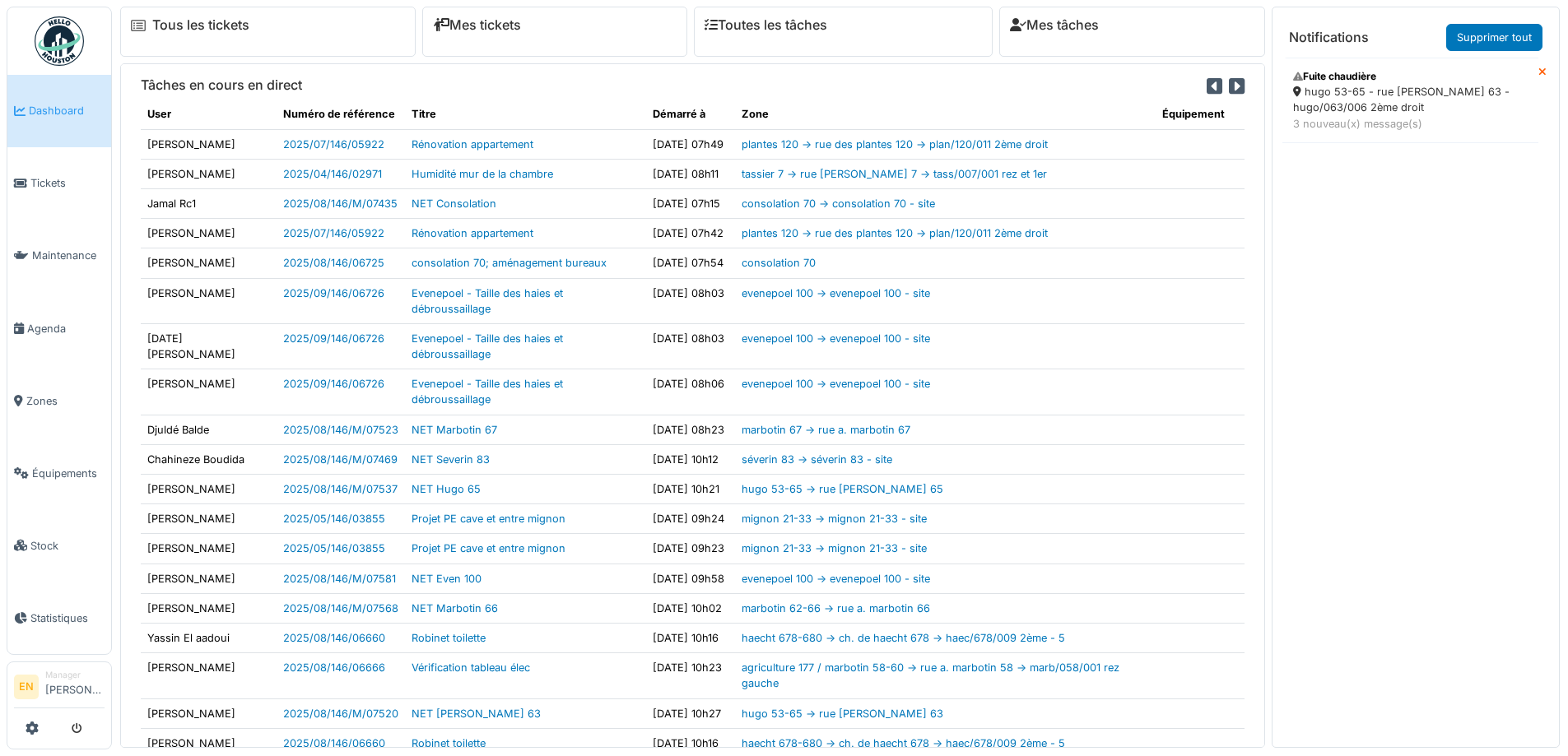
click at [1341, 103] on div "hugo 53-65 - rue [PERSON_NAME] 63 - hugo/063/006 2ème droit" at bounding box center [1410, 99] width 234 height 31
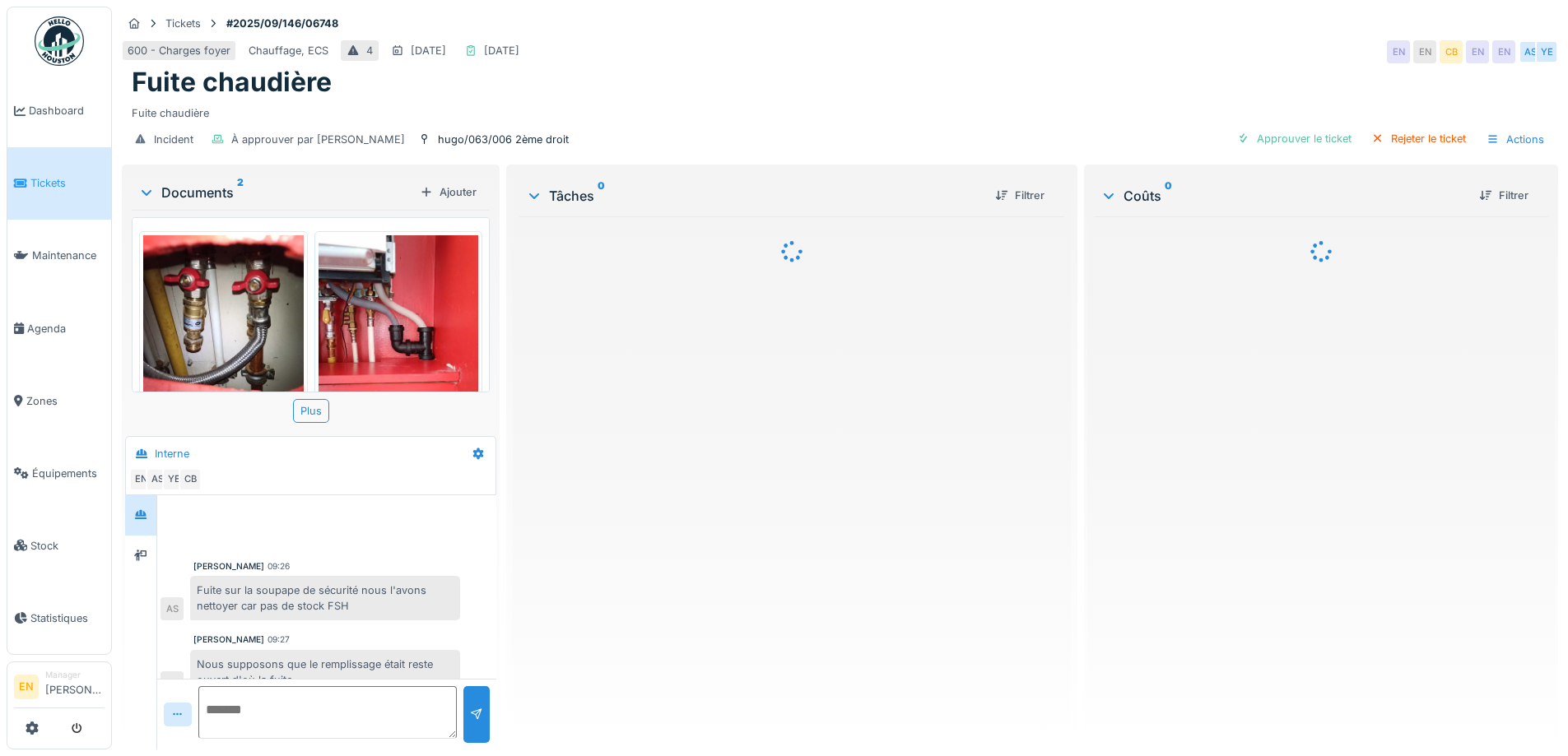
scroll to position [113, 0]
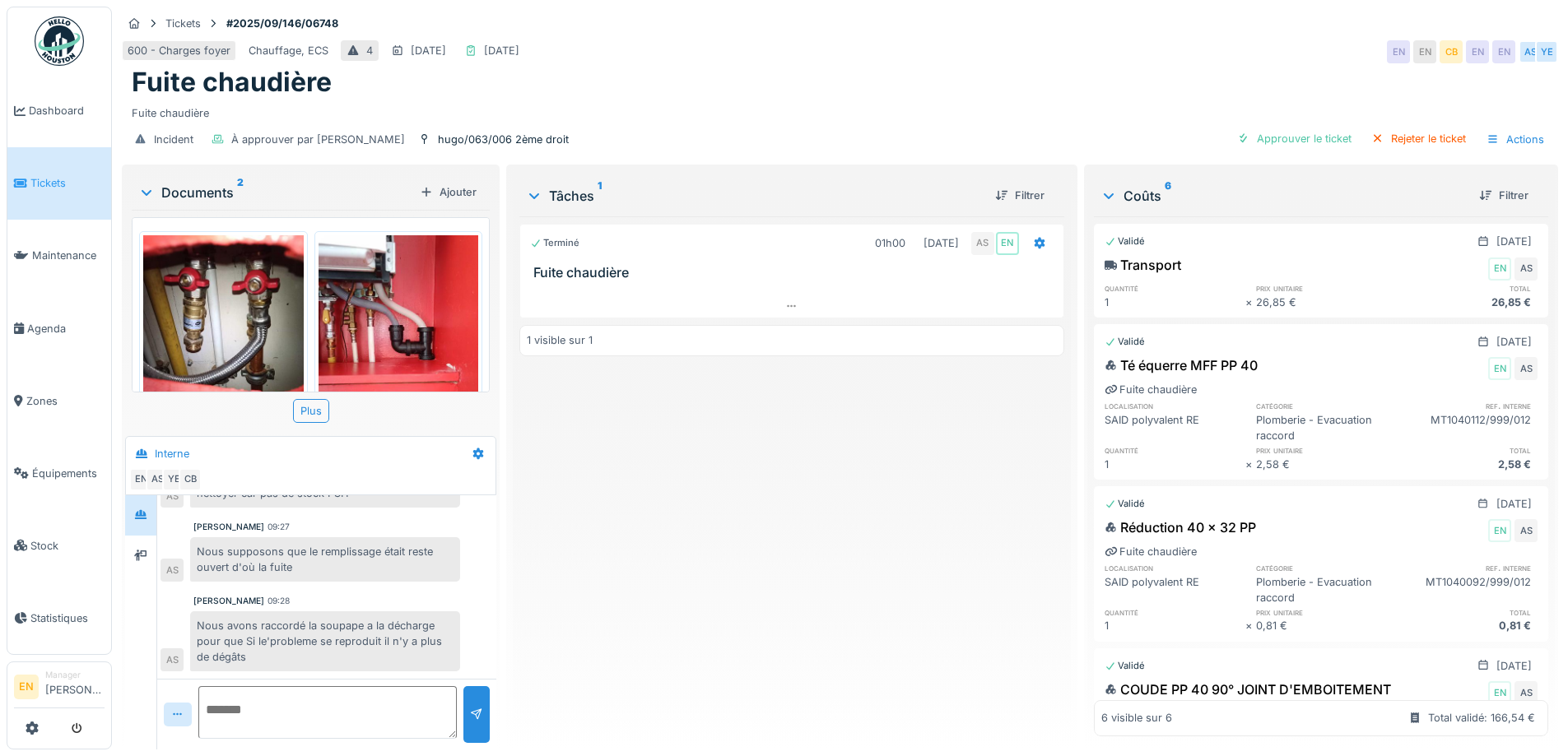
click at [843, 580] on div "Terminé 01h00 28/08/2025 AS EN Fuite chaudière 1 visible sur 1" at bounding box center [792, 476] width 544 height 520
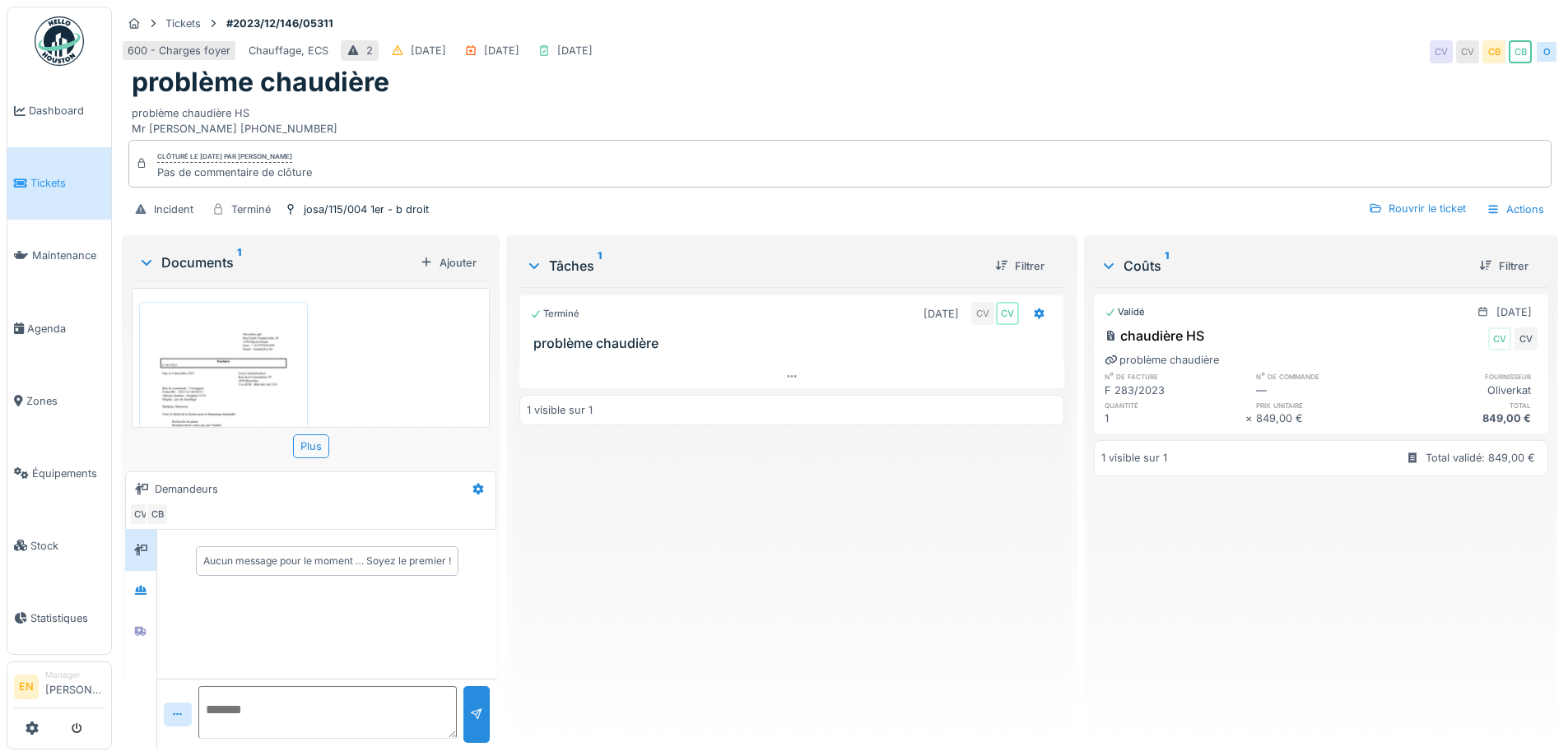
scroll to position [12, 0]
click at [684, 542] on div "Terminé [DATE] CV CV problème chaudière 1 visible sur 1" at bounding box center [792, 512] width 544 height 449
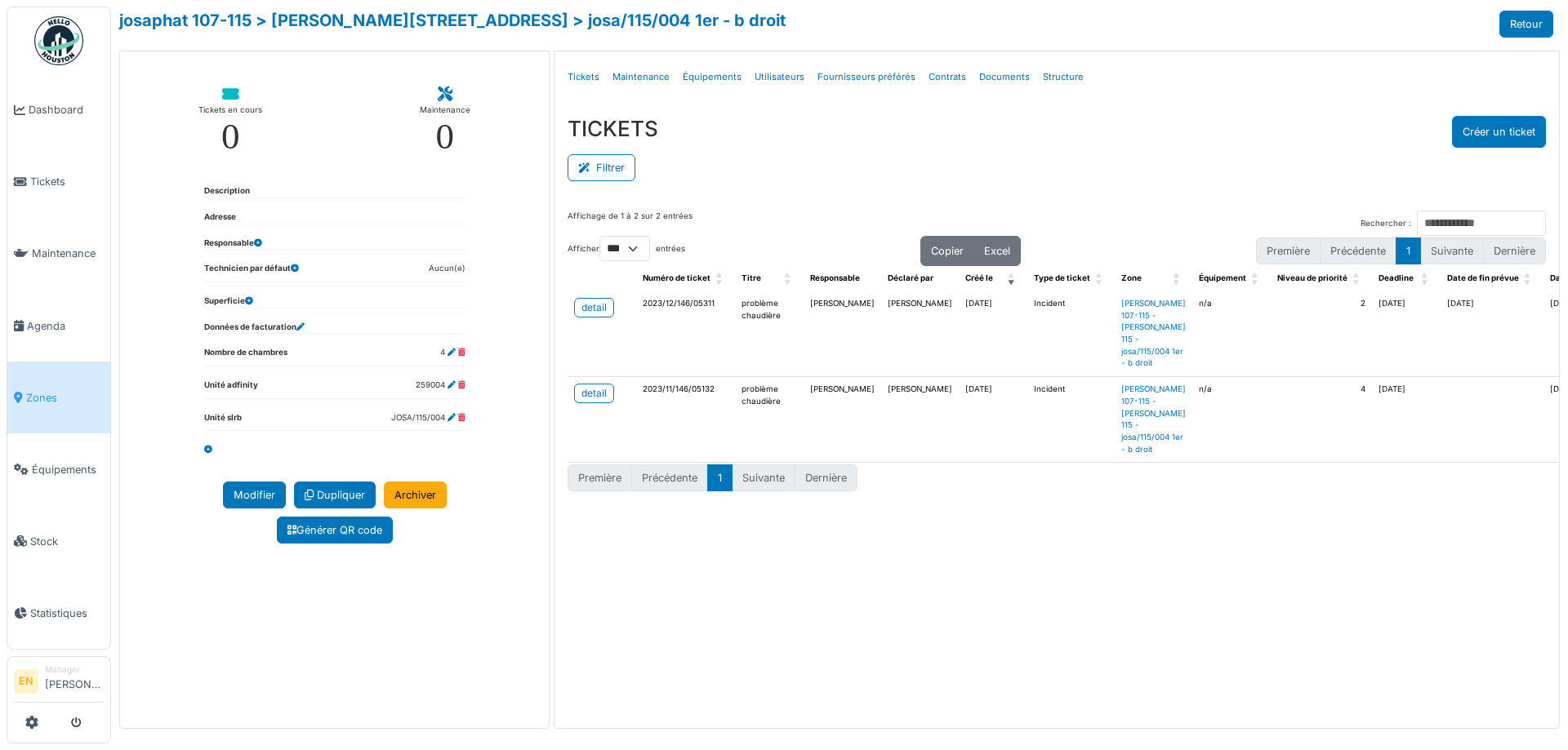
select select "***"
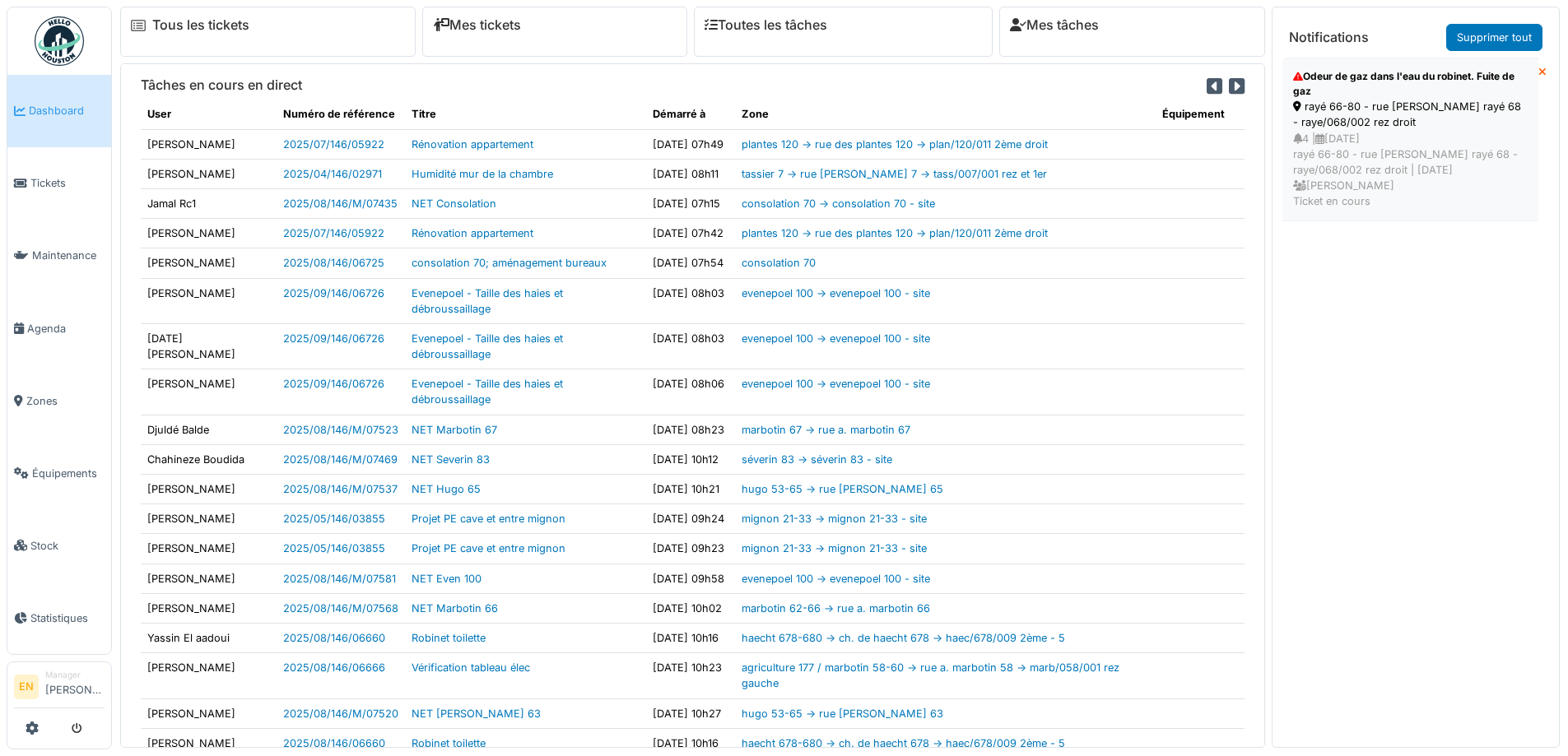
click at [1371, 117] on div "rayé 66-80 - rue j. rayé 68 - raye/068/002 rez droit" at bounding box center [1410, 115] width 234 height 31
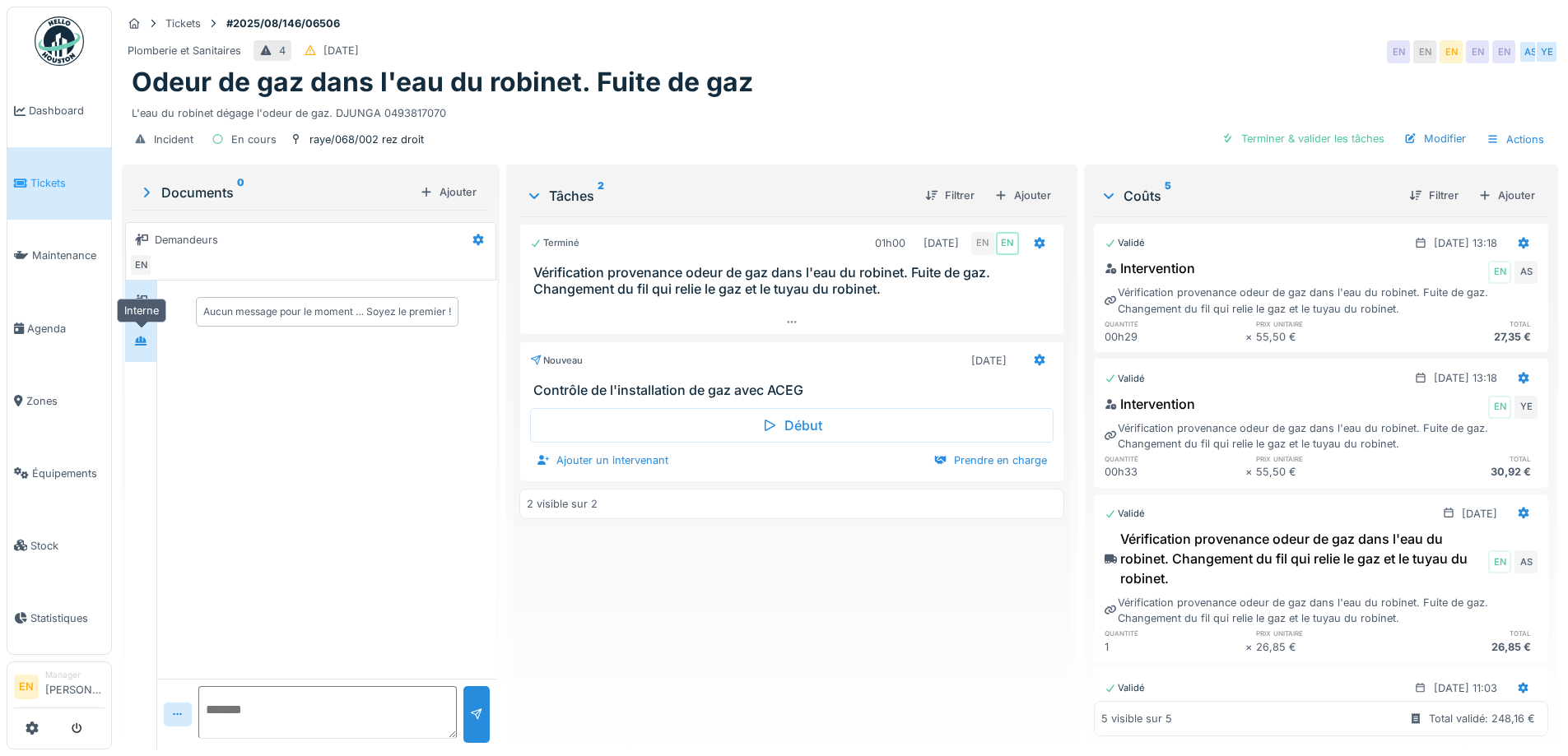
click at [147, 340] on icon at bounding box center [140, 341] width 13 height 10
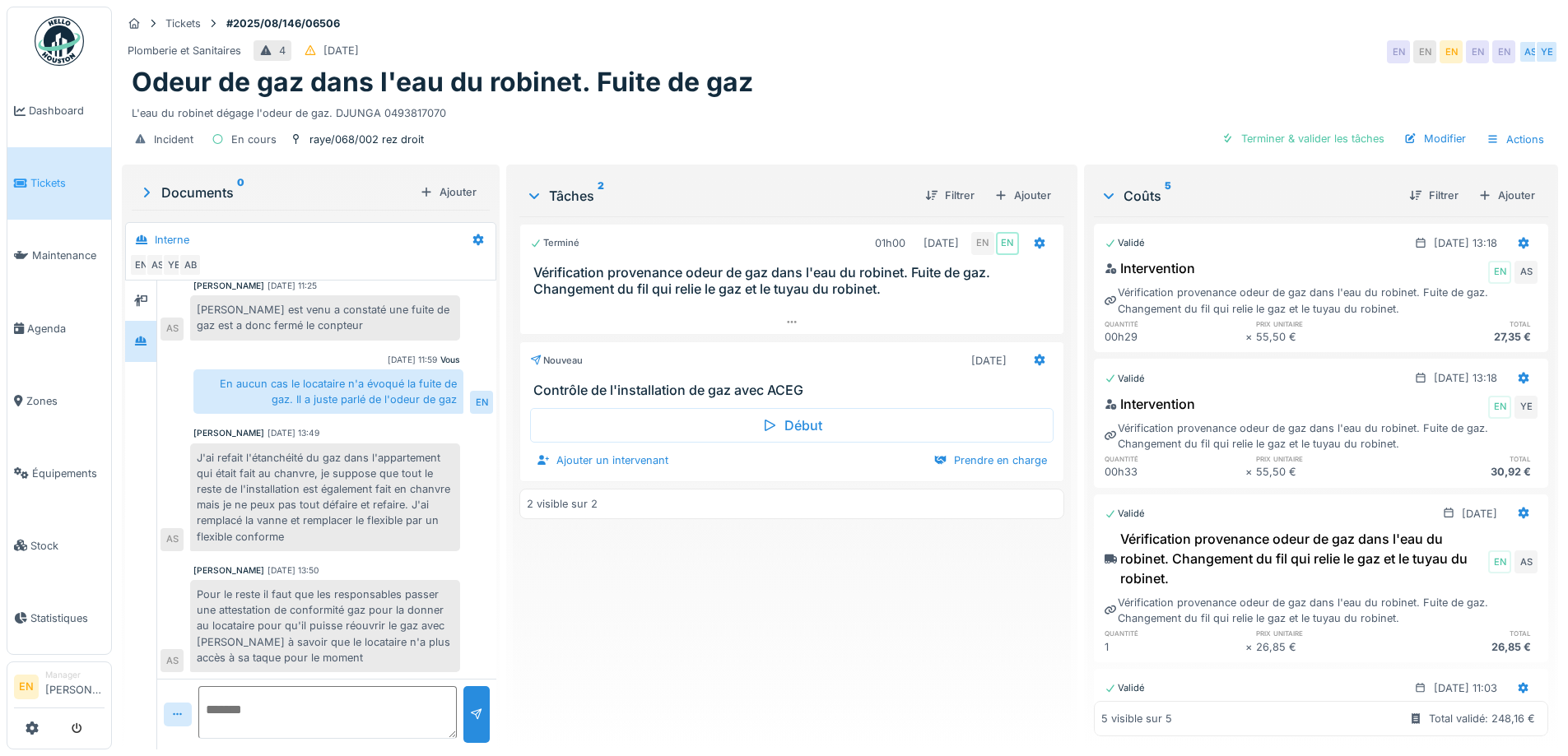
scroll to position [12, 0]
click at [634, 546] on div "Terminé 01h00 19/08/2025 EN EN Vérification provenance odeur de gaz dans l'eau …" at bounding box center [792, 476] width 544 height 520
click at [565, 620] on div "Terminé 01h00 19/08/2025 EN EN Vérification provenance odeur de gaz dans l'eau …" at bounding box center [792, 476] width 544 height 520
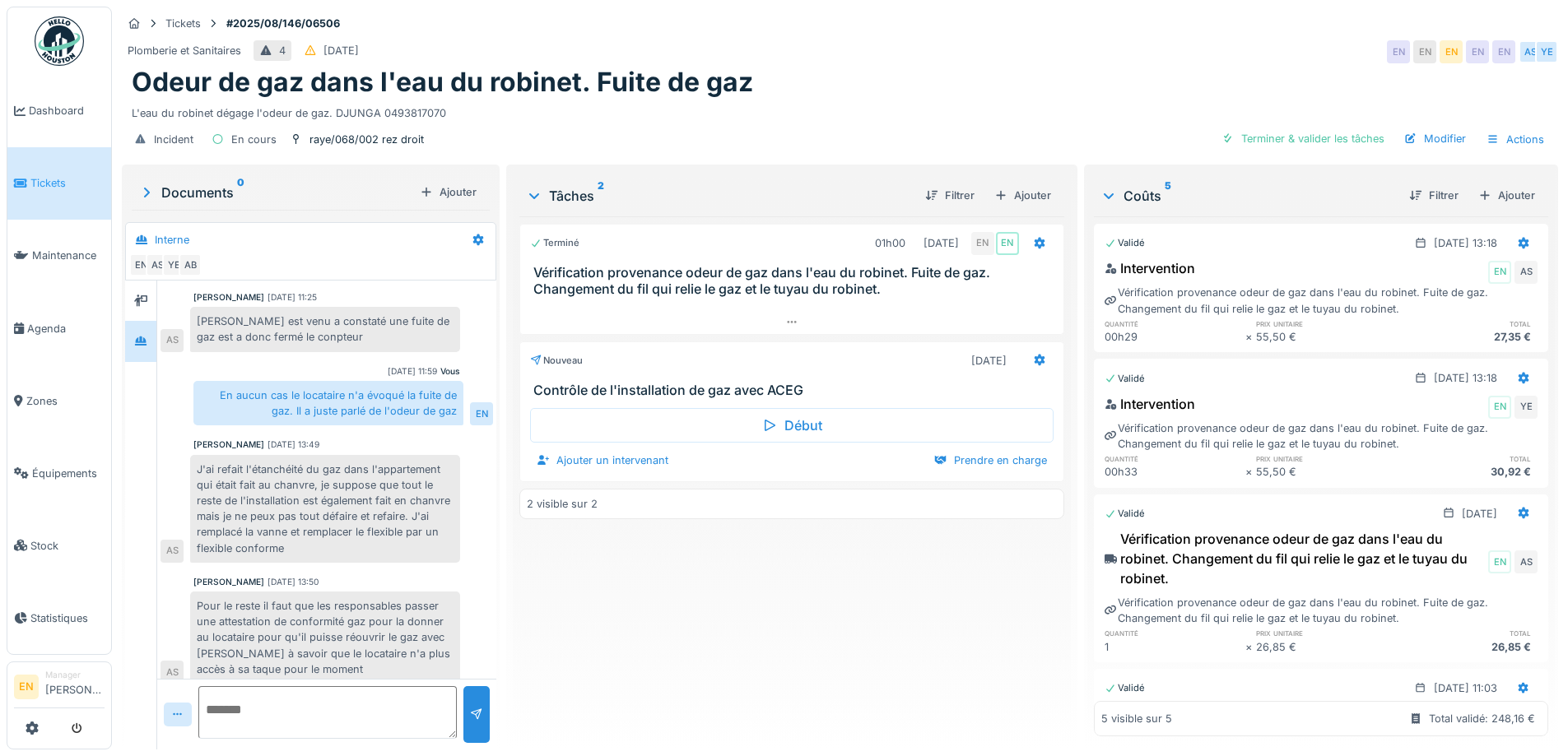
scroll to position [214, 0]
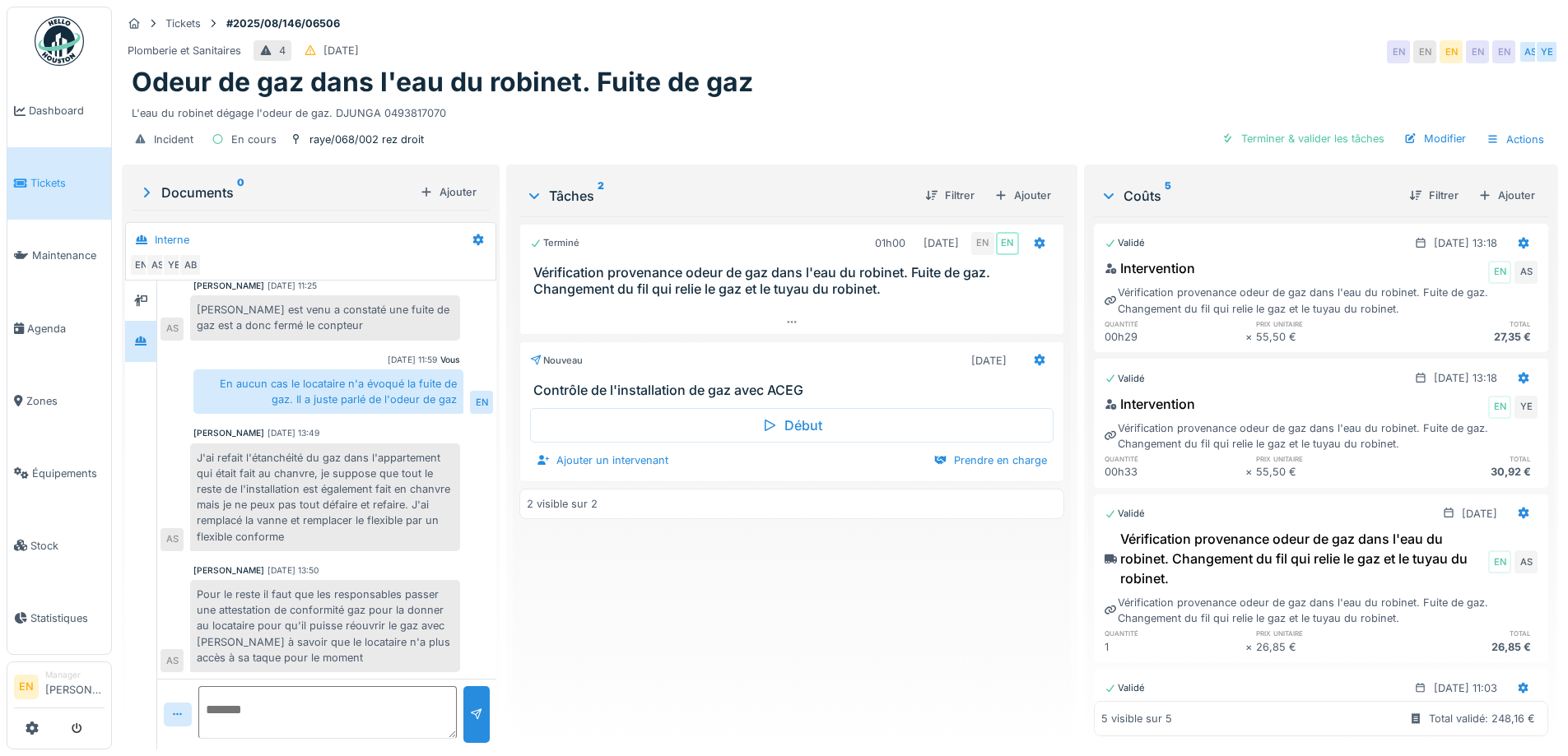
click at [362, 592] on div "Pour le reste il faut que les responsables passer une attestation de conformité…" at bounding box center [325, 626] width 270 height 92
click at [268, 602] on div "Pour le reste il faut que les responsables passer une attestation de conformité…" at bounding box center [325, 626] width 270 height 92
click at [542, 584] on div "Terminé 01h00 19/08/2025 EN EN Vérification provenance odeur de gaz dans l'eau …" at bounding box center [792, 476] width 544 height 520
click at [743, 627] on div "Terminé 01h00 19/08/2025 EN EN Vérification provenance odeur de gaz dans l'eau …" at bounding box center [792, 476] width 544 height 520
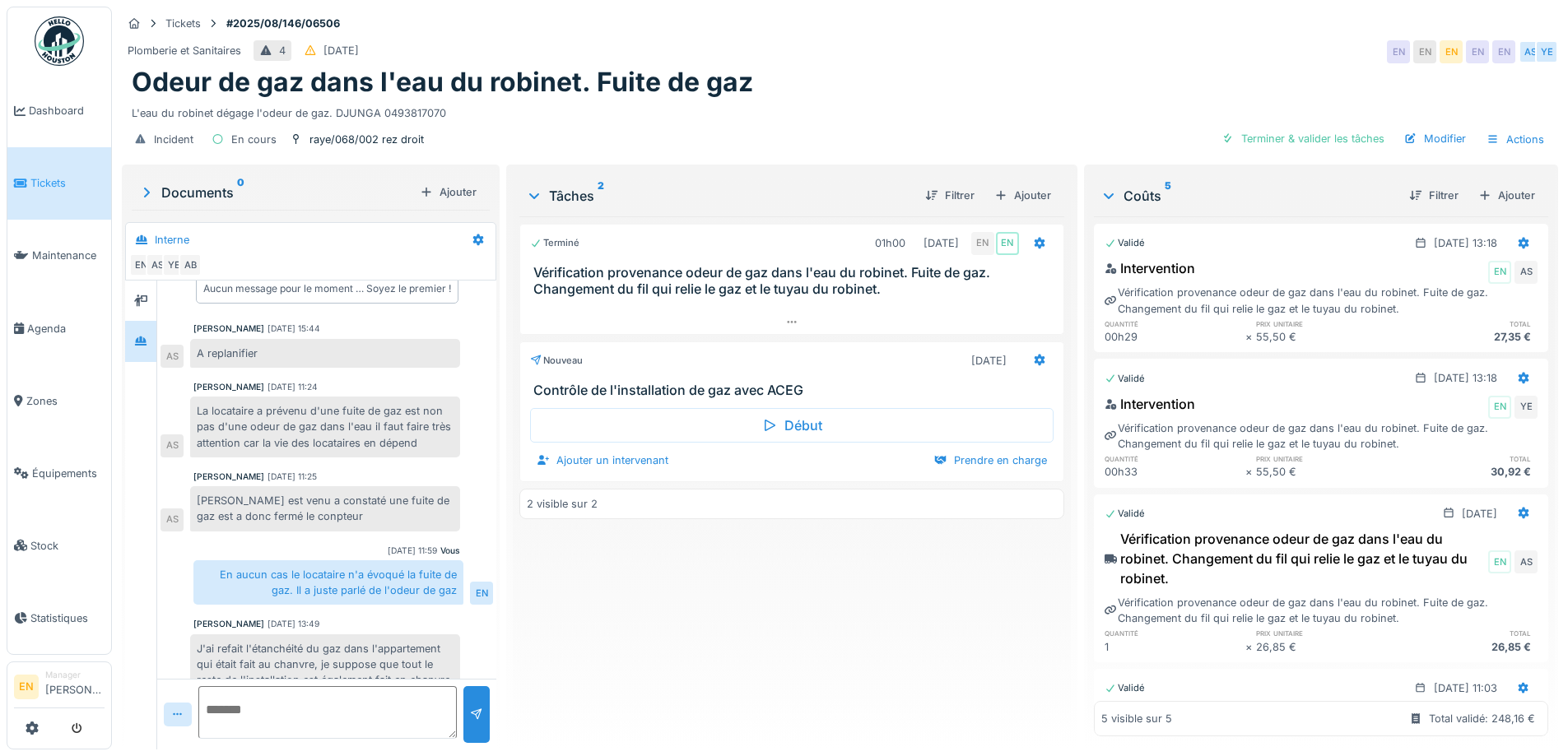
scroll to position [0, 0]
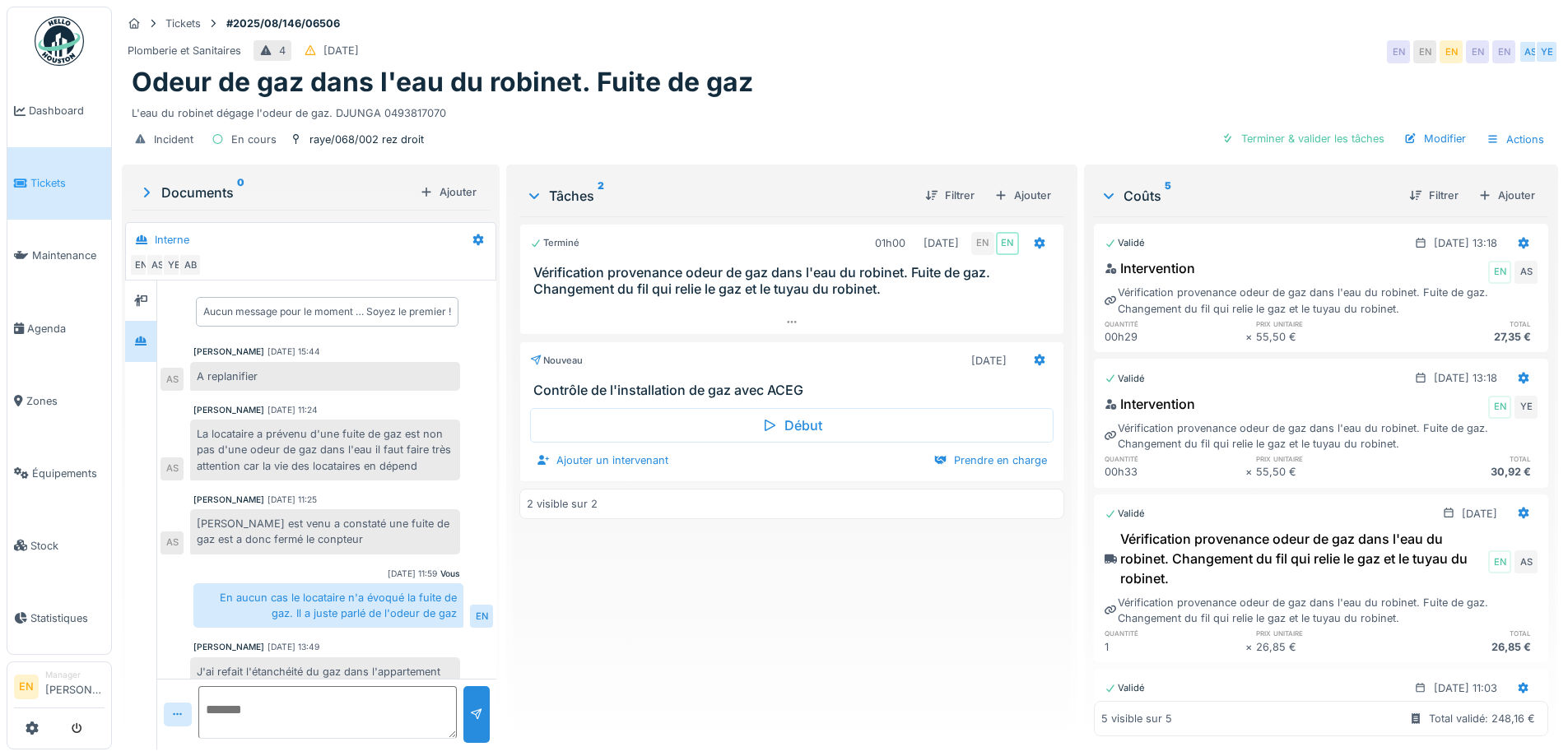
click at [652, 597] on div "Terminé 01h00 [DATE] EN EN Vérification provenance odeur de gaz dans l'eau du r…" at bounding box center [792, 476] width 544 height 520
click at [685, 629] on div "Terminé 01h00 [DATE] EN EN Vérification provenance odeur de gaz dans l'eau du r…" at bounding box center [792, 476] width 544 height 520
drag, startPoint x: 1085, startPoint y: 79, endPoint x: 1391, endPoint y: 6, distance: 314.6
click at [1109, 77] on div "Odeur de gaz dans l'eau du robinet. Fuite de gaz" at bounding box center [840, 82] width 1417 height 31
click at [737, 610] on div "Terminé 01h00 [DATE] EN EN Vérification provenance odeur de gaz dans l'eau du r…" at bounding box center [792, 476] width 544 height 520
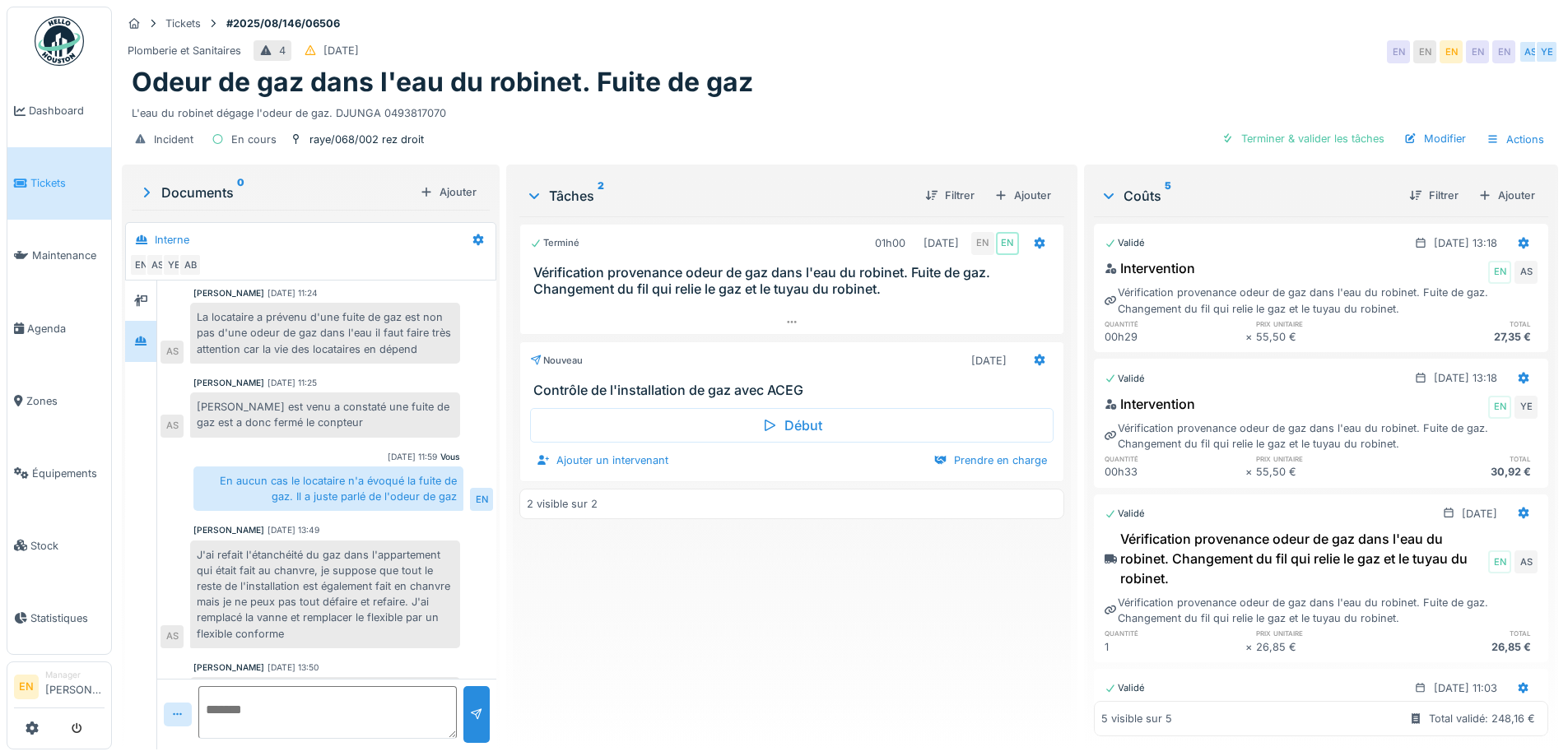
scroll to position [214, 0]
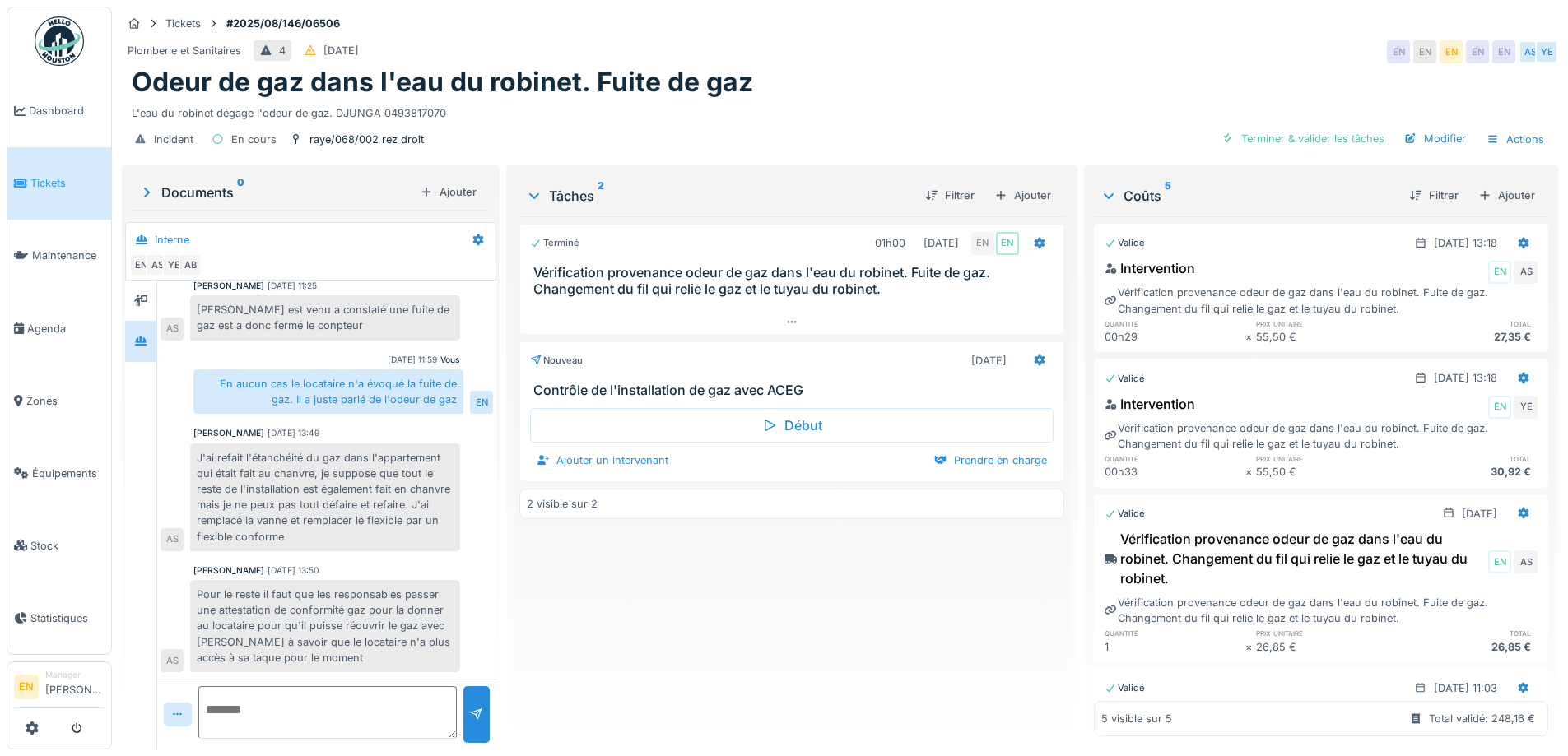
click at [792, 652] on div "Terminé 01h00 [DATE] EN EN Vérification provenance odeur de gaz dans l'eau du r…" at bounding box center [792, 476] width 544 height 520
click at [635, 658] on div "Terminé 01h00 [DATE] EN EN Vérification provenance odeur de gaz dans l'eau du r…" at bounding box center [792, 476] width 544 height 520
click at [442, 580] on div "Pour le reste il faut que les responsables passer une attestation de conformité…" at bounding box center [325, 626] width 270 height 92
click at [405, 580] on div "Pour le reste il faut que les responsables passer une attestation de conformité…" at bounding box center [325, 626] width 270 height 92
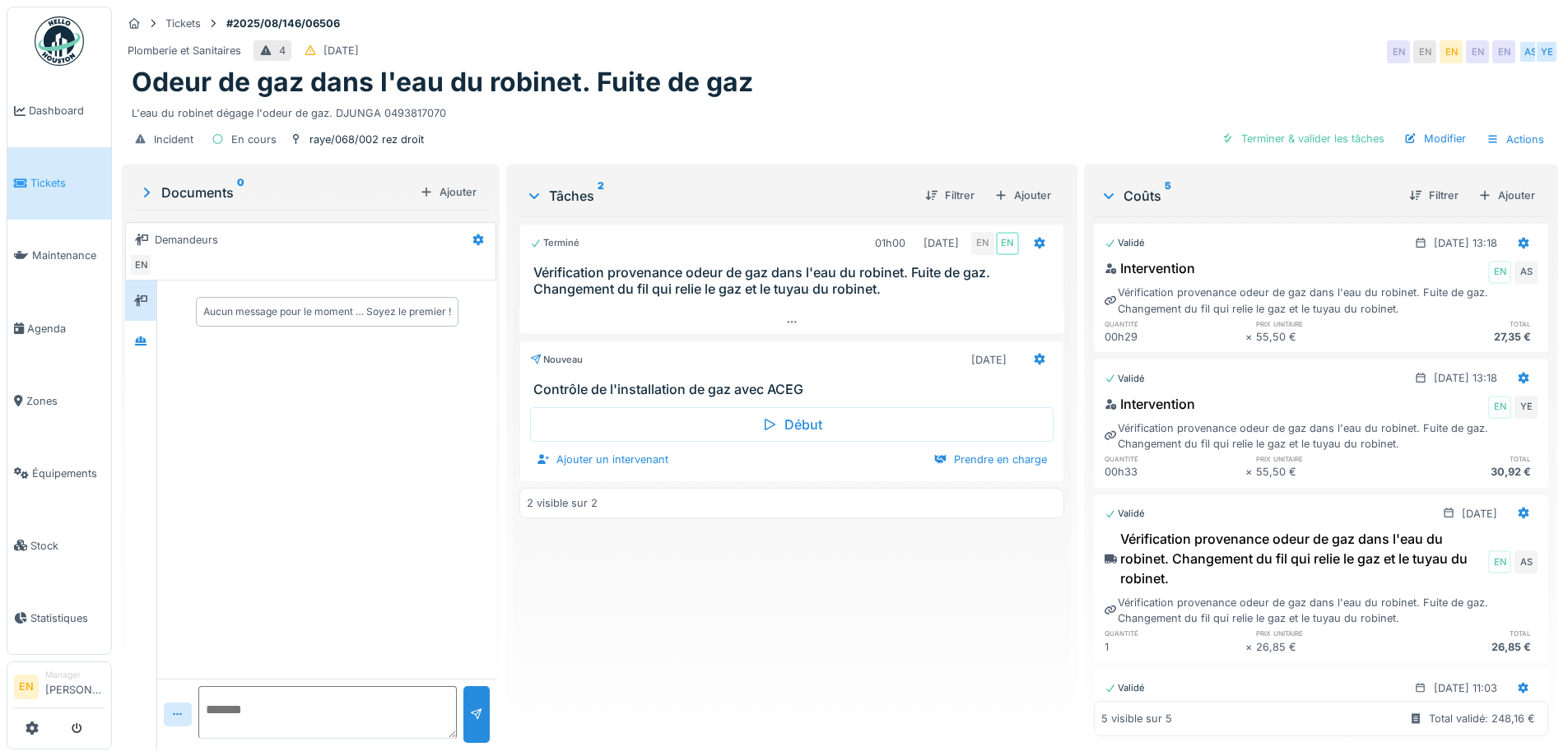
click at [702, 618] on div "Terminé 01h00 [DATE] EN EN Vérification provenance odeur de gaz dans l'eau du r…" at bounding box center [792, 476] width 544 height 520
click at [704, 610] on div "Terminé 01h00 [DATE] EN EN Vérification provenance odeur de gaz dans l'eau du r…" at bounding box center [792, 476] width 544 height 520
click at [853, 656] on div "Terminé 01h00 [DATE] EN EN Vérification provenance odeur de gaz dans l'eau du r…" at bounding box center [792, 476] width 544 height 520
click at [842, 642] on div "Terminé 01h00 [DATE] EN EN Vérification provenance odeur de gaz dans l'eau du r…" at bounding box center [792, 476] width 544 height 520
click at [145, 345] on icon at bounding box center [140, 341] width 11 height 9
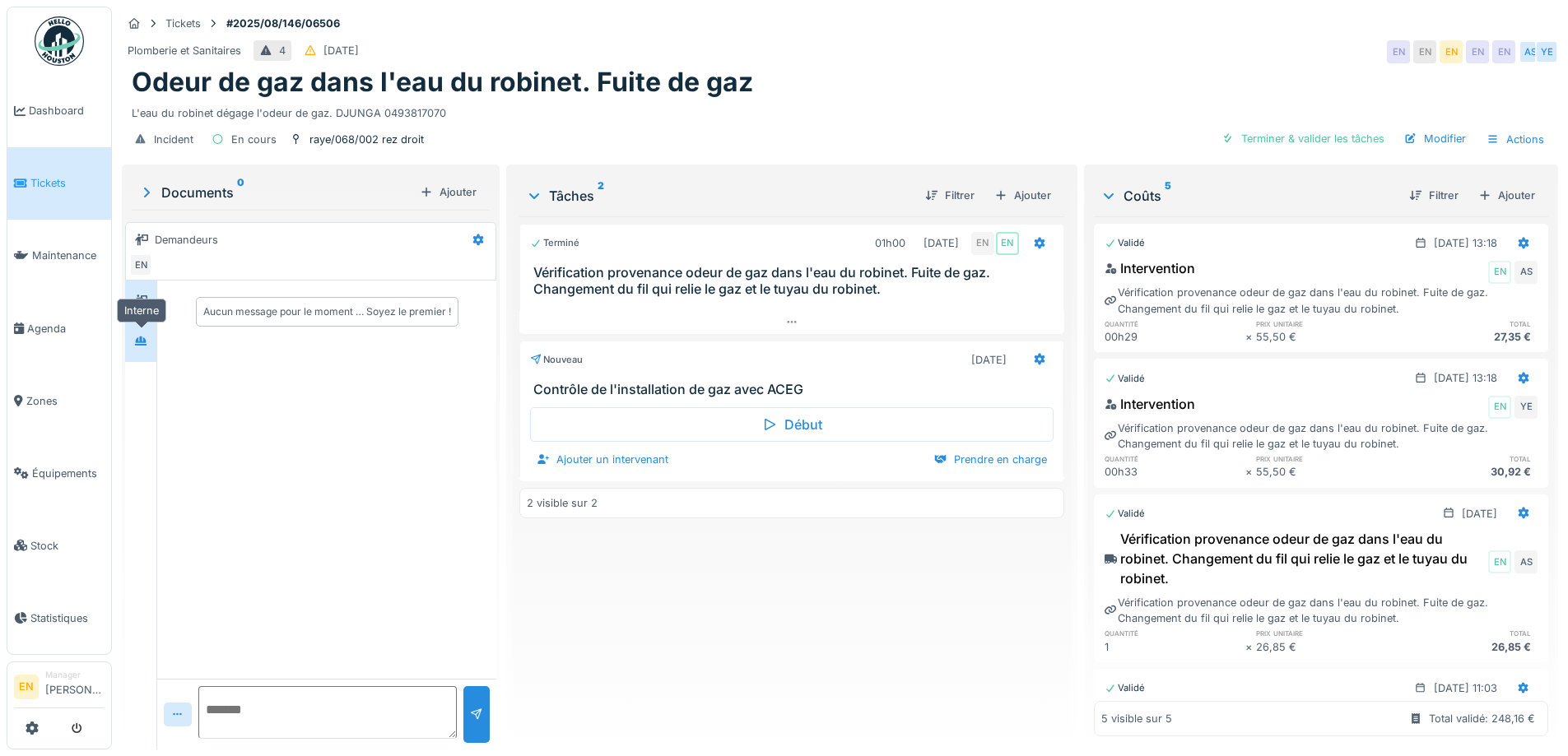
scroll to position [214, 0]
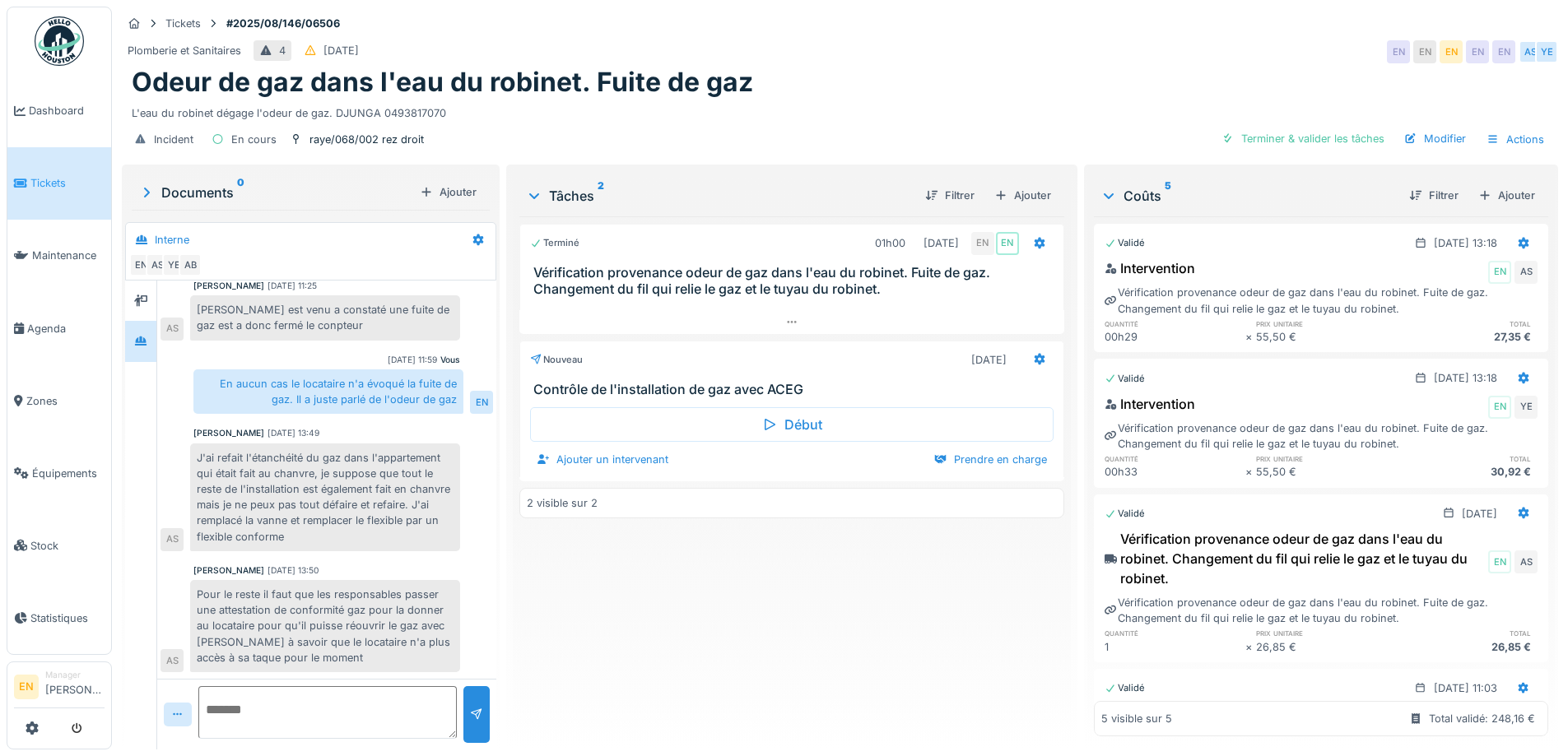
click at [665, 635] on div "Terminé 01h00 [DATE] EN EN Vérification provenance odeur de gaz dans l'eau du r…" at bounding box center [792, 476] width 544 height 520
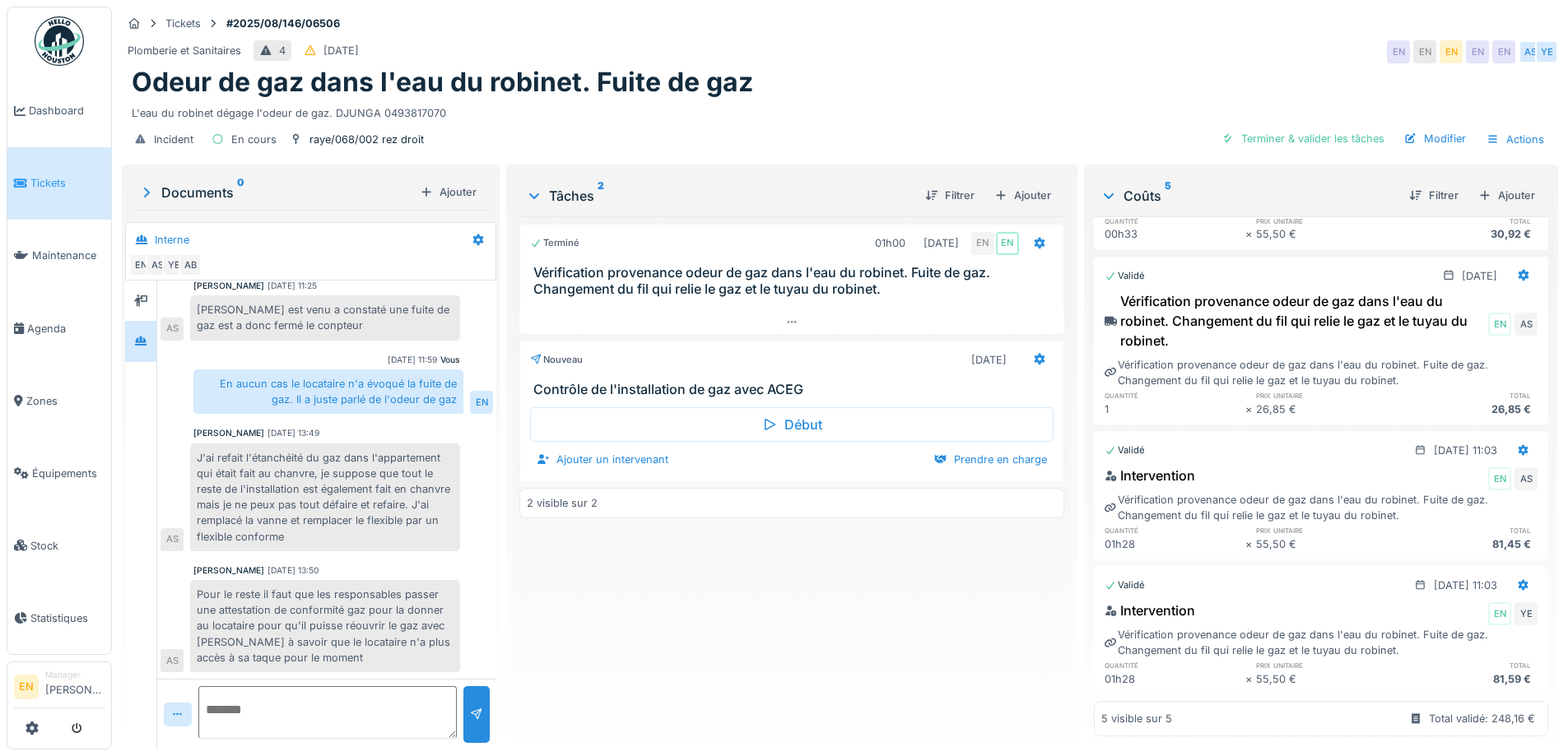
scroll to position [0, 0]
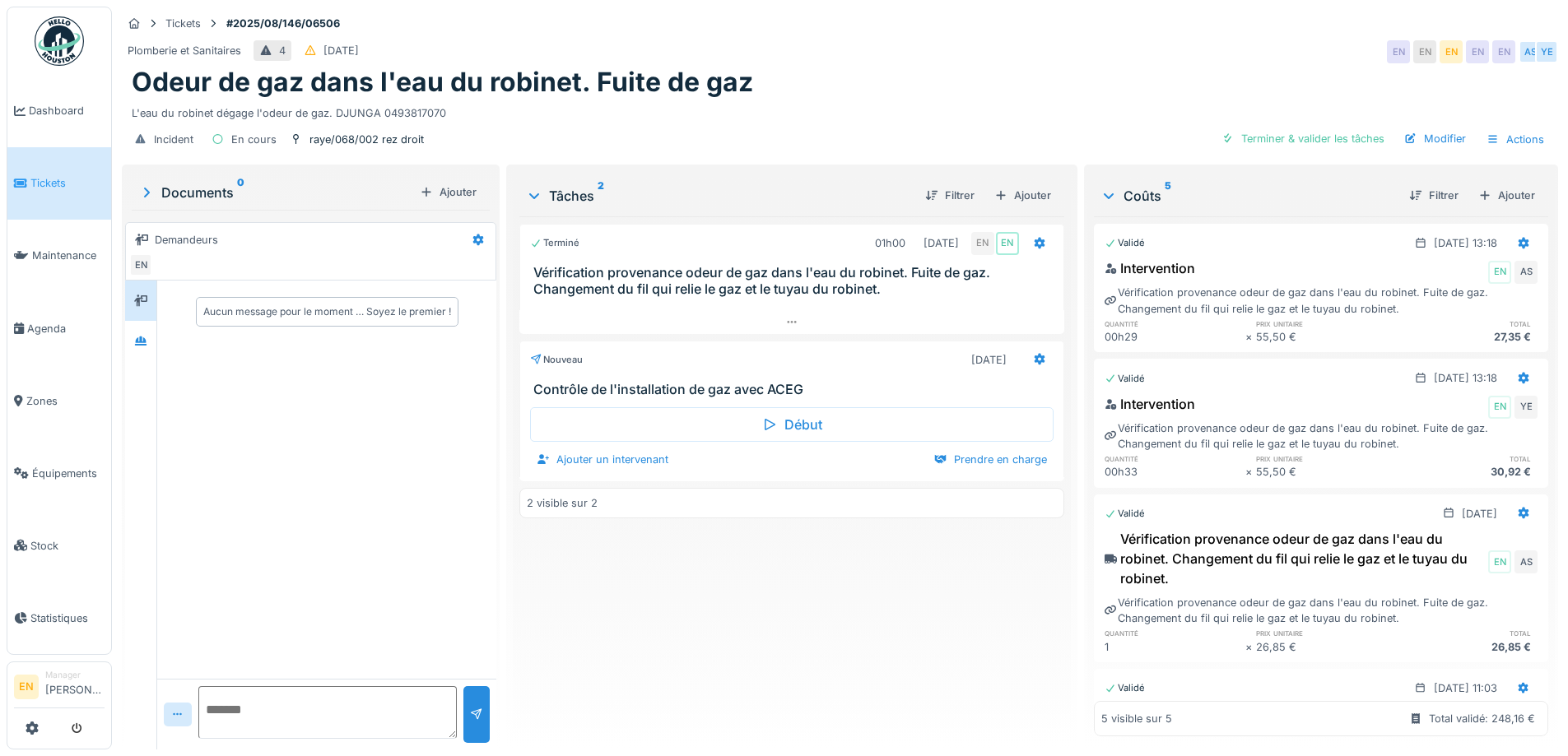
click at [873, 655] on div "Terminé 01h00 [DATE] EN EN Vérification provenance odeur de gaz dans l'eau du r…" at bounding box center [792, 476] width 544 height 520
click at [811, 685] on div "Terminé 01h00 19/08/2025 EN EN Vérification provenance odeur de gaz dans l'eau …" at bounding box center [792, 476] width 544 height 520
click at [1030, 78] on div "Odeur de gaz dans l'eau du robinet. Fuite de gaz" at bounding box center [840, 82] width 1417 height 31
click at [930, 581] on div "Terminé 01h00 19/08/2025 EN EN Vérification provenance odeur de gaz dans l'eau …" at bounding box center [792, 476] width 544 height 520
click at [948, 87] on div "Odeur de gaz dans l'eau du robinet. Fuite de gaz" at bounding box center [840, 82] width 1417 height 31
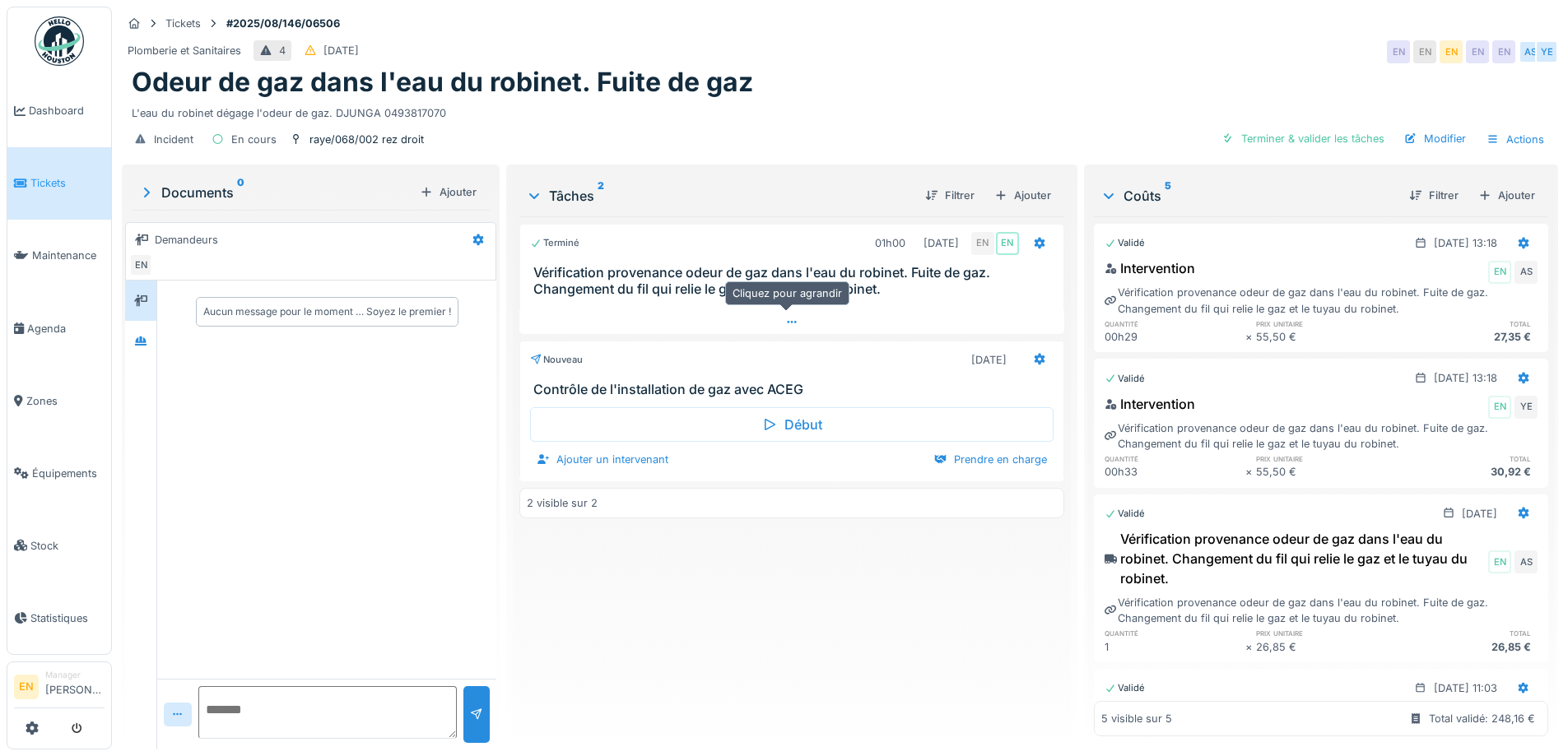
scroll to position [12, 0]
click at [930, 37] on div "Plomberie et Sanitaires 4 23/08/2025 EN EN EN EN EN AS YE" at bounding box center [840, 52] width 1437 height 29
click at [832, 121] on div "Incident En cours raye/068/002 rez droit Terminer & valider les tâches Modifier…" at bounding box center [840, 139] width 1437 height 37
click at [1015, 105] on div "L'eau du robinet dégage l'odeur de gaz. DJUNGA 0493817070" at bounding box center [840, 110] width 1417 height 22
